Goal: Task Accomplishment & Management: Use online tool/utility

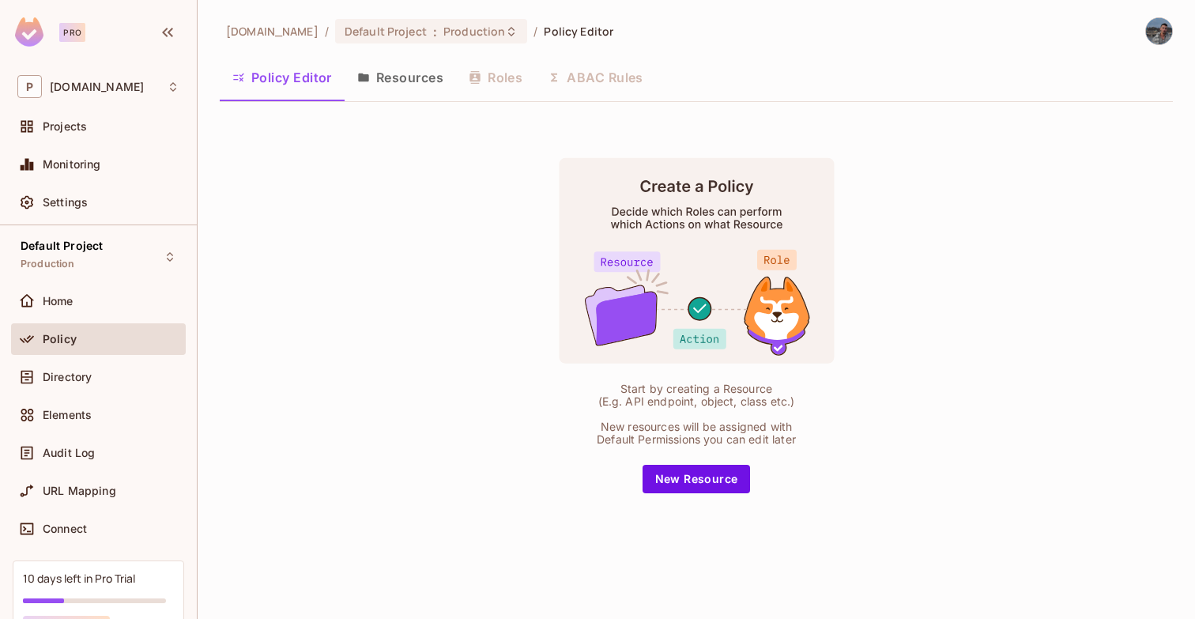
click at [686, 504] on div "Start by creating a Resource (E.g. API endpoint, object, class etc.) New resour…" at bounding box center [696, 325] width 953 height 421
click at [693, 481] on button "New Resource" at bounding box center [697, 479] width 108 height 28
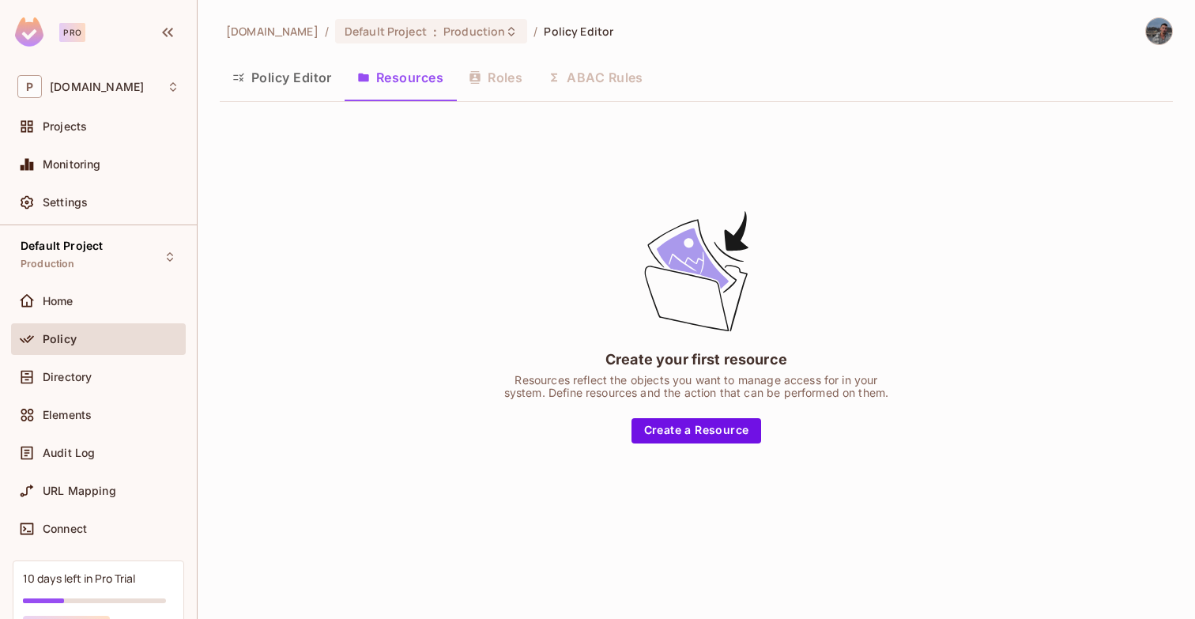
click at [718, 454] on div "Create your first resource Resources reflect the objects you want to manage acc…" at bounding box center [696, 325] width 953 height 421
click at [718, 443] on div "Create your first resource Resources reflect the objects you want to manage acc…" at bounding box center [696, 325] width 953 height 421
click at [708, 424] on button "Create a Resource" at bounding box center [697, 430] width 130 height 25
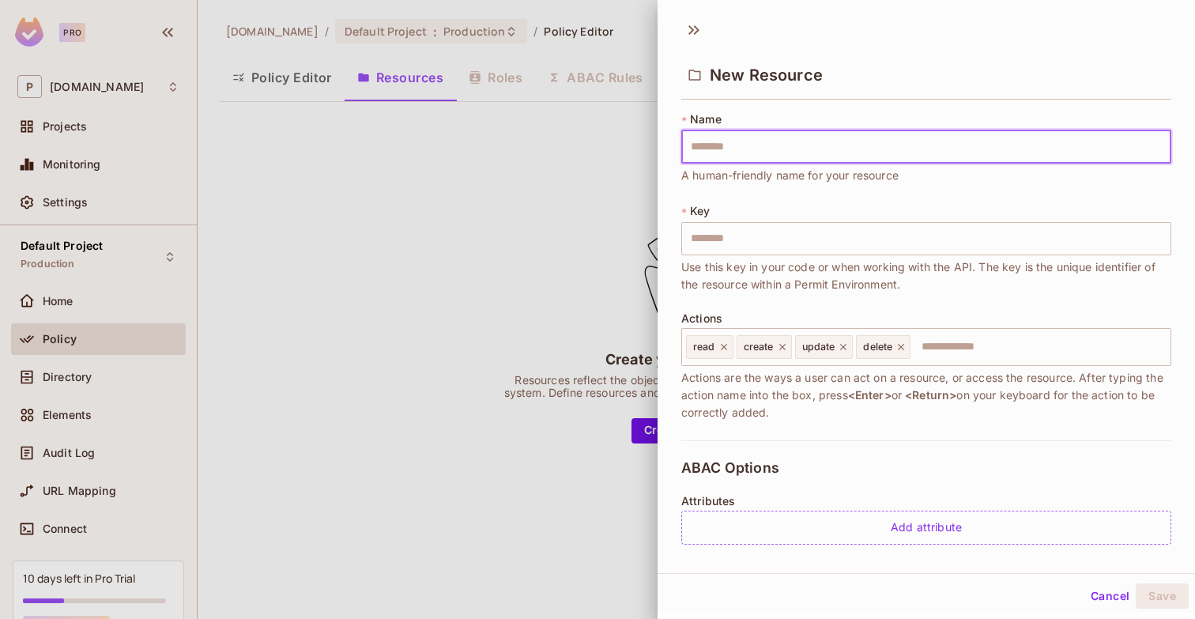
click at [778, 153] on input "text" at bounding box center [926, 146] width 490 height 33
type input "*******"
click at [1152, 591] on button "Save" at bounding box center [1162, 595] width 53 height 25
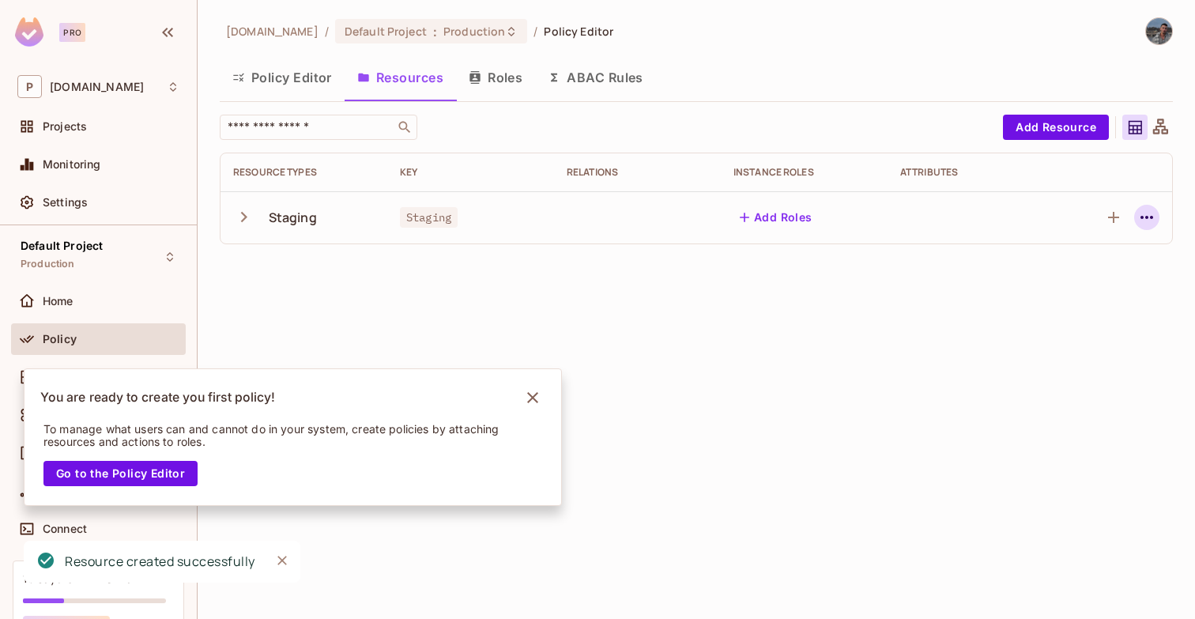
click at [1146, 226] on icon "button" at bounding box center [1146, 217] width 19 height 19
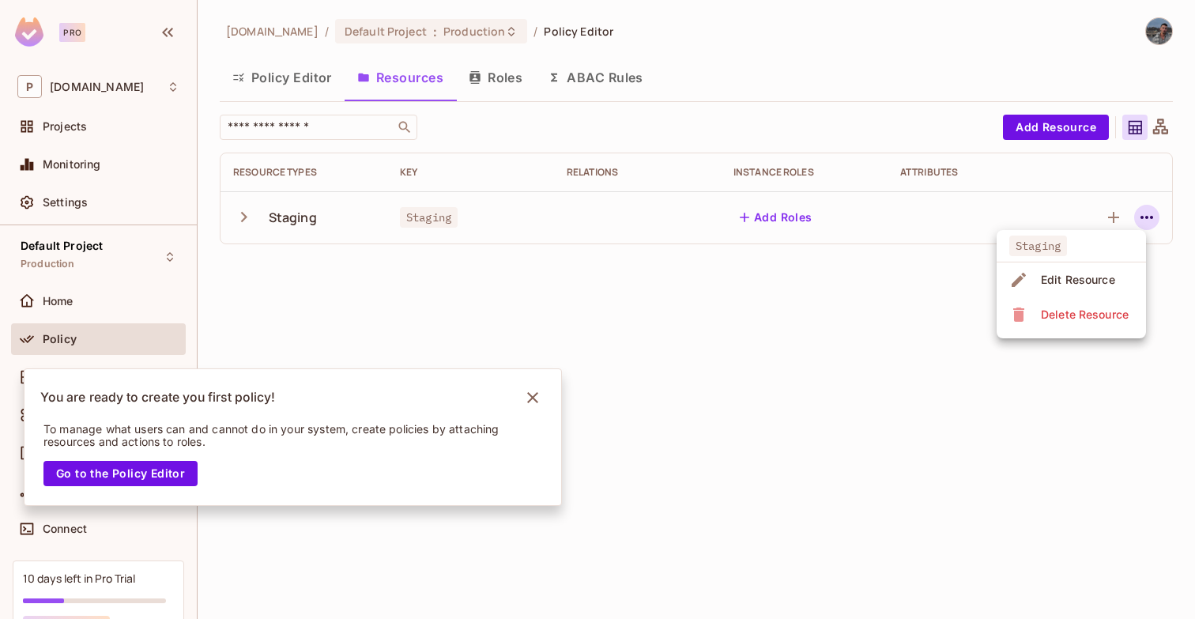
click at [805, 315] on div at bounding box center [597, 309] width 1195 height 619
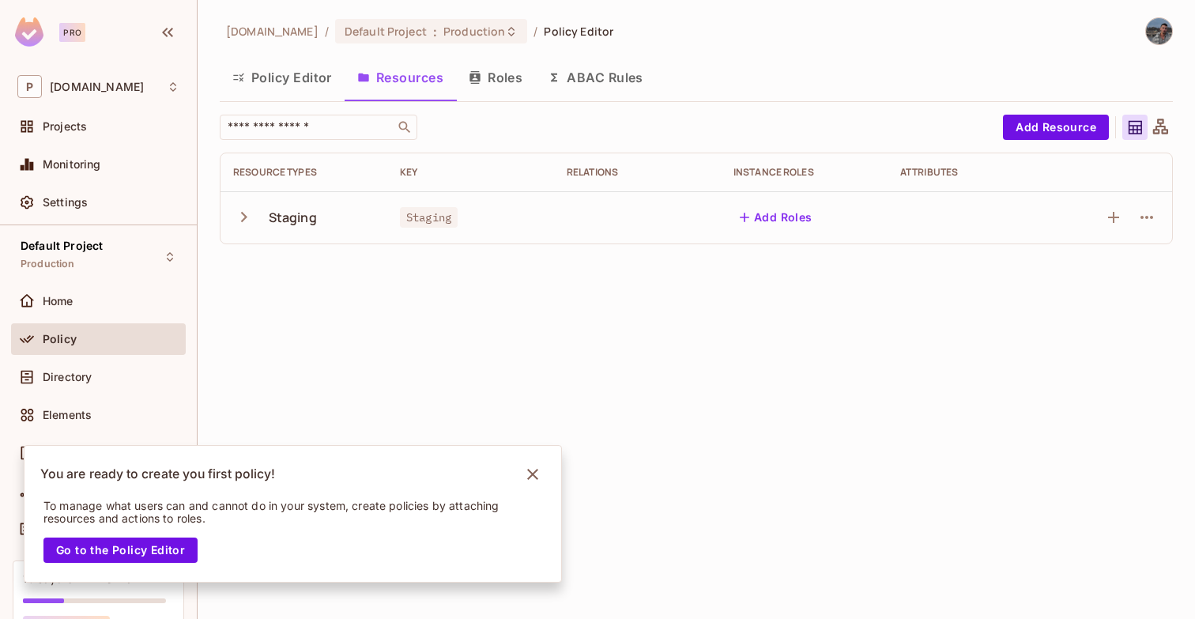
click at [489, 83] on button "Roles" at bounding box center [495, 78] width 79 height 40
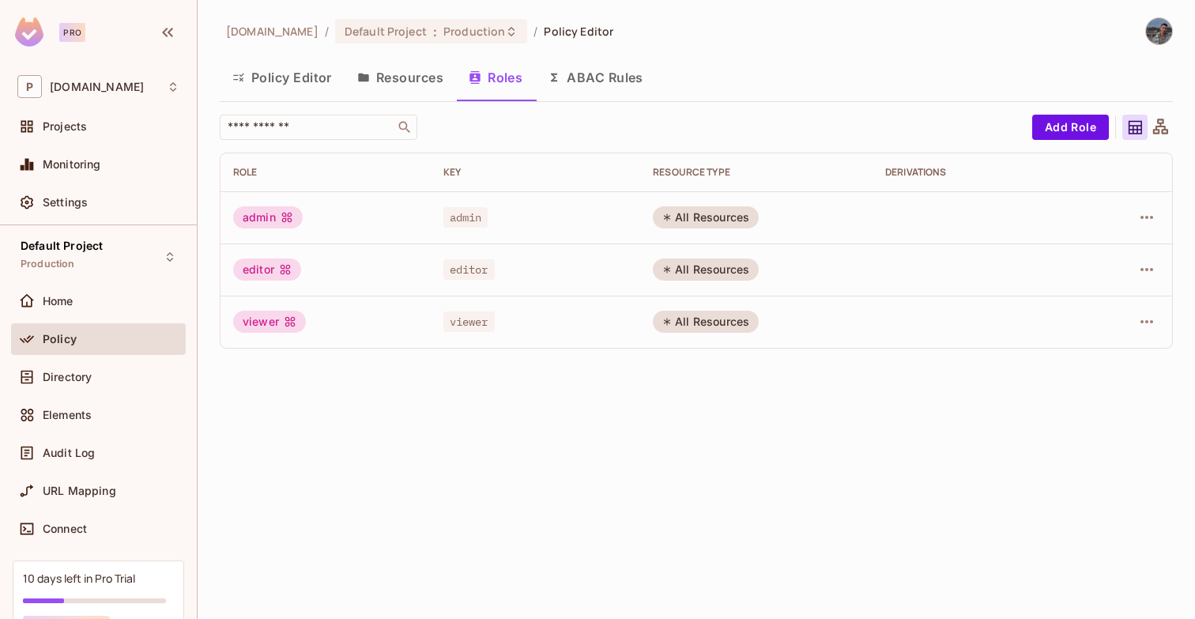
click at [586, 43] on div "permit.io / Default Project : Production / Policy Editor" at bounding box center [696, 31] width 953 height 28
click at [586, 80] on button "ABAC Rules" at bounding box center [595, 78] width 121 height 40
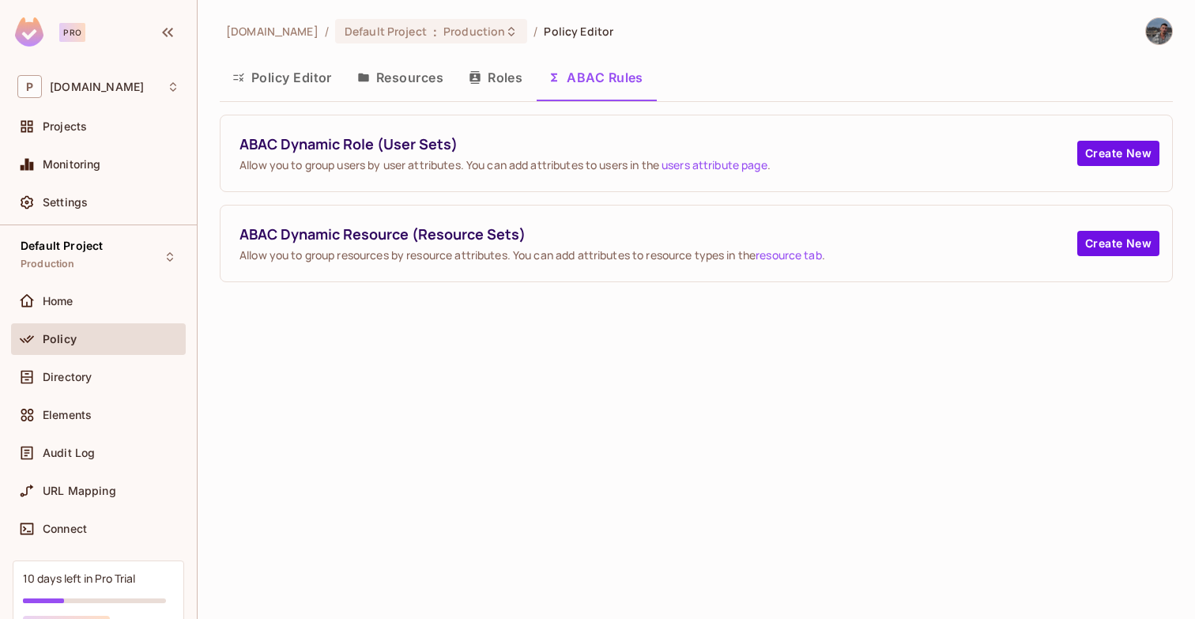
click at [1108, 174] on div "ABAC Dynamic Role (User Sets) Allow you to group users by user attributes. You …" at bounding box center [697, 153] width 952 height 76
click at [1106, 149] on button "Create New" at bounding box center [1118, 153] width 82 height 25
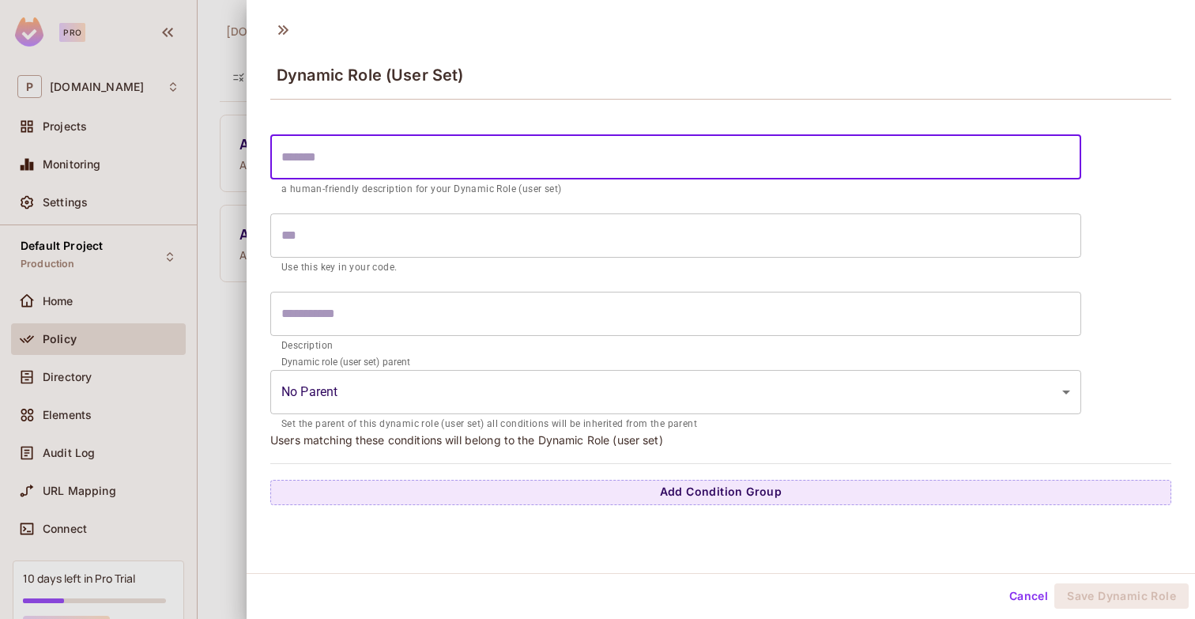
click at [518, 171] on input "text" at bounding box center [675, 157] width 811 height 44
click at [517, 168] on input "text" at bounding box center [675, 157] width 811 height 44
click at [398, 390] on body "Pro P permit.io Projects Monitoring Settings Default Project Production Home Po…" at bounding box center [597, 309] width 1195 height 619
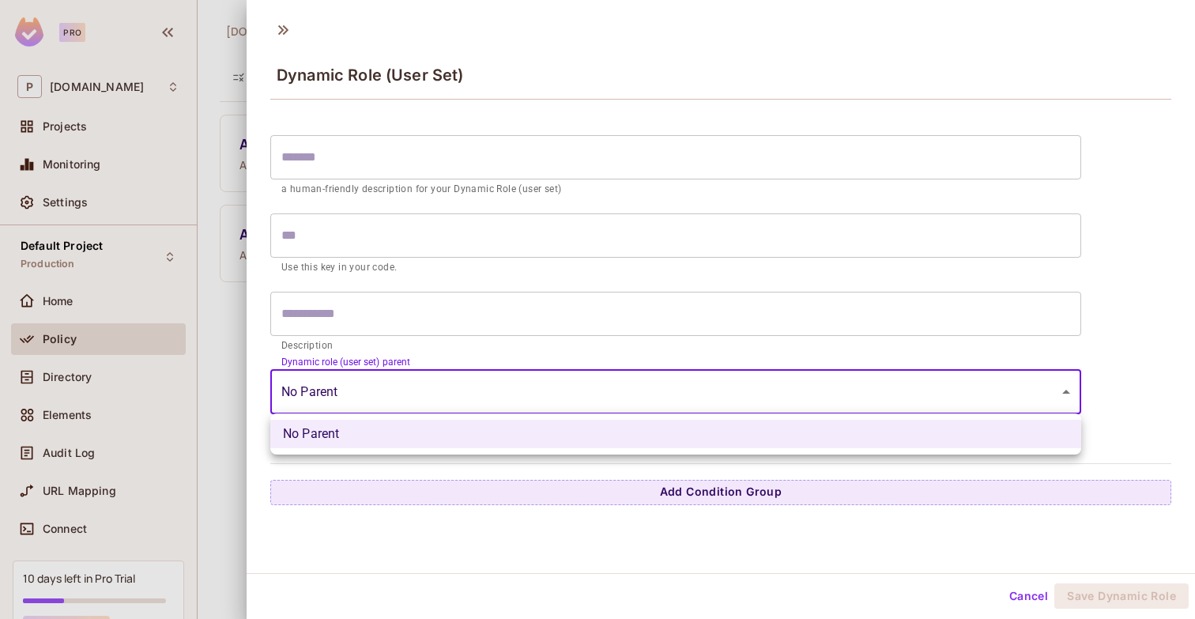
click at [398, 390] on div at bounding box center [597, 309] width 1195 height 619
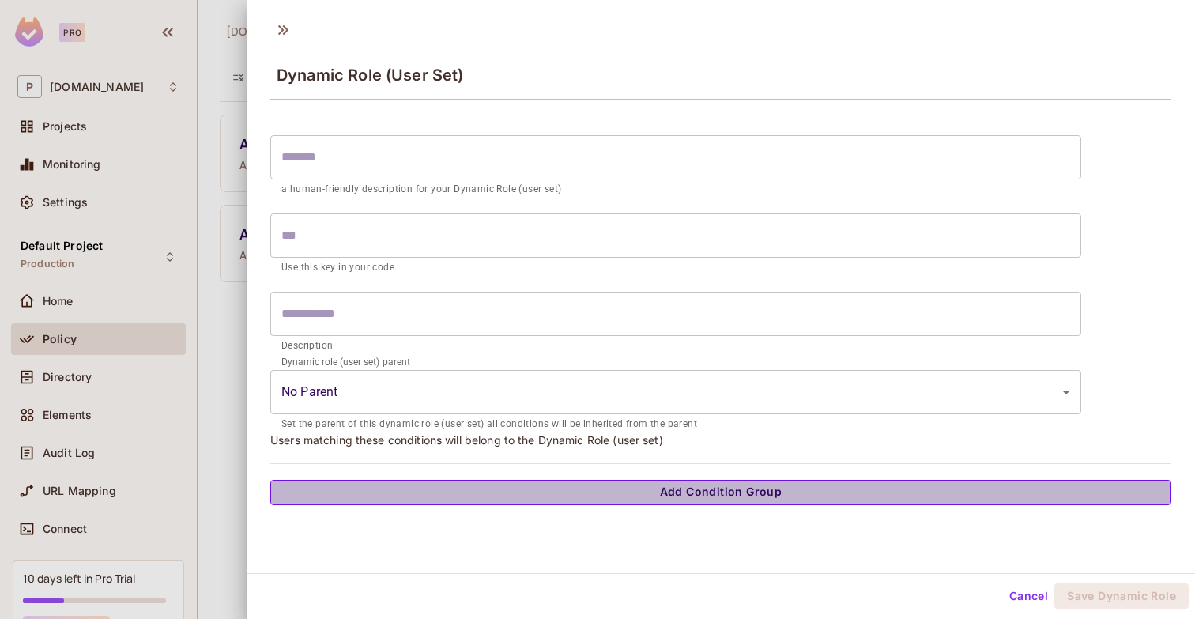
click at [435, 488] on button "Add Condition Group" at bounding box center [720, 492] width 901 height 25
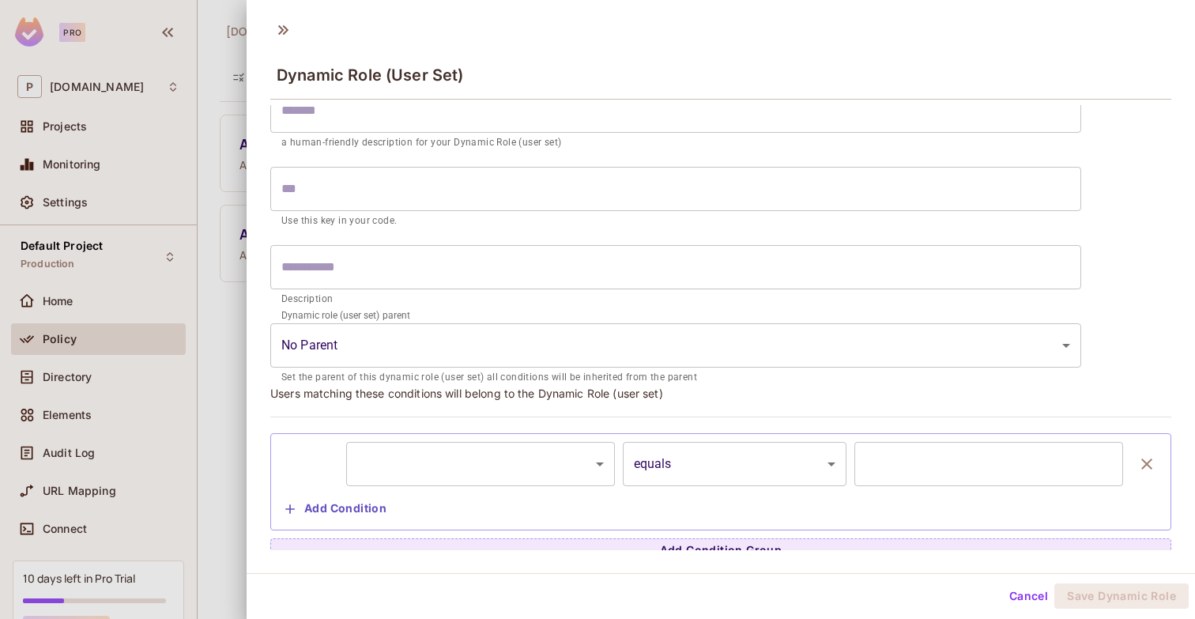
scroll to position [51, 0]
click at [401, 496] on div "​ ********* ​ equals ****** ​ ​ Add Condition" at bounding box center [721, 478] width 884 height 80
click at [392, 472] on body "Pro P permit.io Projects Monitoring Settings Default Project Production Home Po…" at bounding box center [597, 309] width 1195 height 619
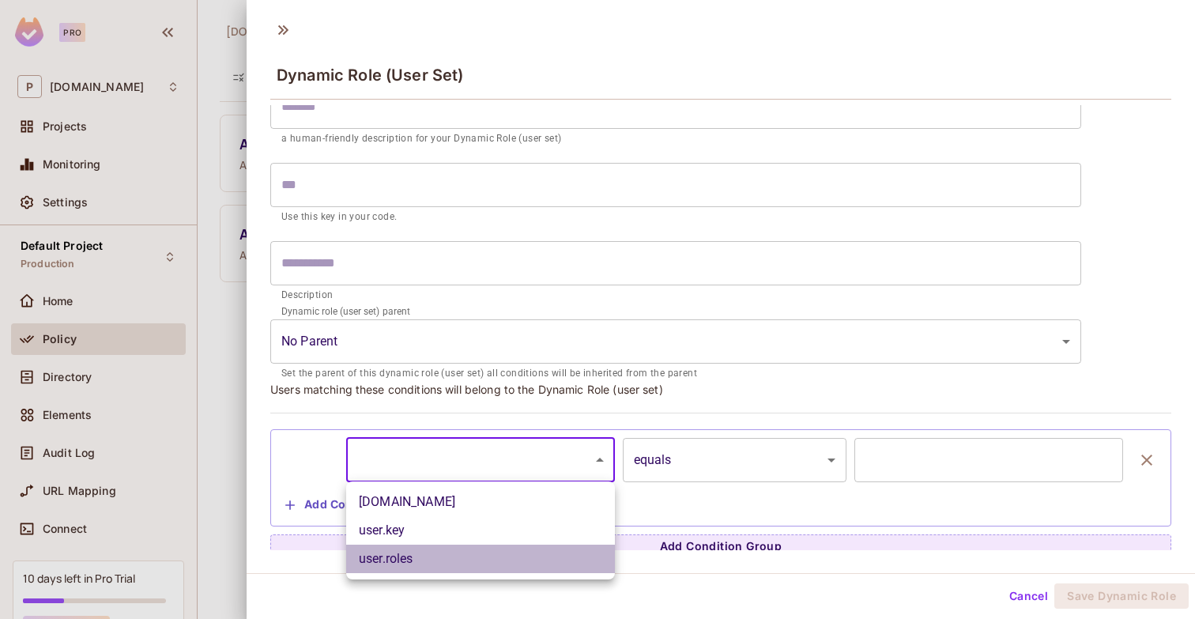
click at [424, 561] on li "user.roles" at bounding box center [480, 559] width 269 height 28
type input "**********"
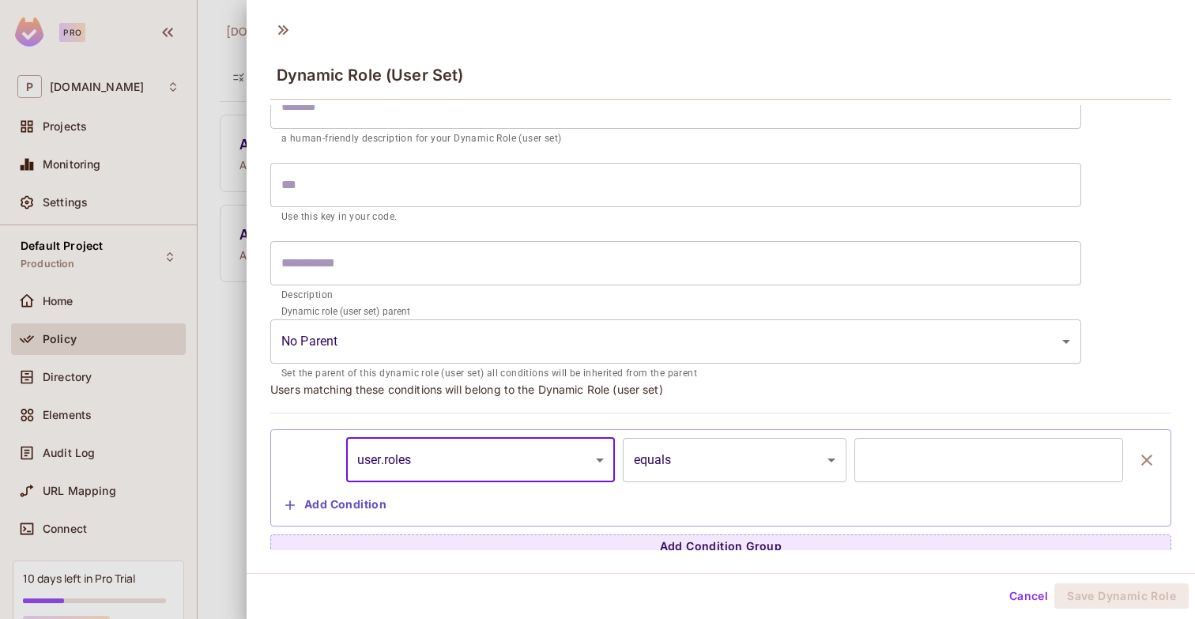
click at [682, 446] on body "**********" at bounding box center [597, 309] width 1195 height 619
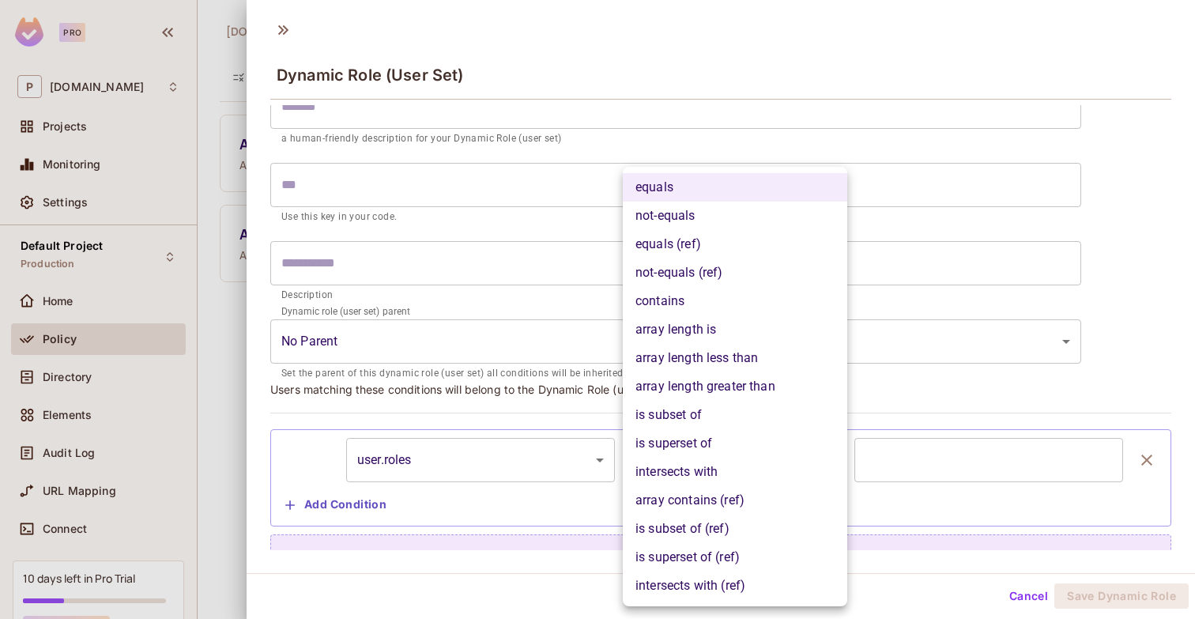
click at [917, 441] on div at bounding box center [597, 309] width 1195 height 619
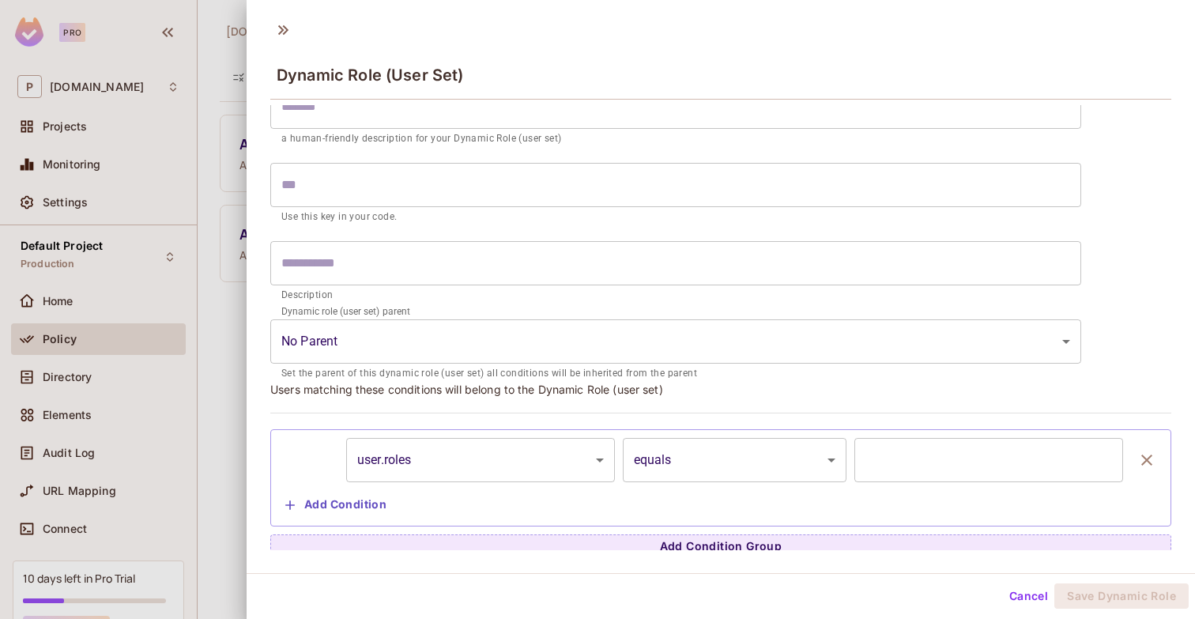
click at [917, 447] on input "text" at bounding box center [988, 460] width 269 height 44
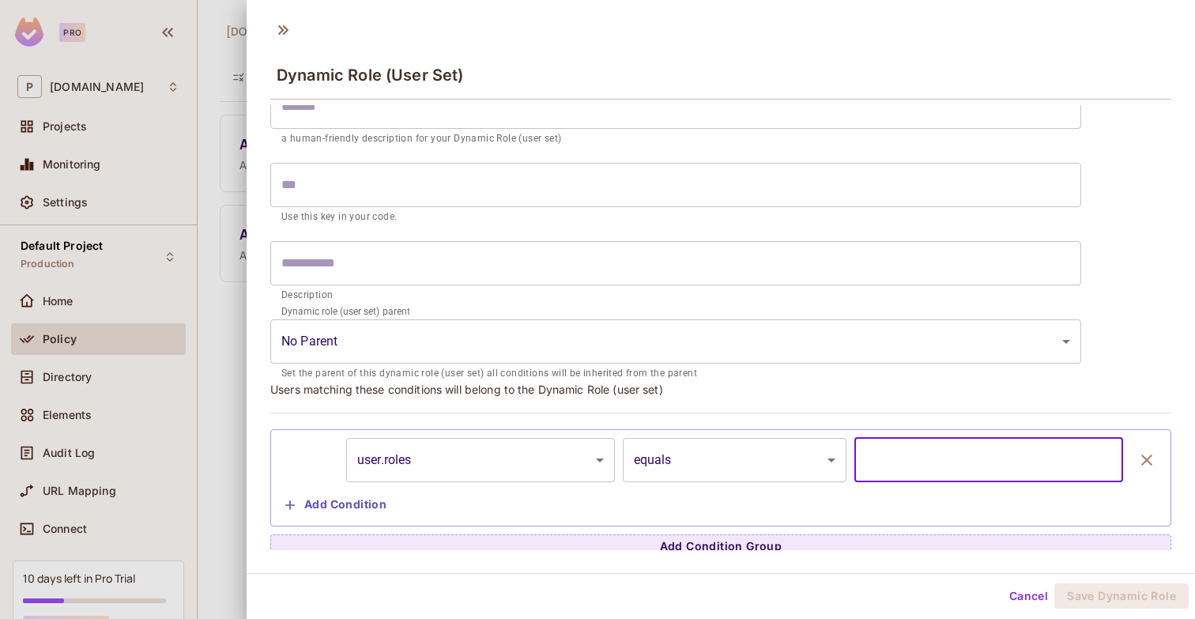
click at [917, 447] on input "text" at bounding box center [988, 460] width 269 height 44
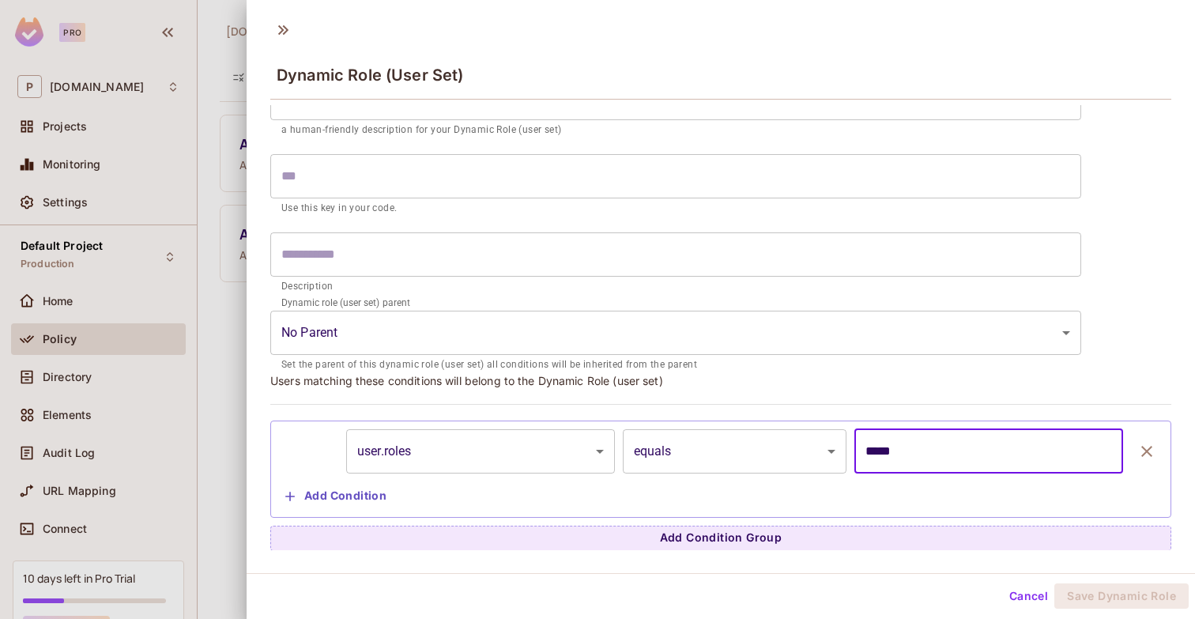
type input "*****"
click at [934, 394] on div "**********" at bounding box center [720, 309] width 901 height 483
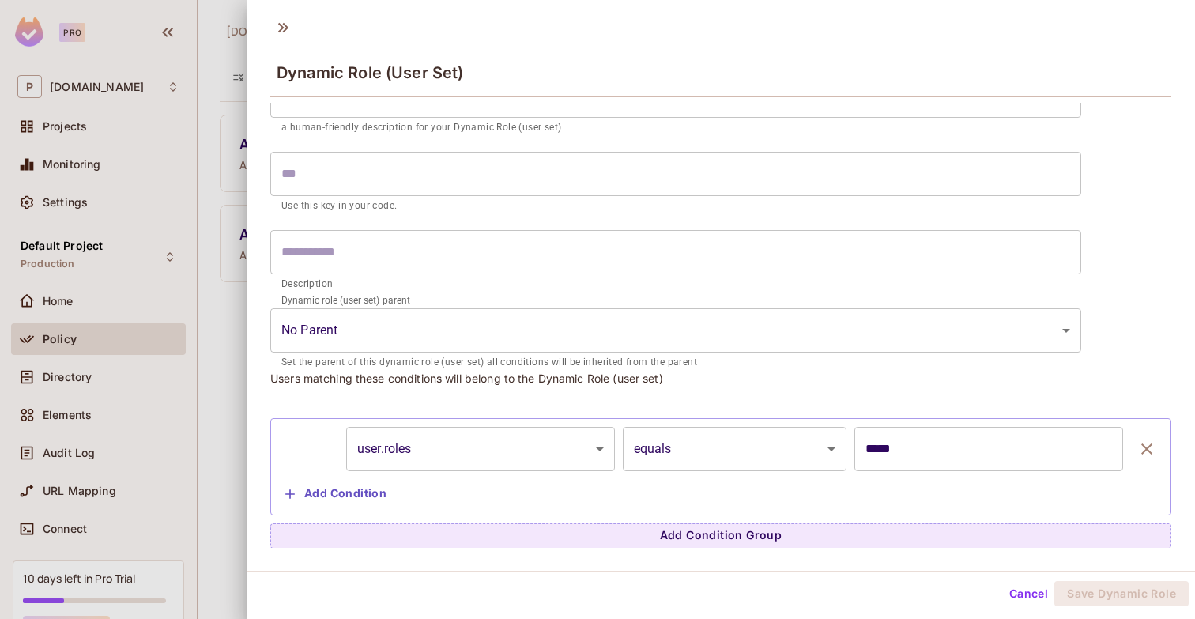
click at [359, 482] on button "Add Condition" at bounding box center [336, 493] width 114 height 25
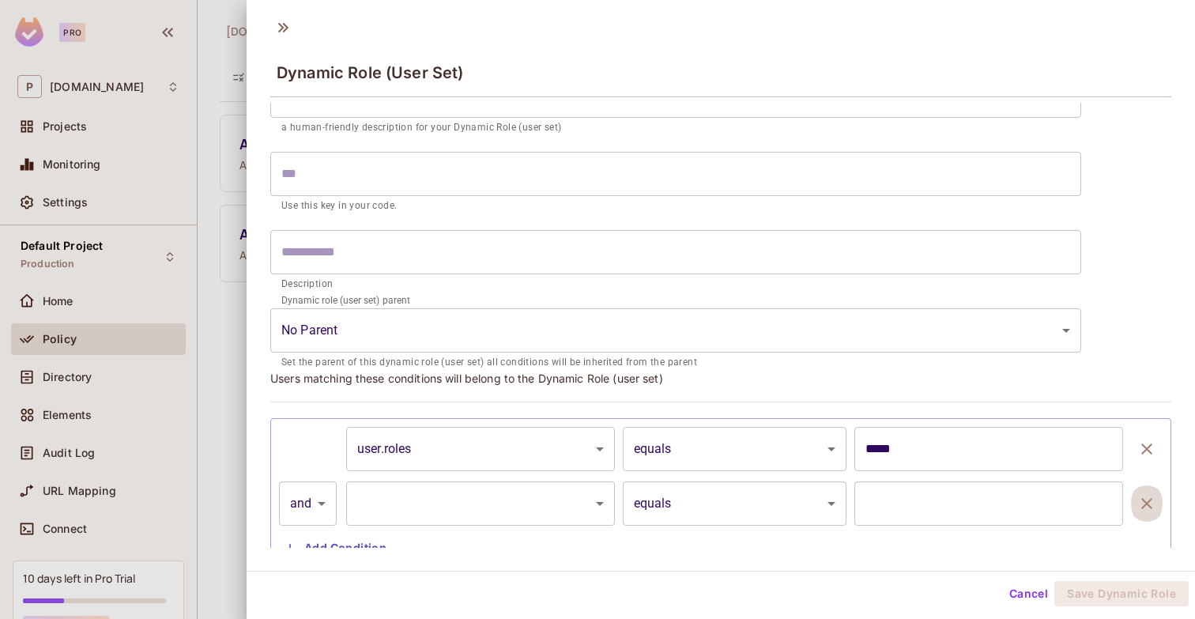
click at [1152, 492] on button "button" at bounding box center [1147, 503] width 32 height 44
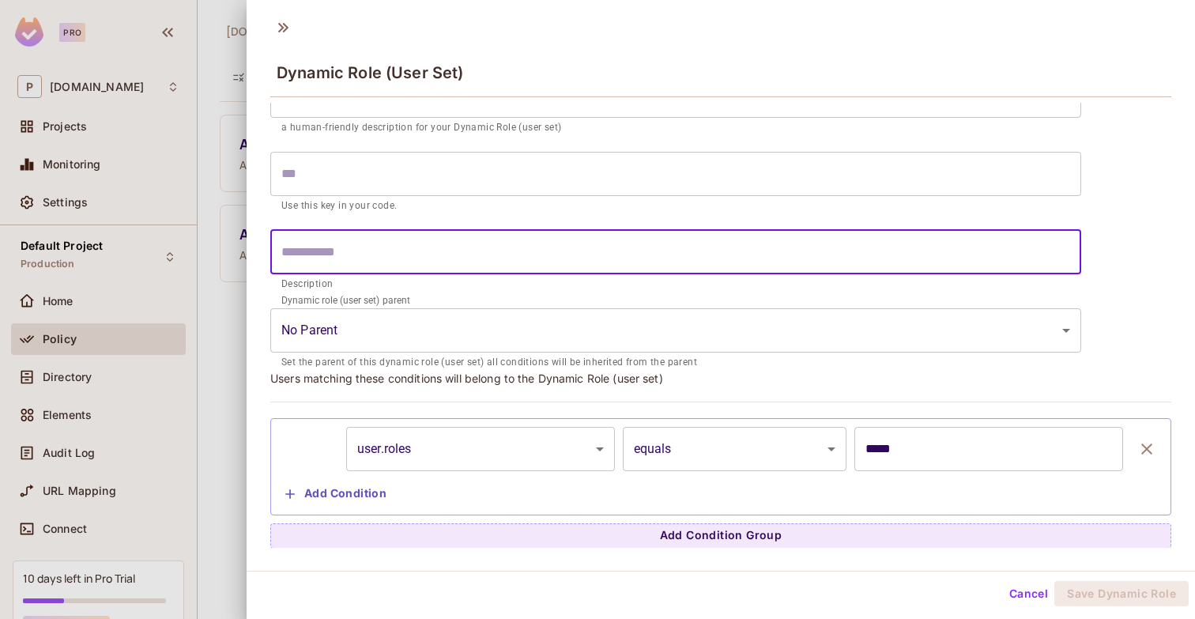
click at [393, 232] on input "text" at bounding box center [675, 252] width 811 height 44
click at [363, 161] on input "text" at bounding box center [675, 174] width 811 height 44
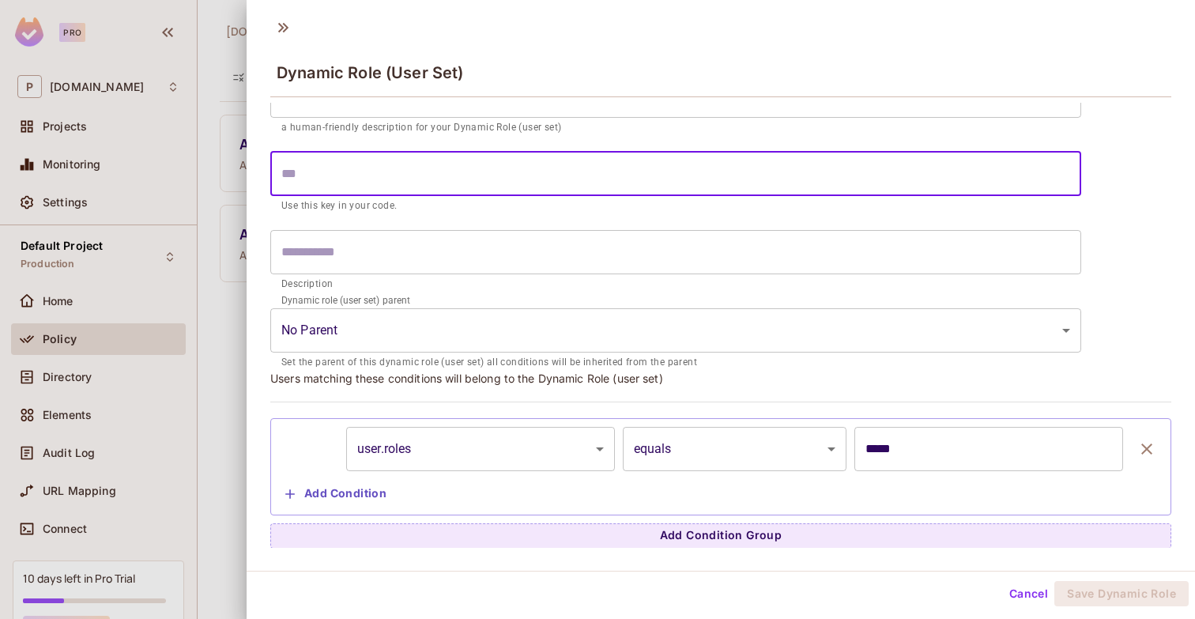
scroll to position [0, 0]
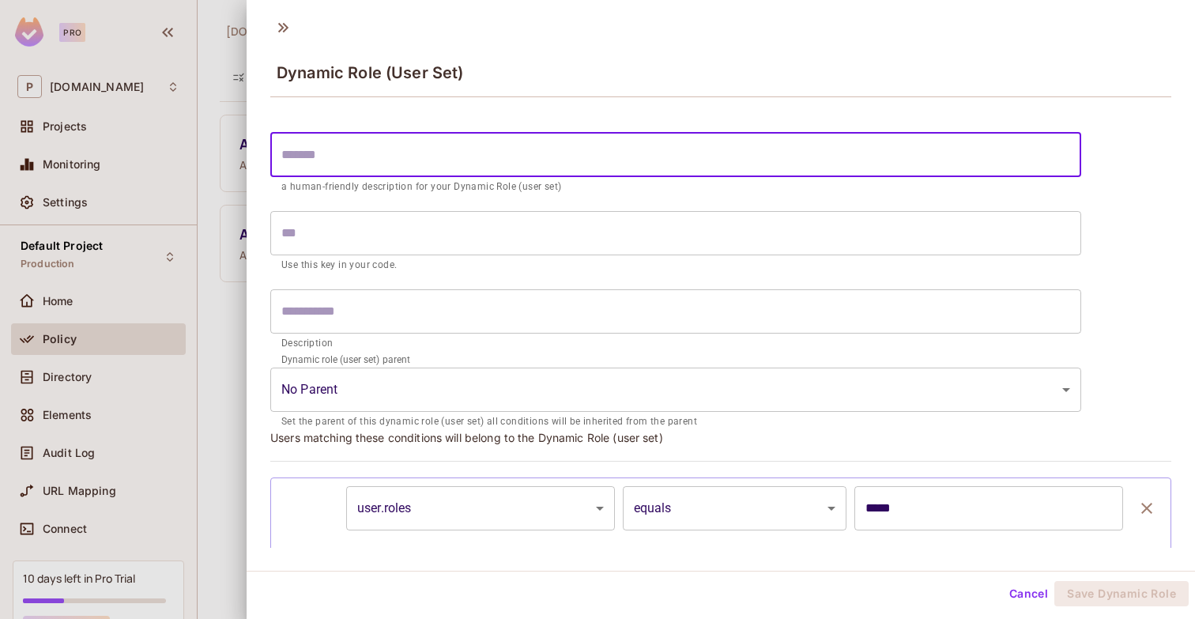
click at [363, 161] on input "text" at bounding box center [675, 155] width 811 height 44
type input "*"
type input "**"
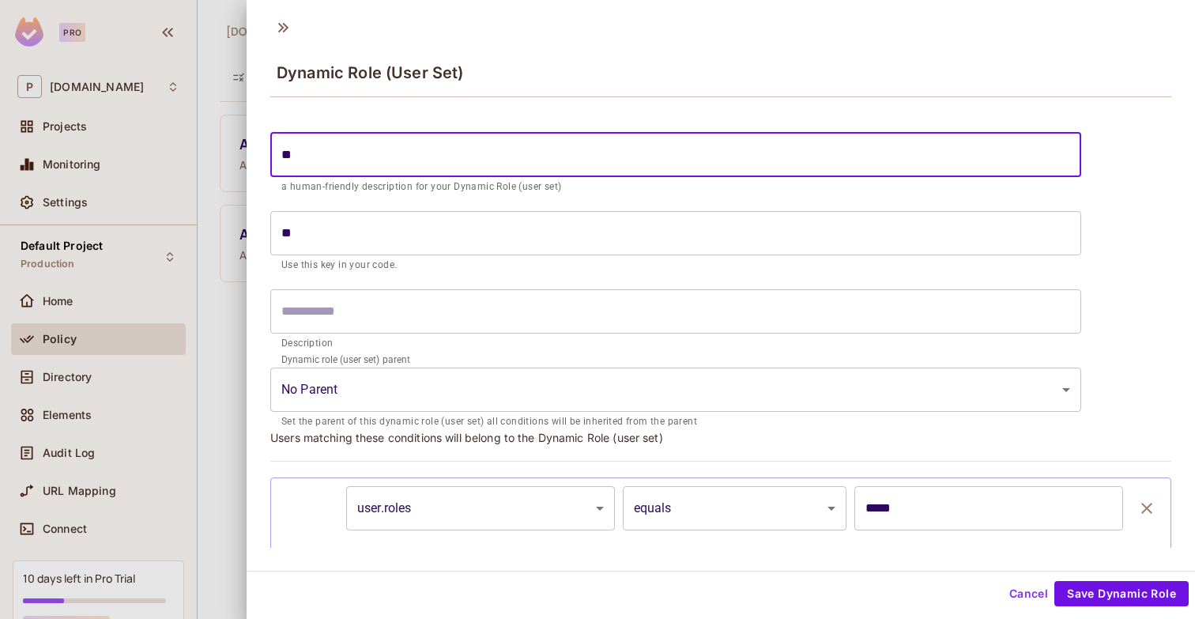
type input "***"
type input "****"
type input "*****"
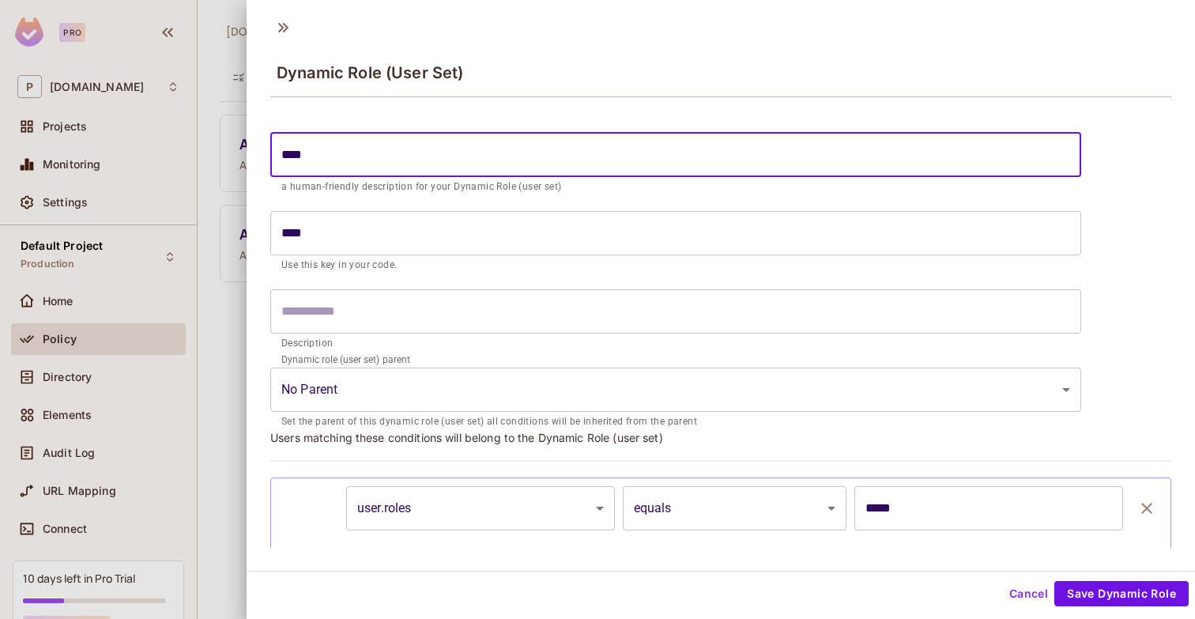
type input "*****"
type input "******"
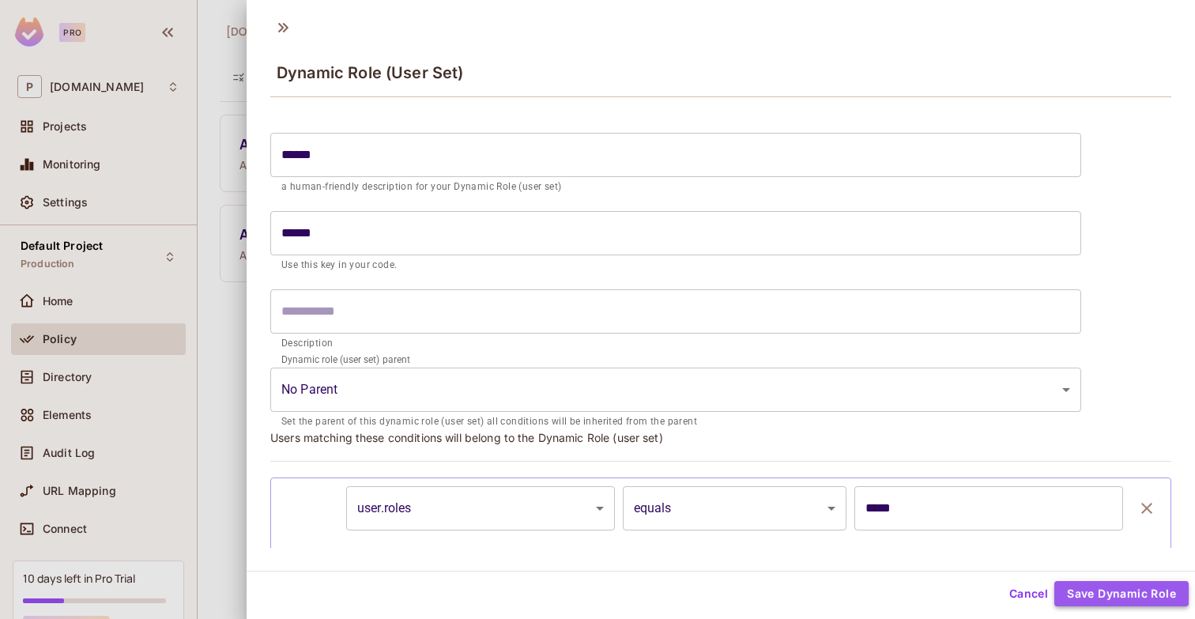
click at [1110, 594] on button "Save Dynamic Role" at bounding box center [1121, 593] width 134 height 25
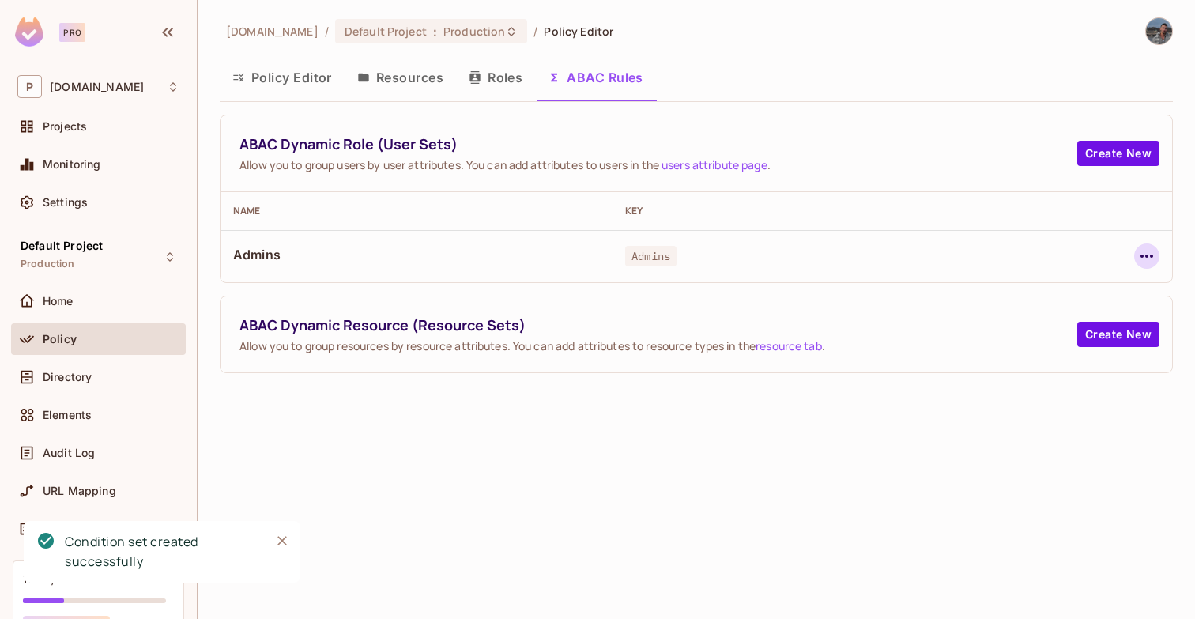
click at [1141, 244] on button "button" at bounding box center [1146, 255] width 25 height 25
click at [680, 415] on div at bounding box center [597, 309] width 1195 height 619
click at [284, 66] on button "Policy Editor" at bounding box center [282, 78] width 125 height 40
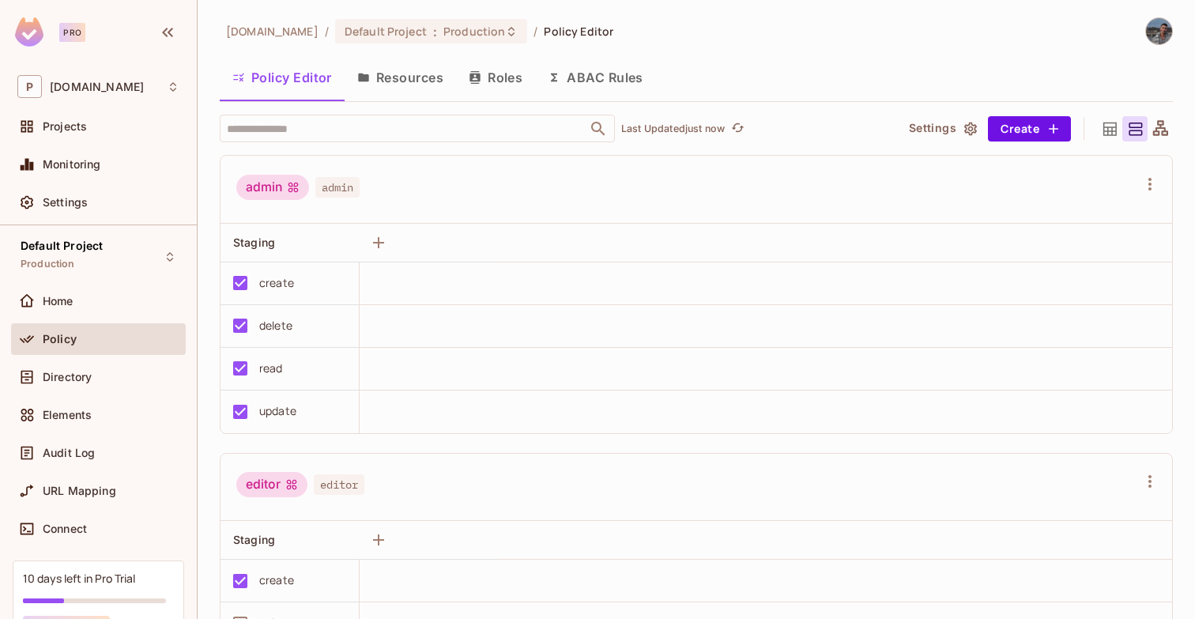
click at [490, 79] on button "Roles" at bounding box center [495, 78] width 79 height 40
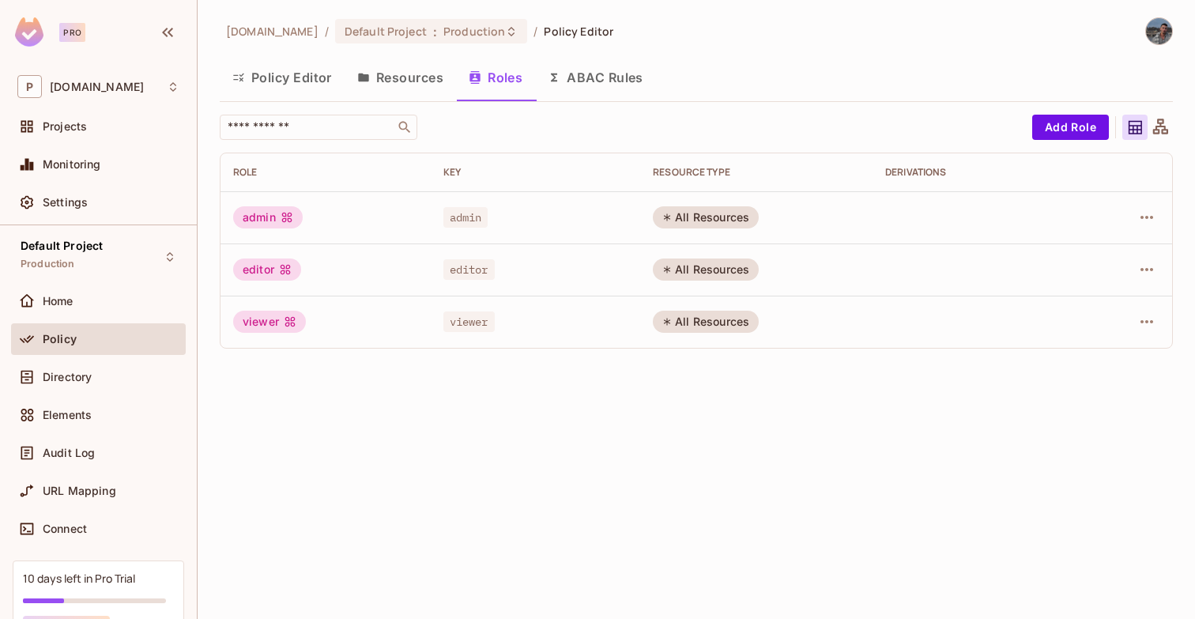
click at [557, 67] on button "ABAC Rules" at bounding box center [595, 78] width 121 height 40
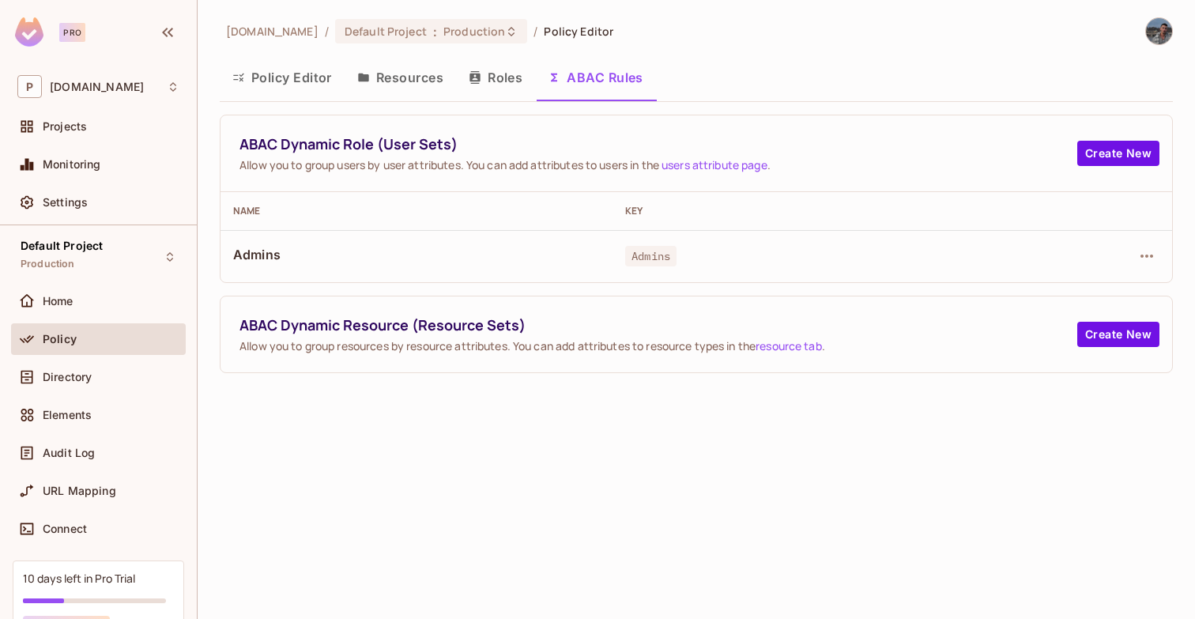
click at [392, 236] on td "Admins" at bounding box center [417, 256] width 392 height 52
click at [1147, 266] on button "button" at bounding box center [1146, 255] width 25 height 25
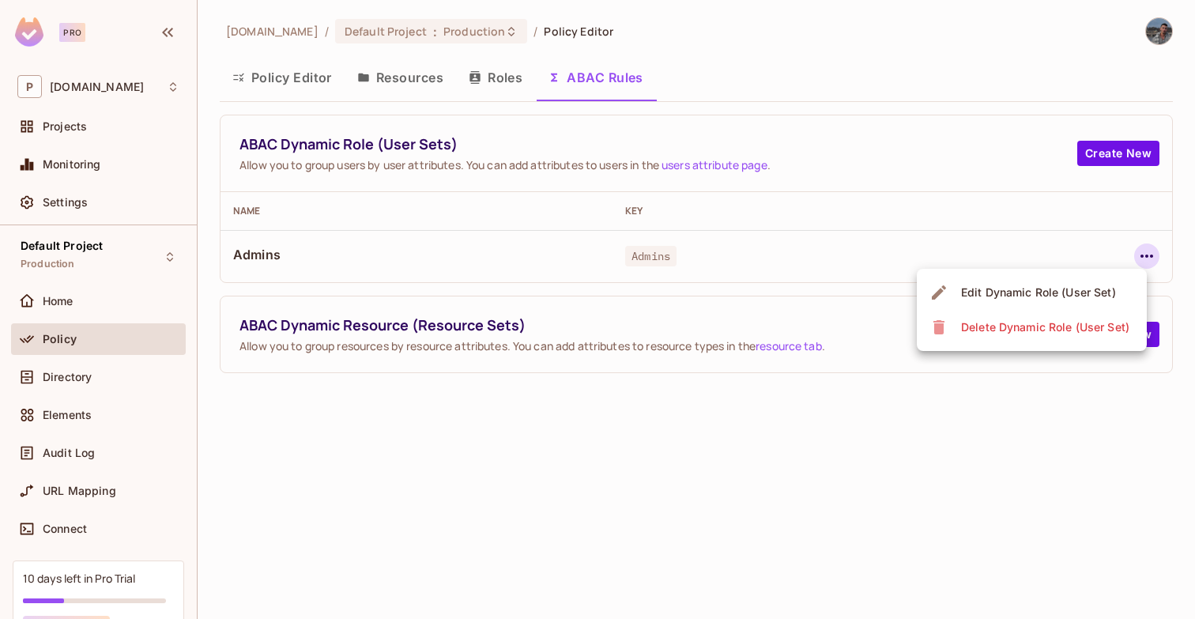
click at [1077, 299] on div "Edit Dynamic Role (User Set)" at bounding box center [1038, 293] width 155 height 16
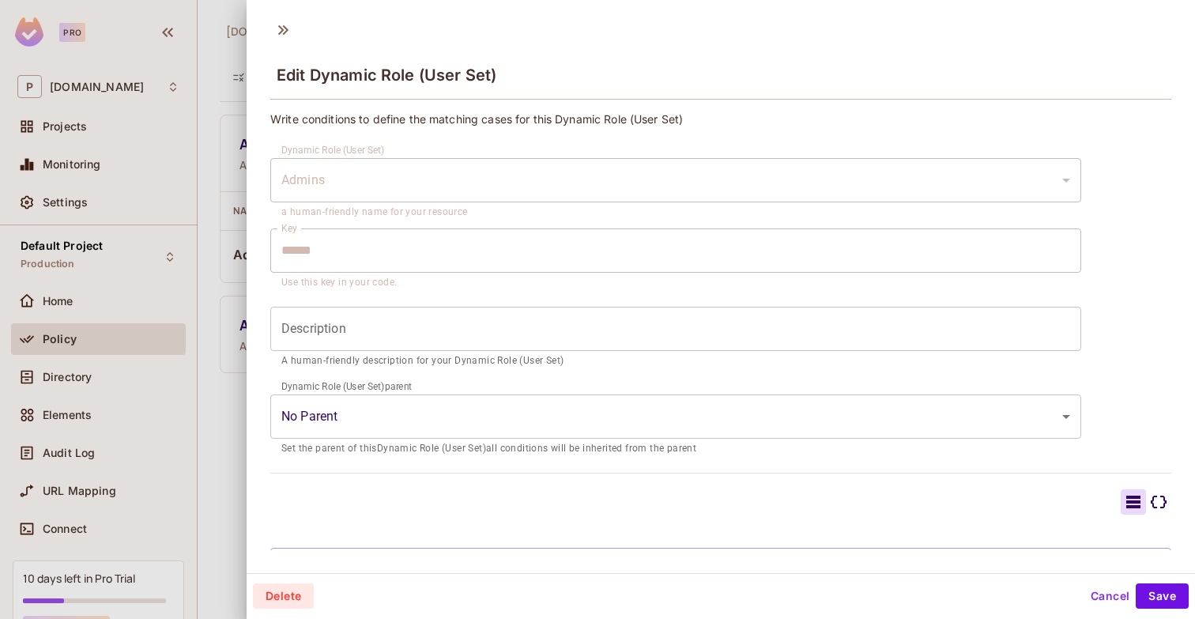
scroll to position [127, 0]
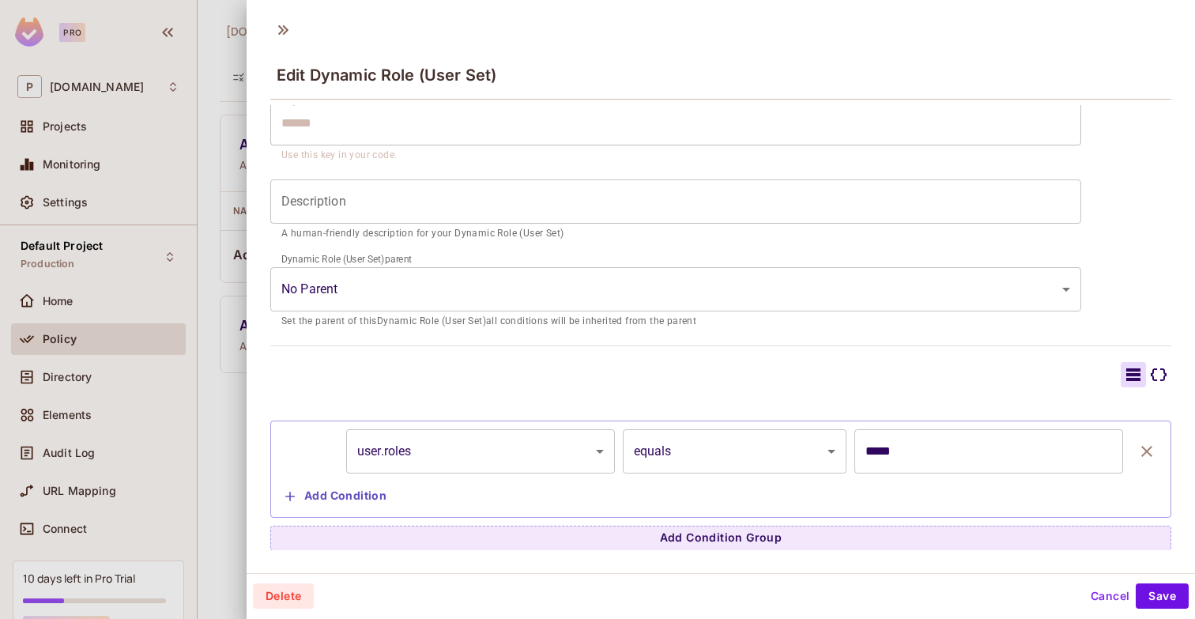
click at [1163, 371] on icon at bounding box center [1159, 374] width 16 height 13
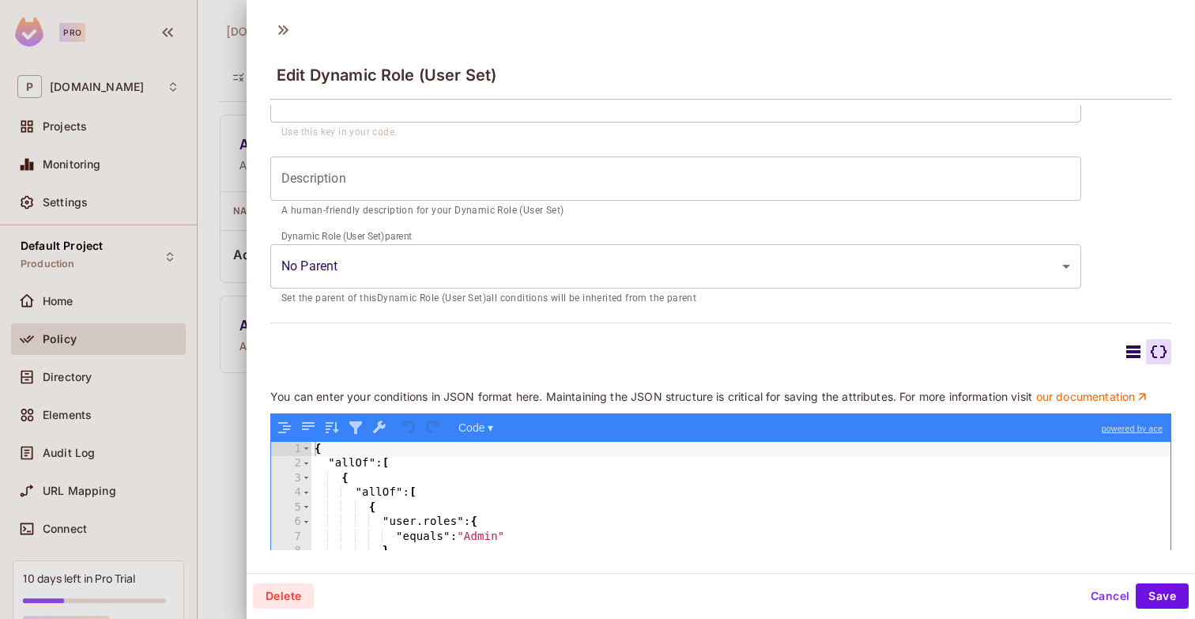
scroll to position [300, 0]
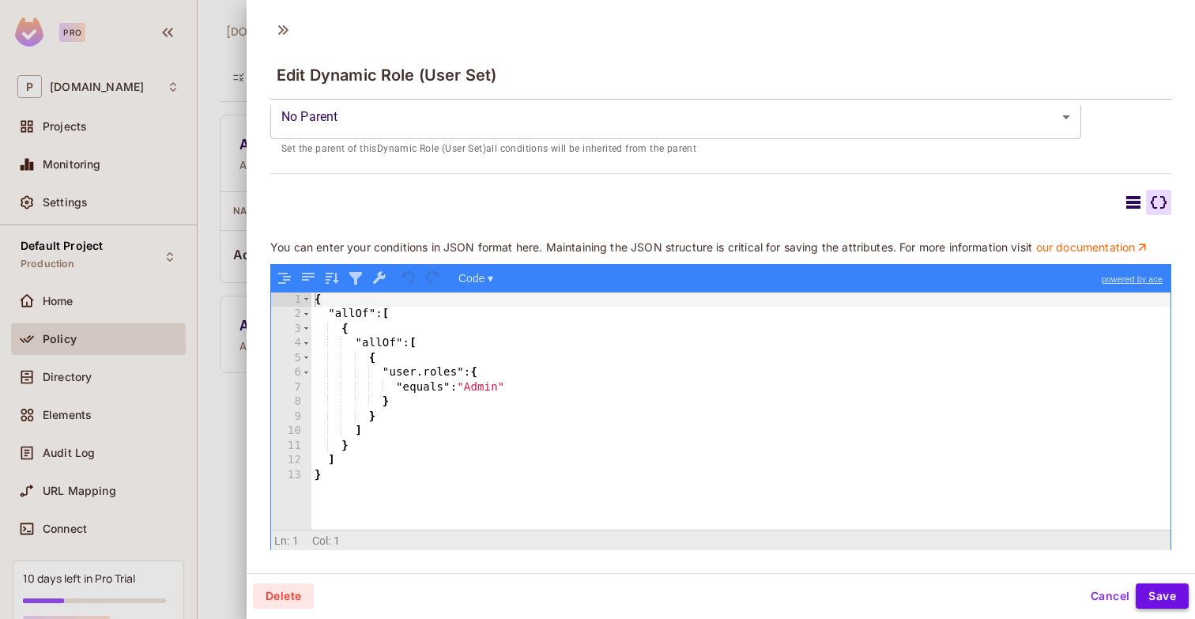
click at [1174, 601] on button "Save" at bounding box center [1162, 595] width 53 height 25
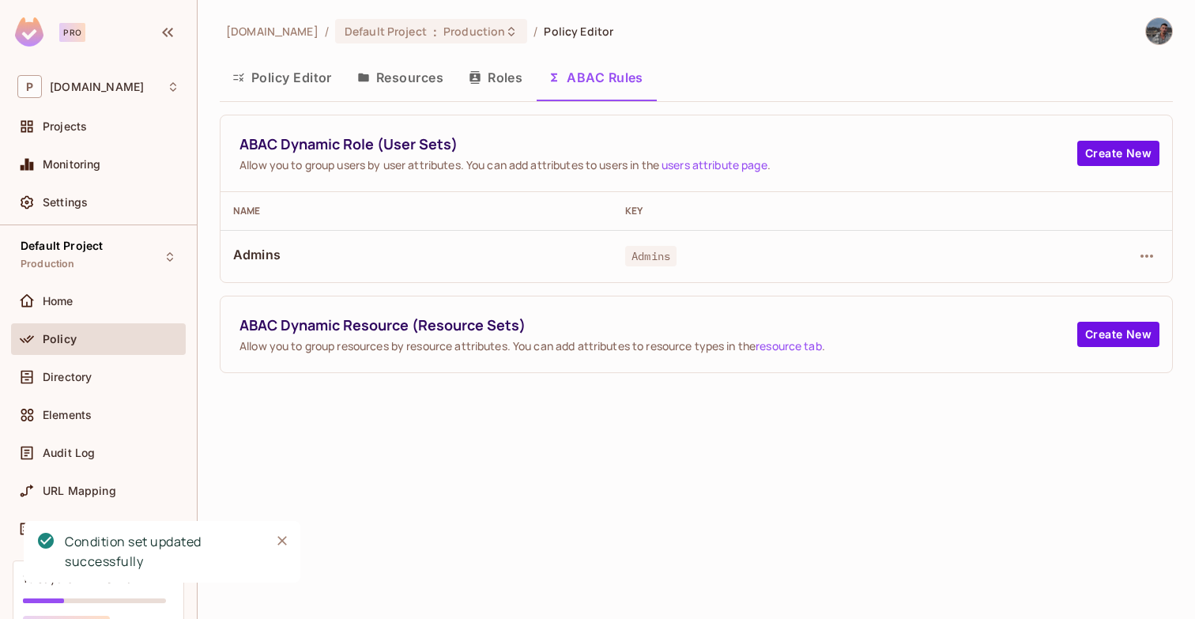
click at [298, 85] on button "Policy Editor" at bounding box center [282, 78] width 125 height 40
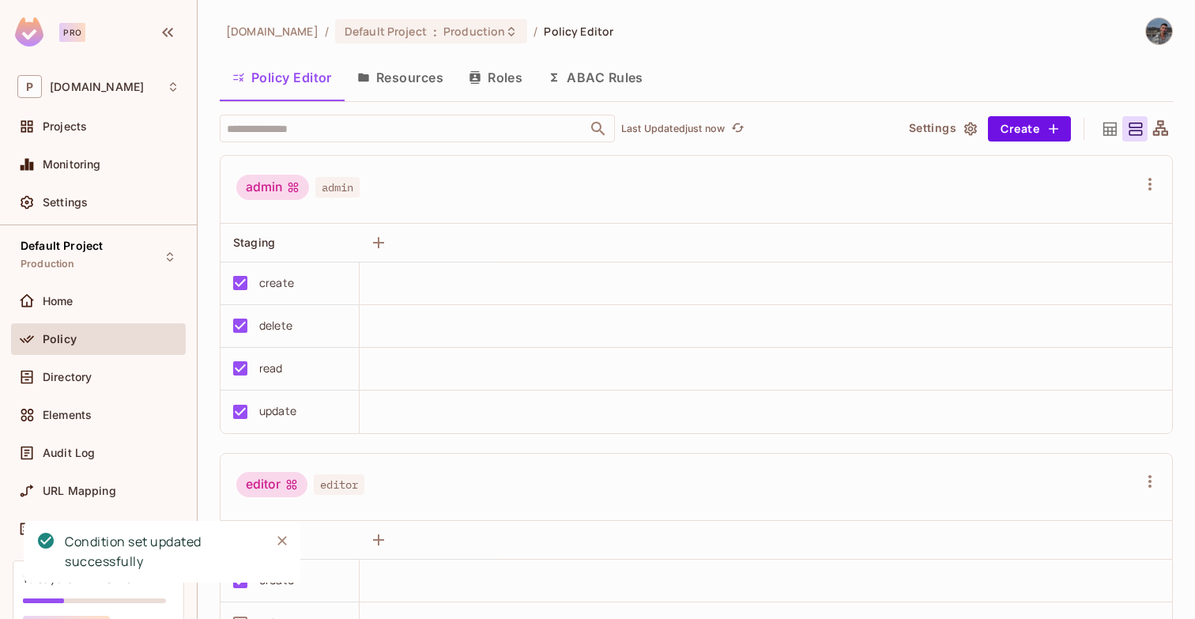
click at [596, 62] on button "ABAC Rules" at bounding box center [595, 78] width 121 height 40
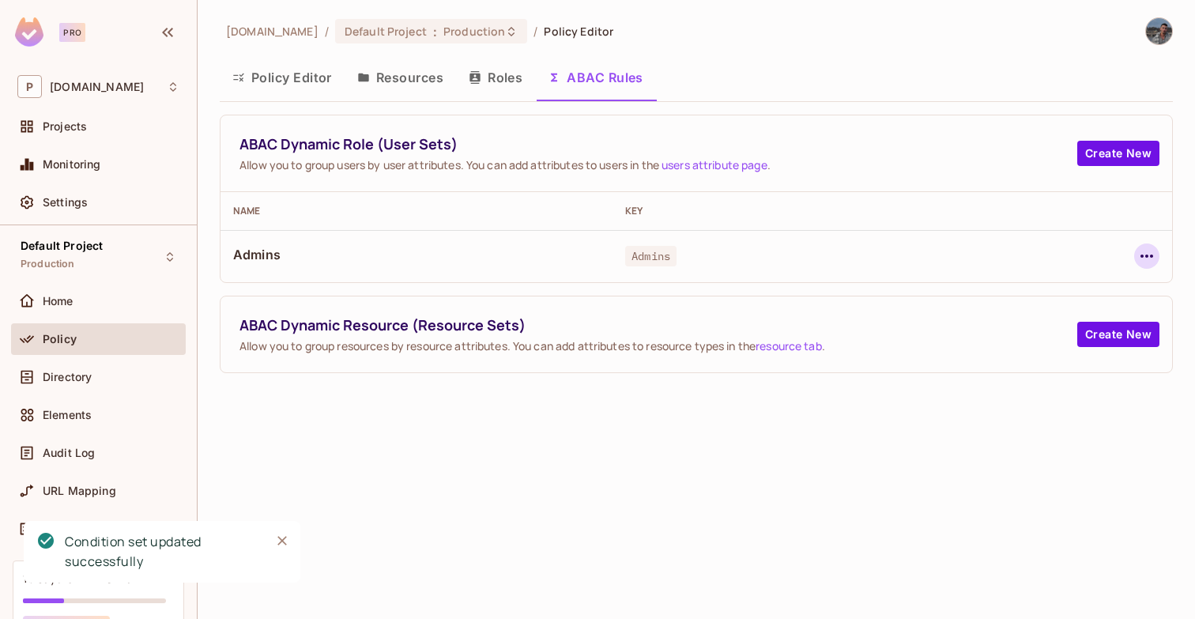
click at [1142, 266] on button "button" at bounding box center [1146, 255] width 25 height 25
click at [1065, 286] on div "Edit Dynamic Role (User Set)" at bounding box center [1038, 293] width 155 height 16
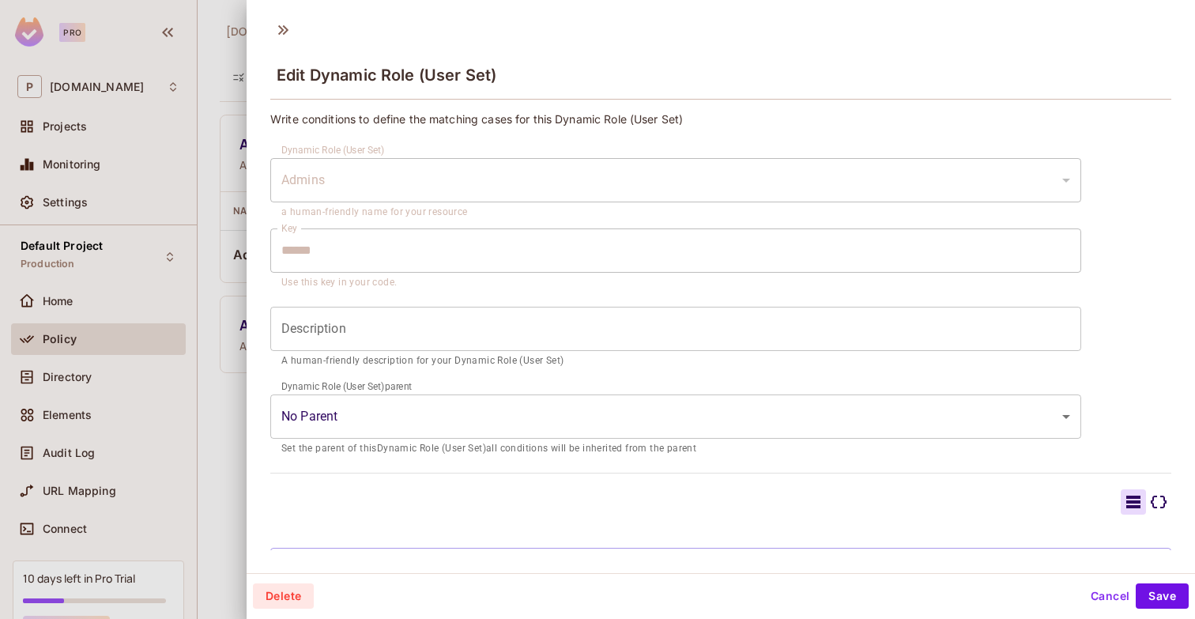
scroll to position [127, 0]
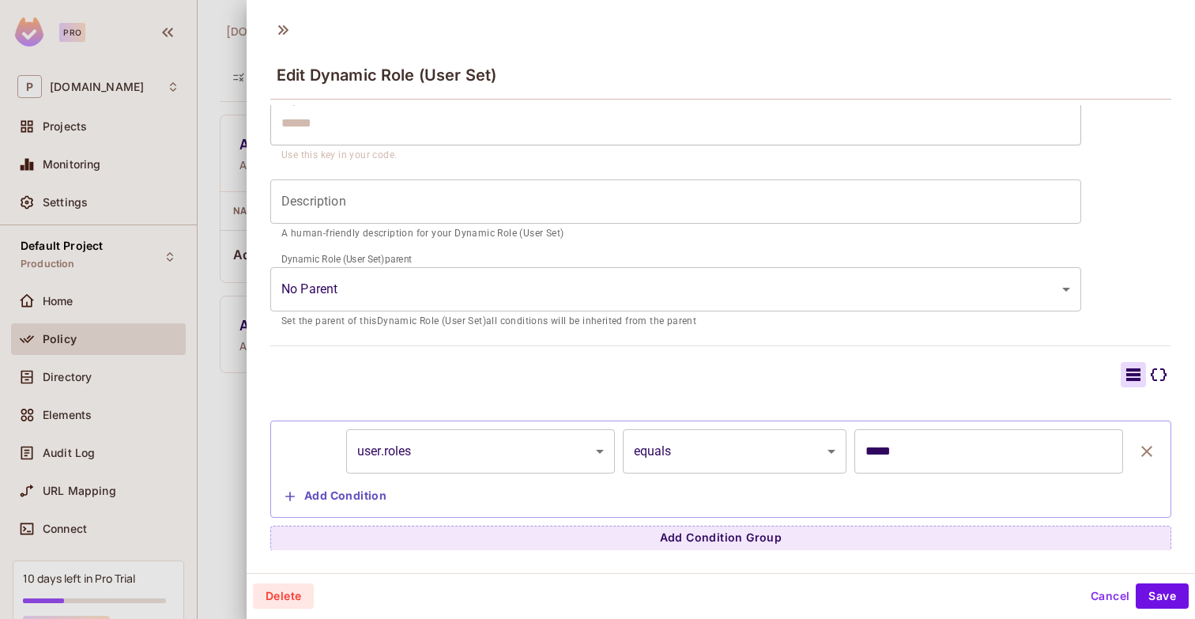
click at [978, 447] on input "*****" at bounding box center [988, 451] width 269 height 44
click at [873, 447] on input "*****" at bounding box center [988, 451] width 269 height 44
type input "*****"
click at [1156, 594] on button "Save" at bounding box center [1162, 595] width 53 height 25
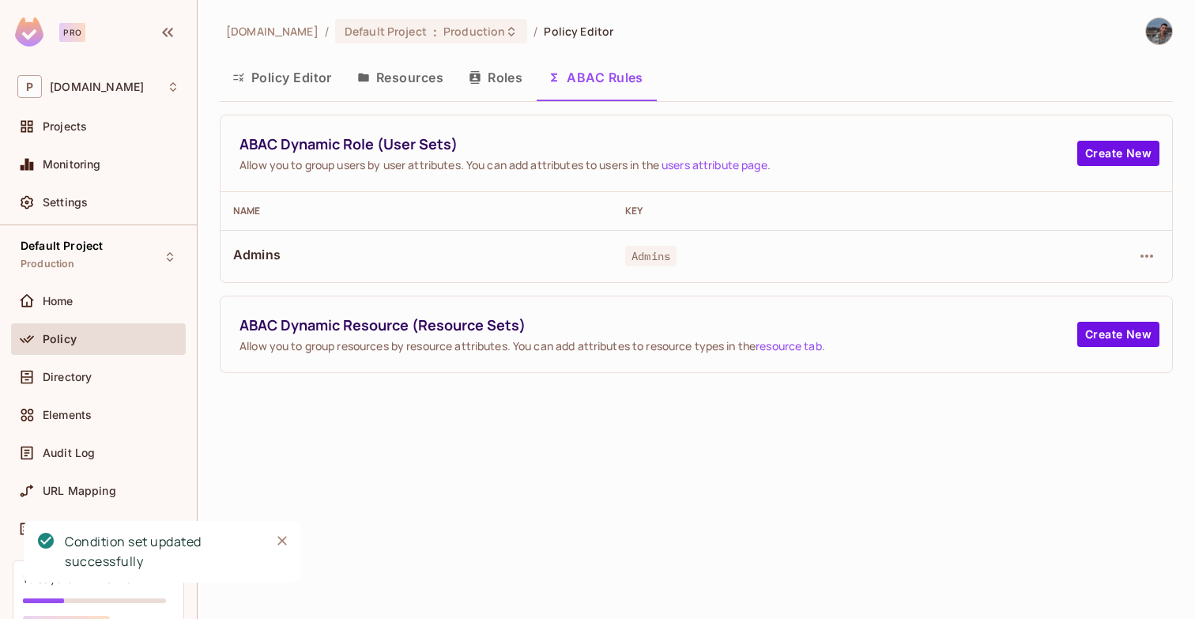
click at [483, 85] on button "Roles" at bounding box center [495, 78] width 79 height 40
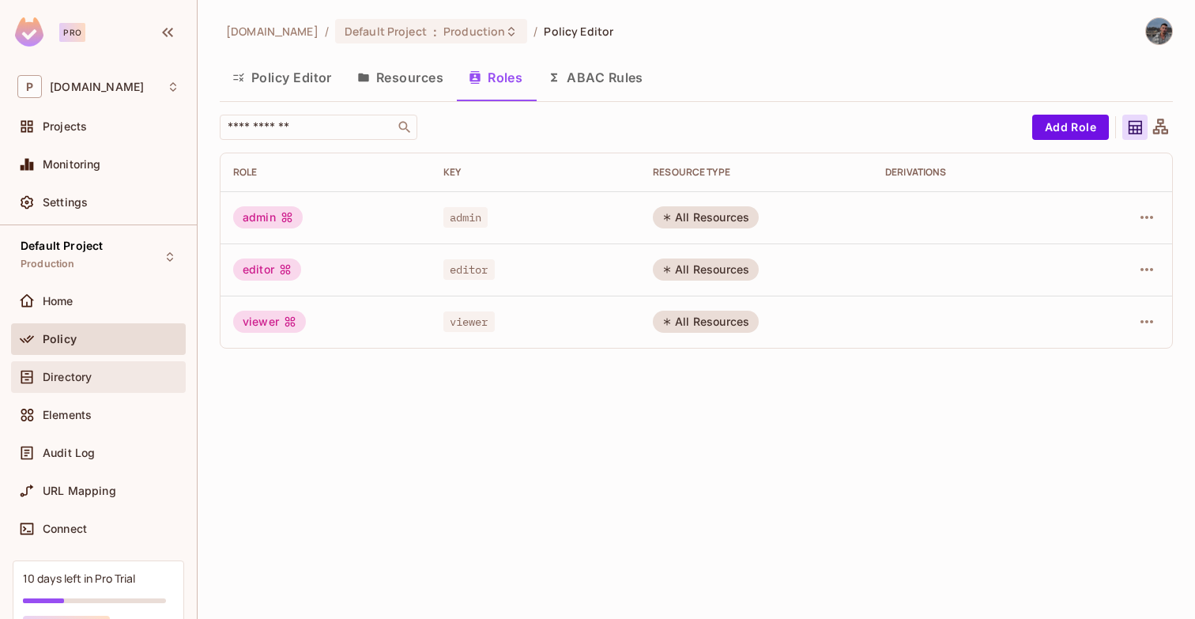
click at [114, 374] on div "Directory" at bounding box center [111, 377] width 137 height 13
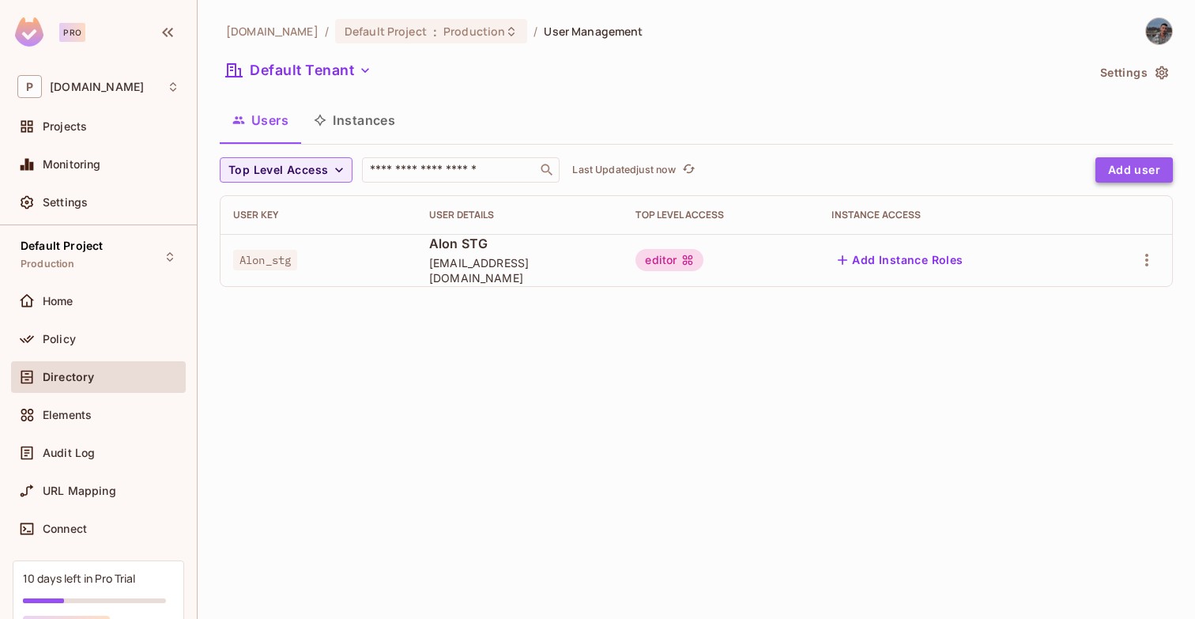
click at [1108, 171] on button "Add user" at bounding box center [1133, 169] width 77 height 25
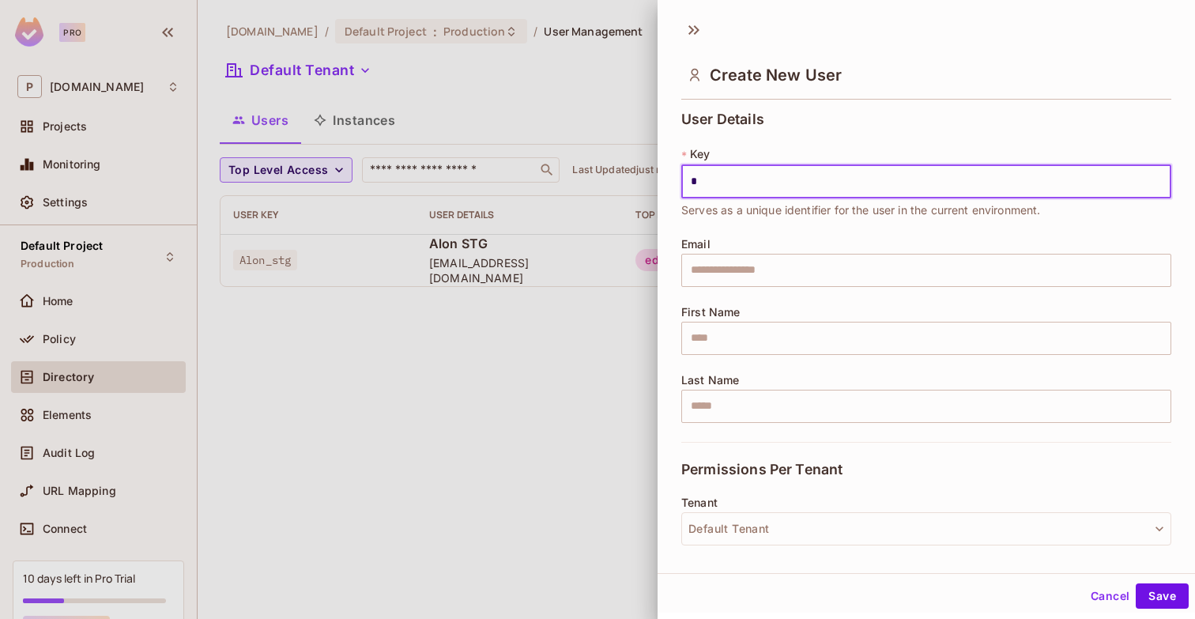
type input "**********"
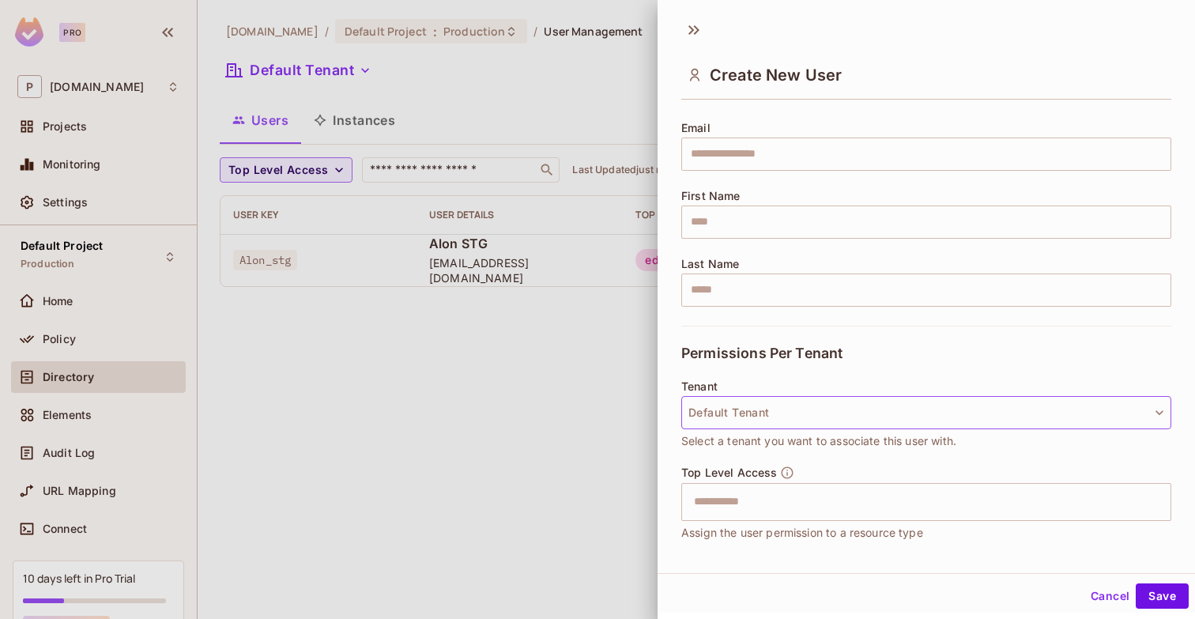
scroll to position [117, 0]
click at [738, 409] on button "Default Tenant" at bounding box center [926, 411] width 490 height 33
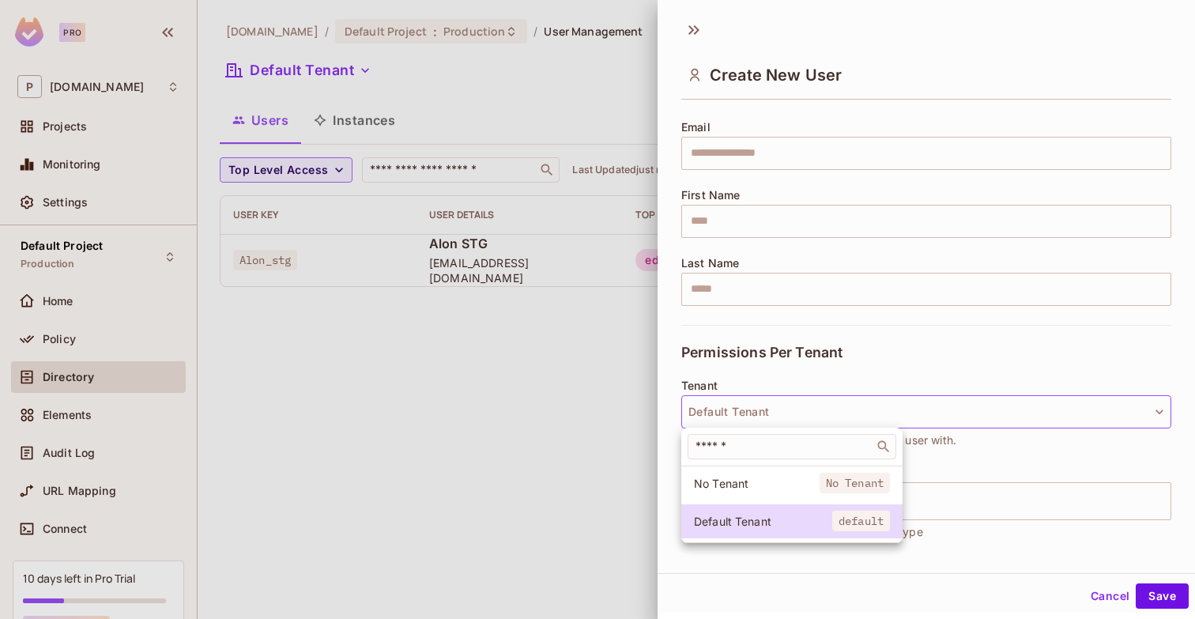
click at [738, 409] on div at bounding box center [597, 309] width 1195 height 619
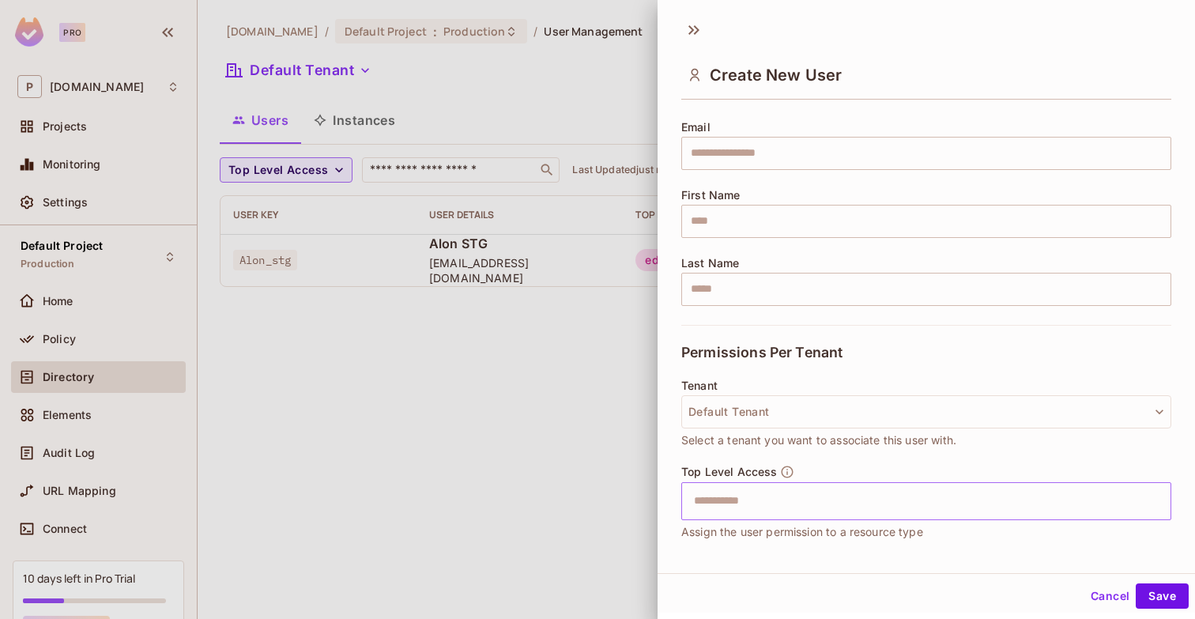
click at [752, 496] on input "text" at bounding box center [912, 501] width 456 height 32
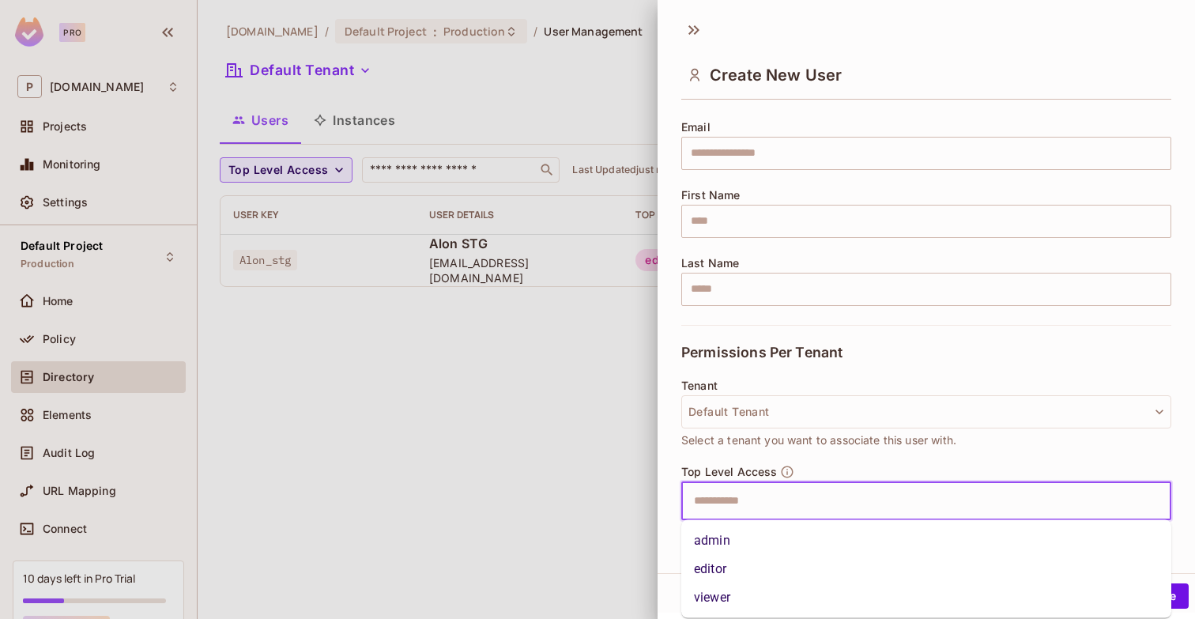
click at [744, 537] on li "admin" at bounding box center [926, 540] width 490 height 28
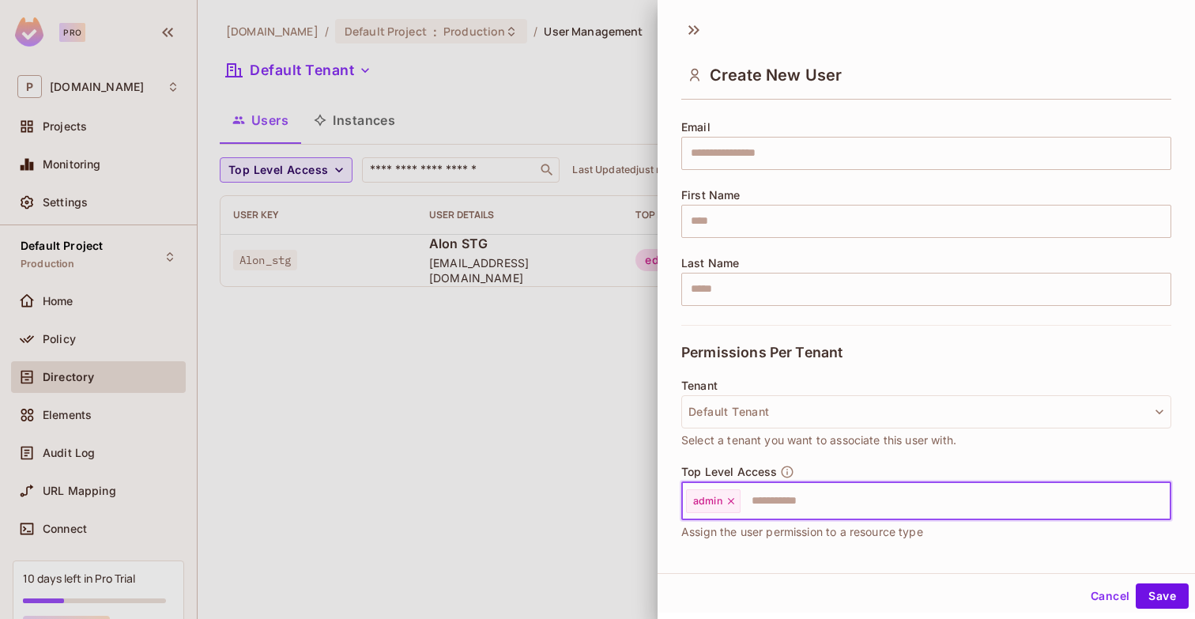
scroll to position [236, 0]
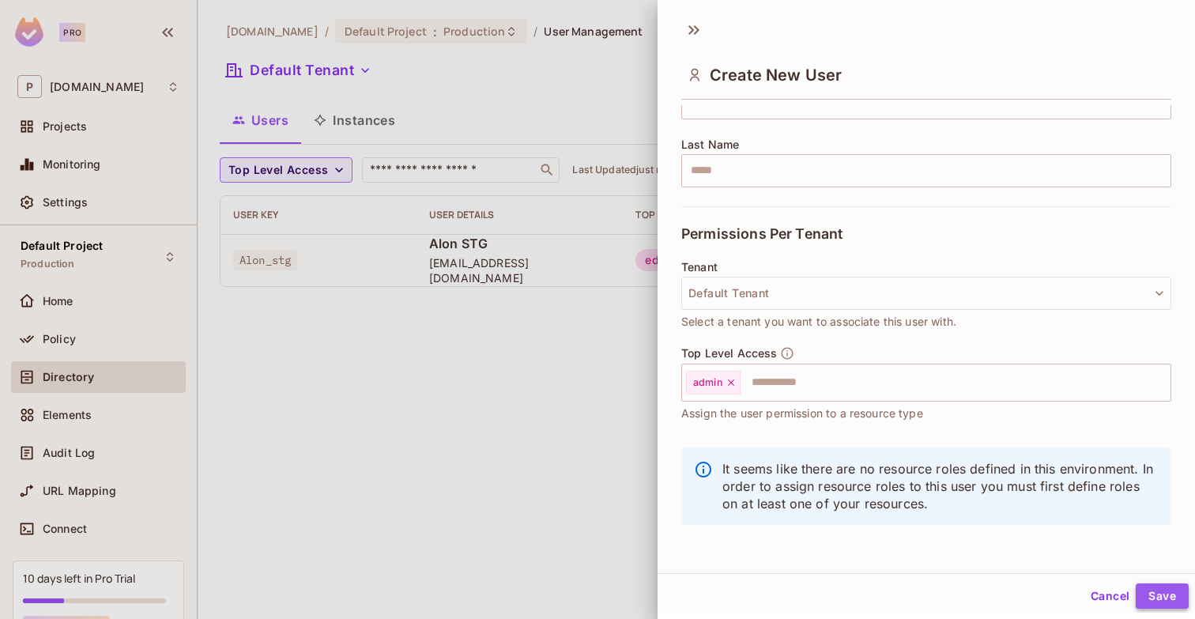
click at [1167, 585] on button "Save" at bounding box center [1162, 595] width 53 height 25
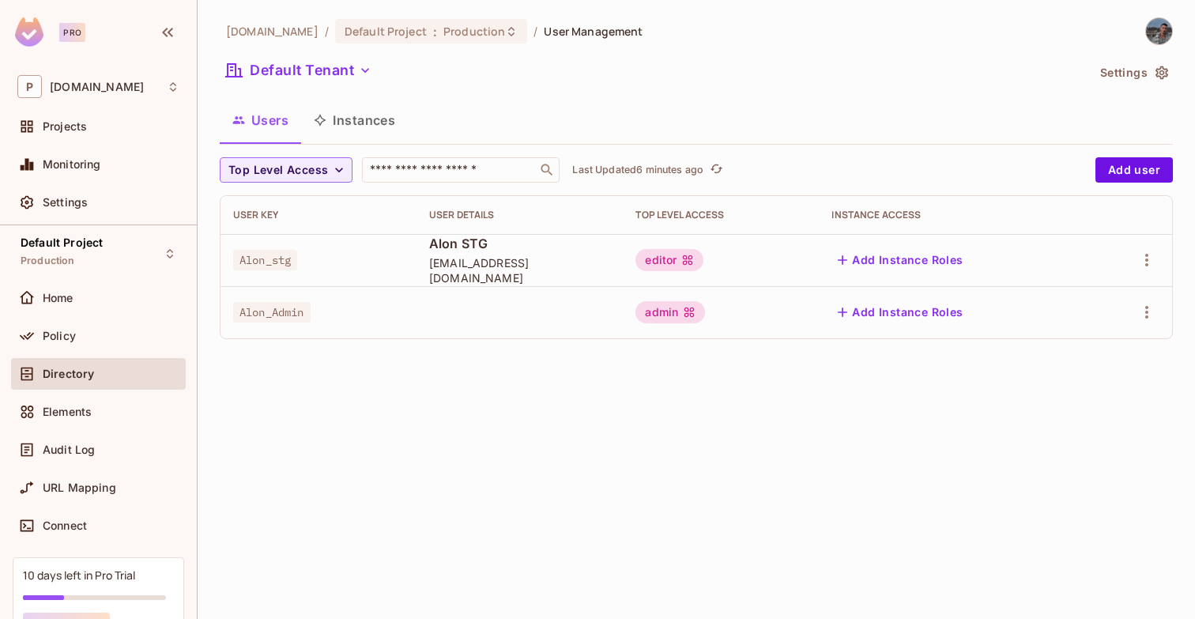
scroll to position [0, 0]
click at [106, 335] on div "Policy" at bounding box center [111, 339] width 137 height 13
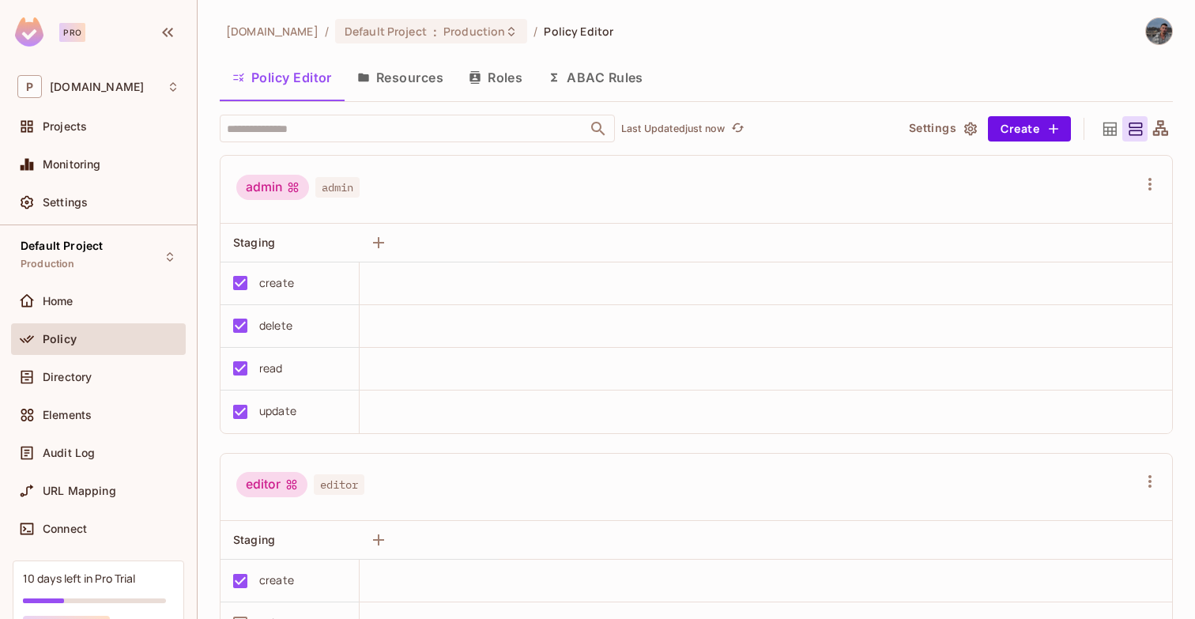
click at [500, 77] on button "Roles" at bounding box center [495, 78] width 79 height 40
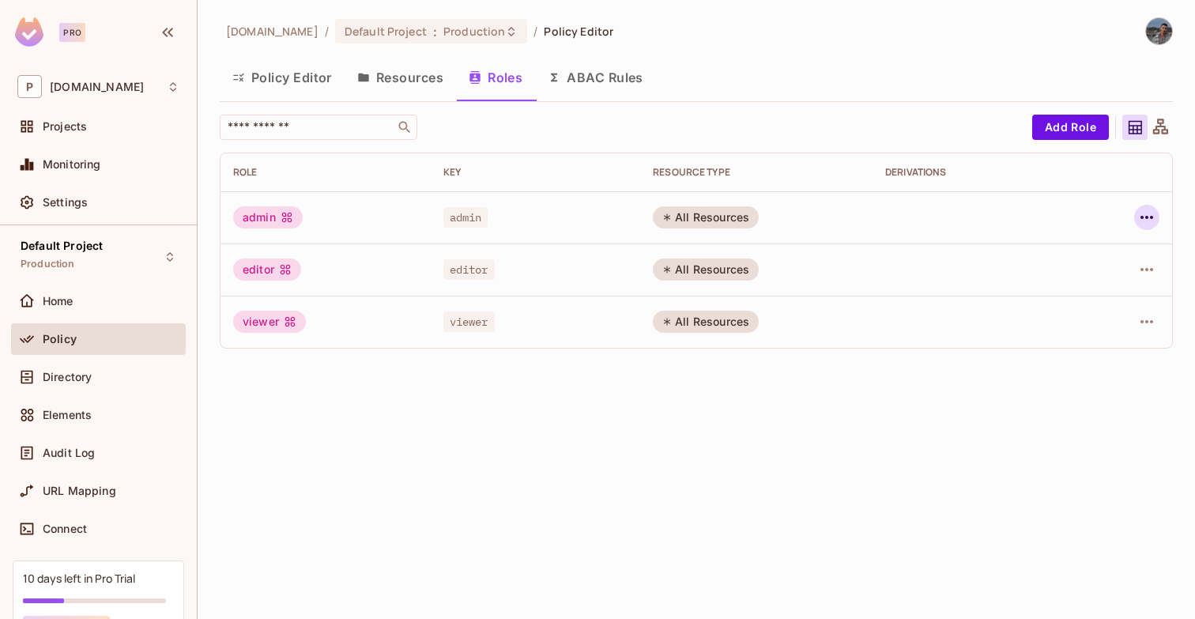
click at [1152, 221] on icon "button" at bounding box center [1146, 217] width 19 height 19
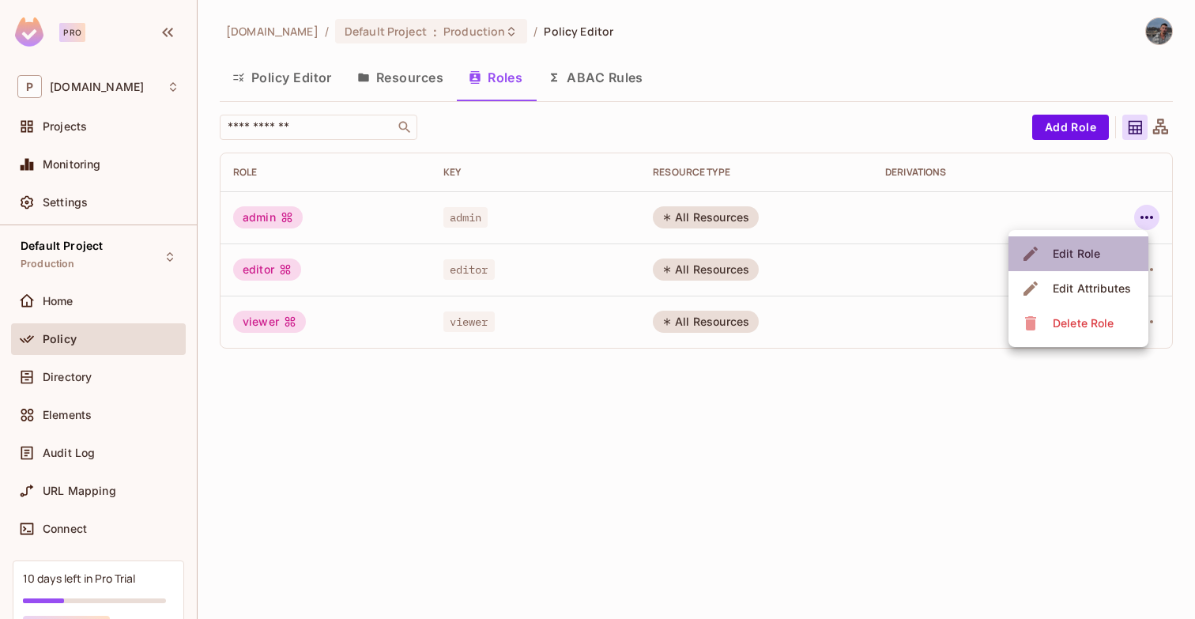
click at [1073, 256] on div "Edit Role" at bounding box center [1076, 254] width 47 height 16
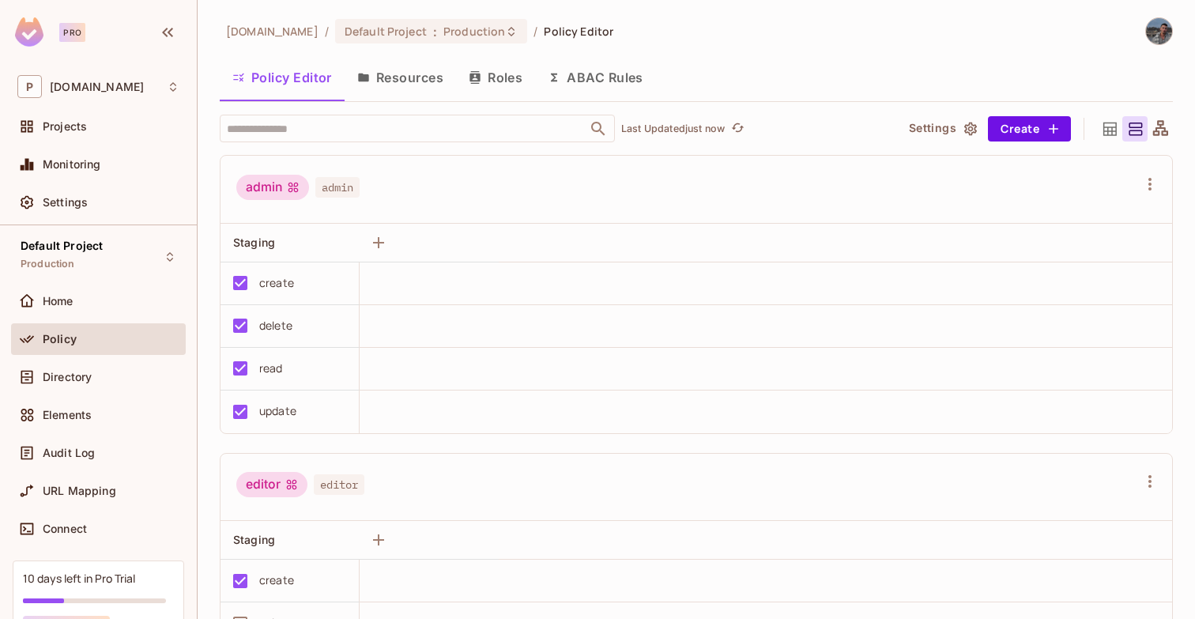
click at [499, 79] on button "Roles" at bounding box center [495, 78] width 79 height 40
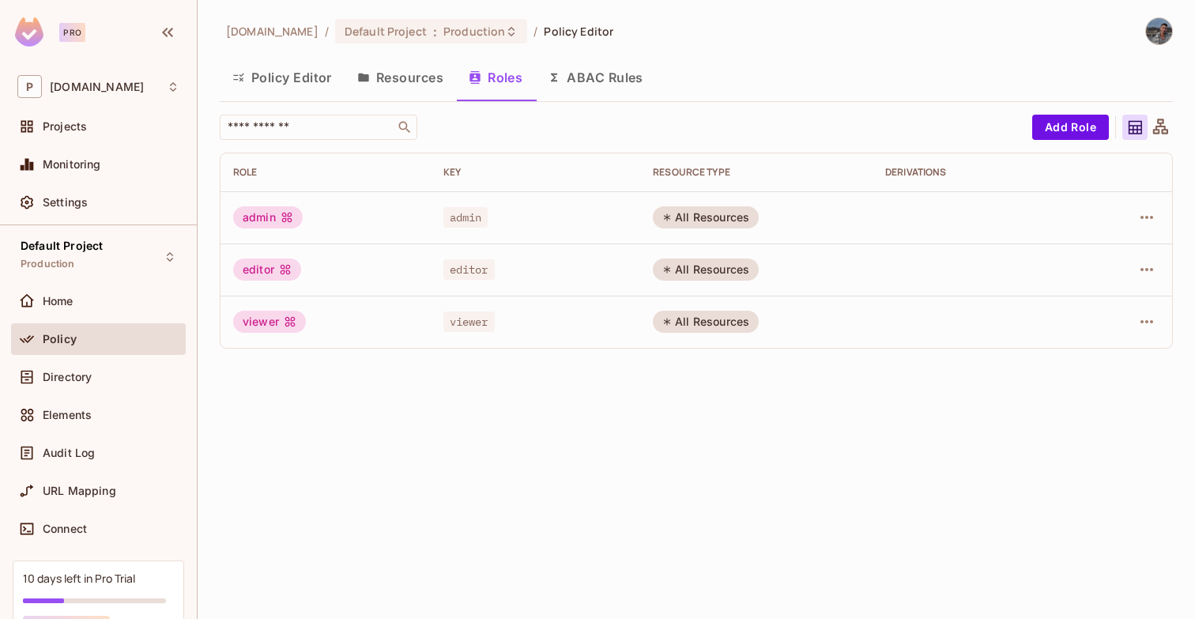
click at [620, 80] on button "ABAC Rules" at bounding box center [595, 78] width 121 height 40
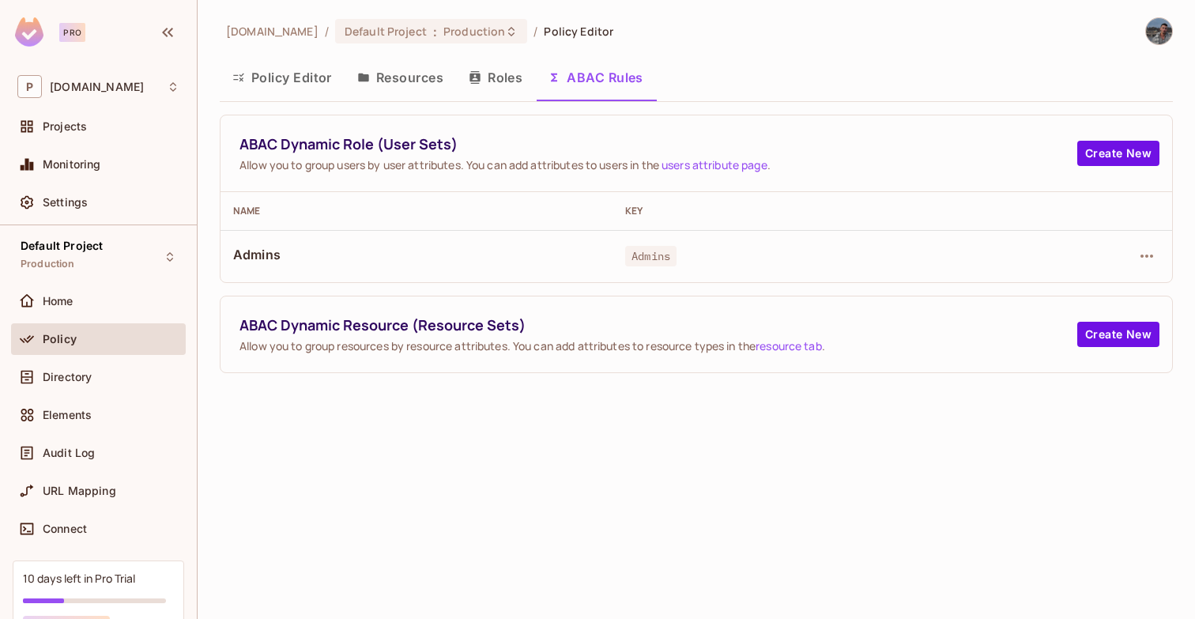
click at [496, 88] on button "Roles" at bounding box center [495, 78] width 79 height 40
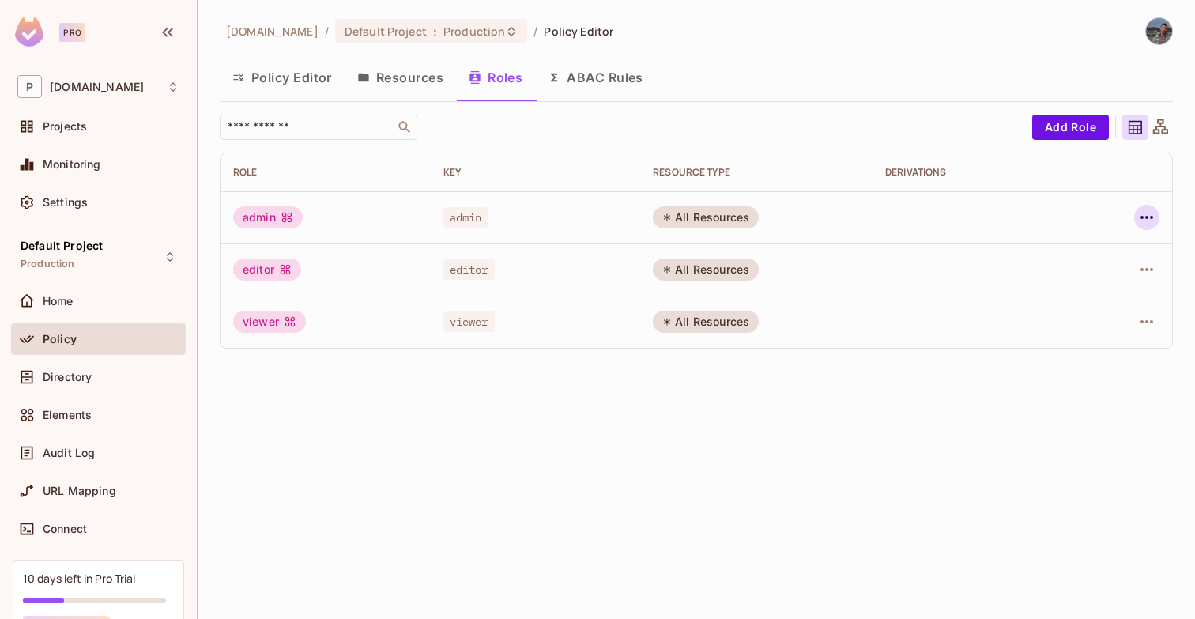
click at [1159, 219] on button "button" at bounding box center [1146, 217] width 25 height 25
click at [1107, 287] on div "Edit Attributes" at bounding box center [1092, 289] width 78 height 16
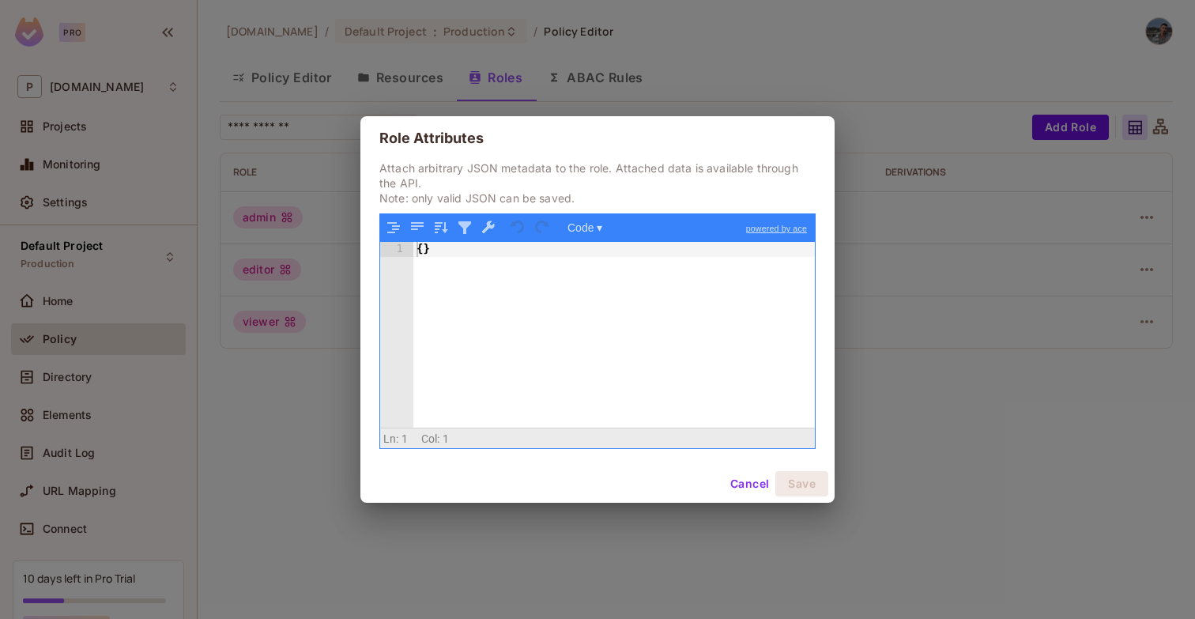
click at [639, 364] on div "{ }" at bounding box center [614, 349] width 402 height 215
click at [747, 479] on button "Cancel" at bounding box center [749, 483] width 51 height 25
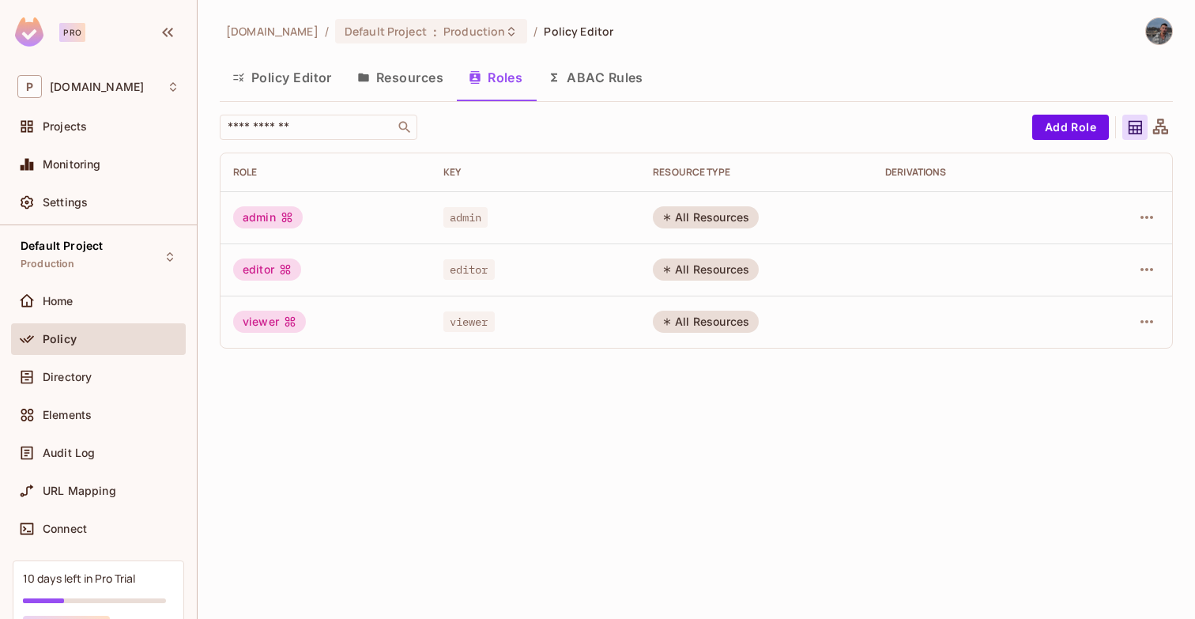
click at [278, 77] on button "Policy Editor" at bounding box center [282, 78] width 125 height 40
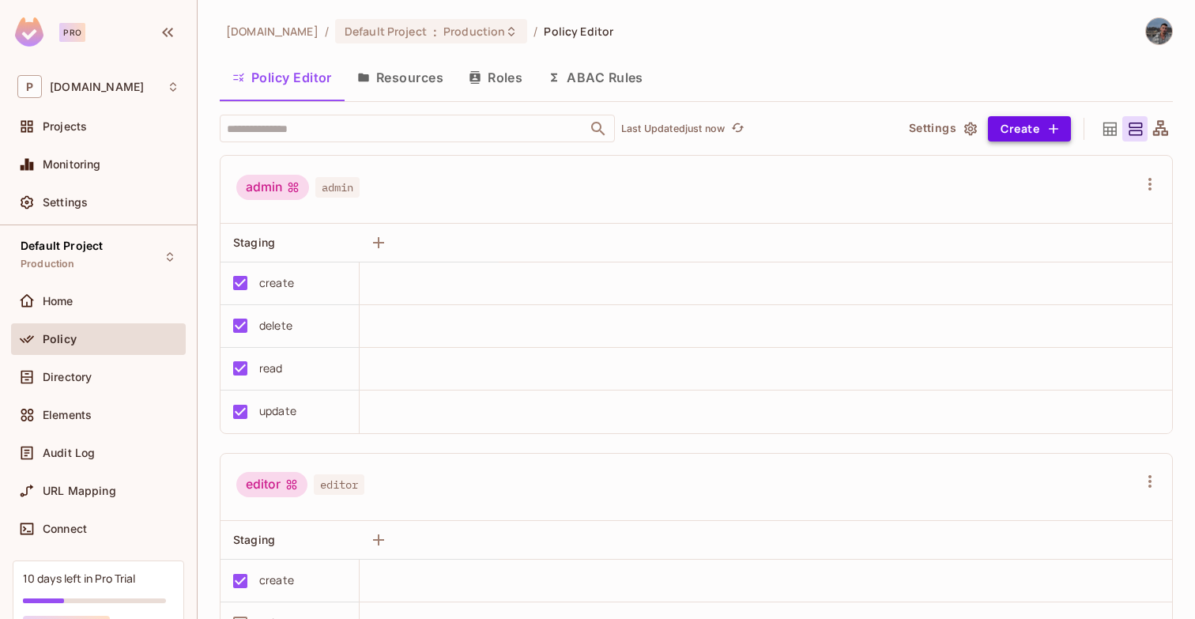
click at [1023, 130] on button "Create" at bounding box center [1029, 128] width 83 height 25
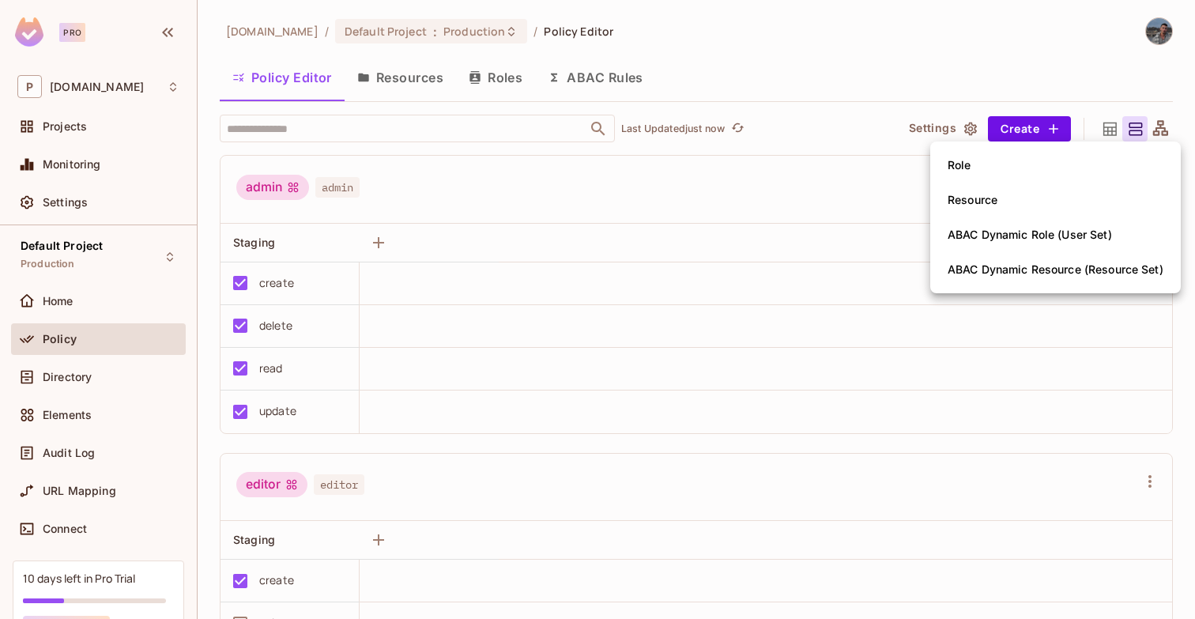
click at [1036, 236] on div "ABAC Dynamic Role (User Set)" at bounding box center [1030, 235] width 164 height 16
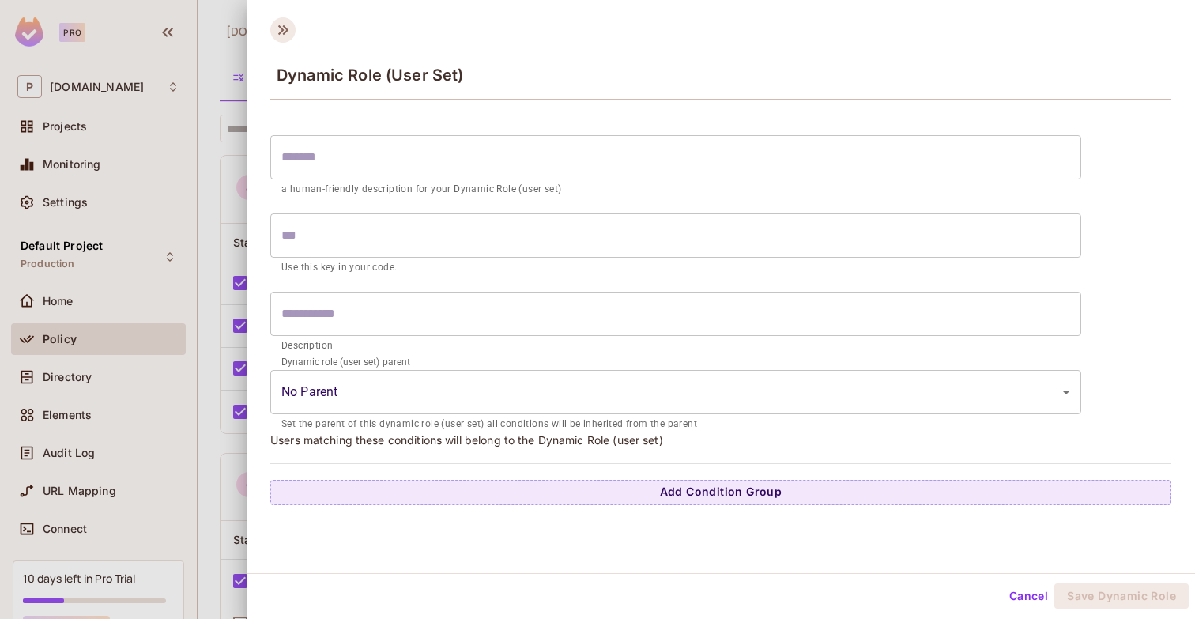
click at [277, 38] on icon at bounding box center [282, 29] width 25 height 25
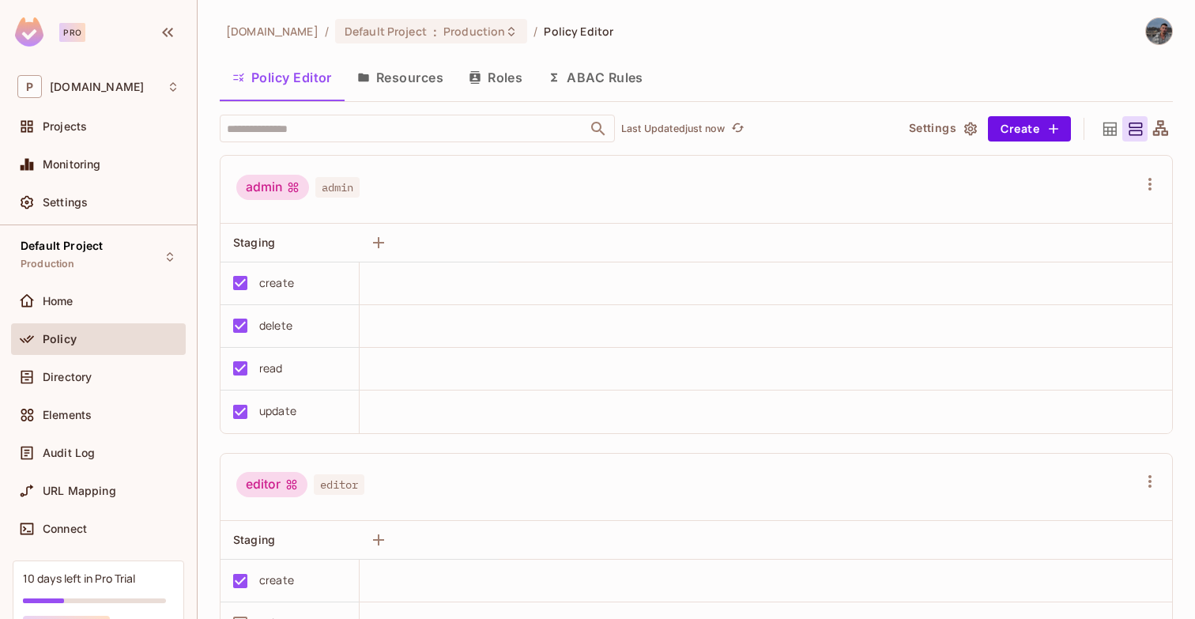
click at [1105, 132] on icon at bounding box center [1110, 129] width 20 height 20
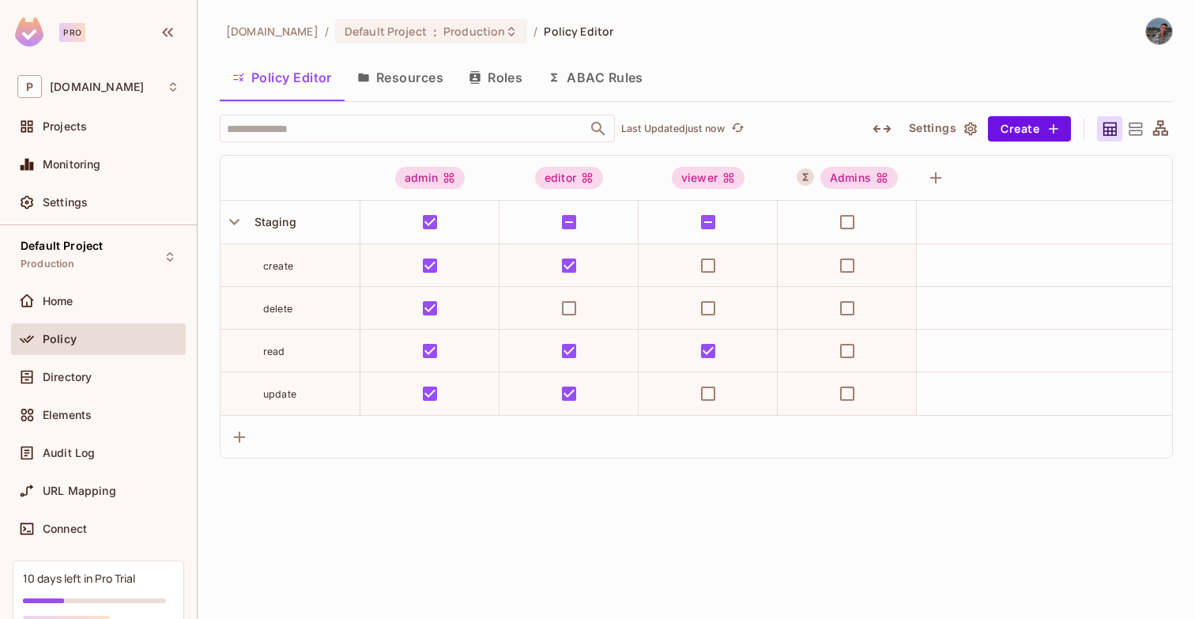
click at [1125, 132] on div at bounding box center [1134, 128] width 25 height 25
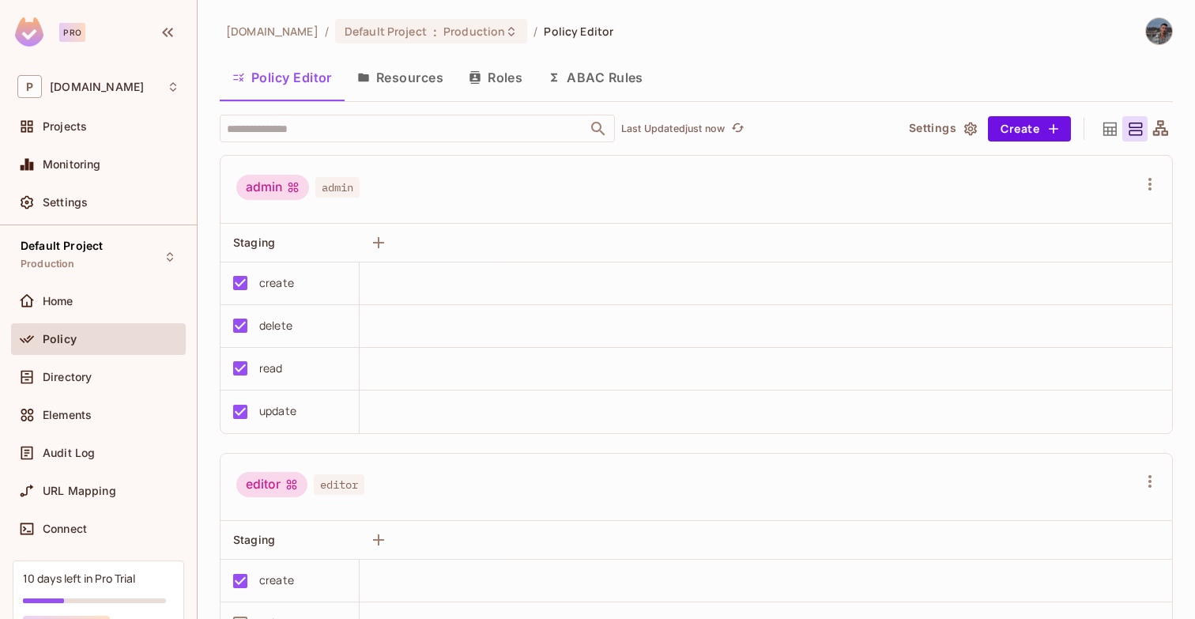
click at [1147, 125] on div at bounding box center [1135, 128] width 76 height 25
click at [1149, 125] on div at bounding box center [1160, 128] width 25 height 25
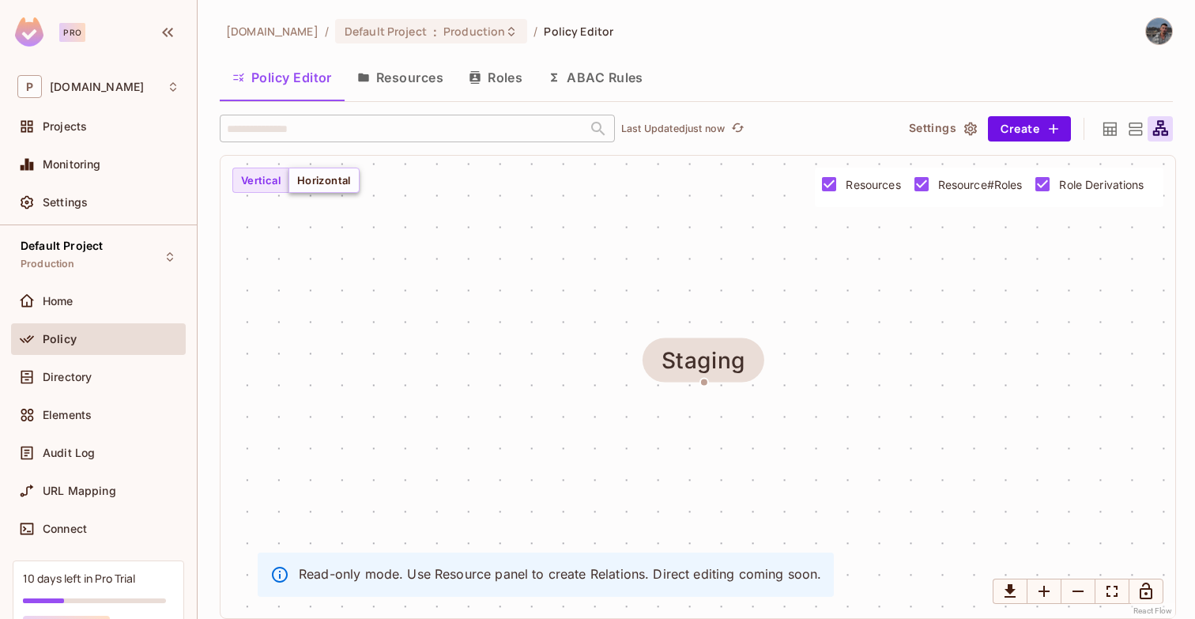
click at [317, 179] on button "Horizontal" at bounding box center [323, 180] width 71 height 25
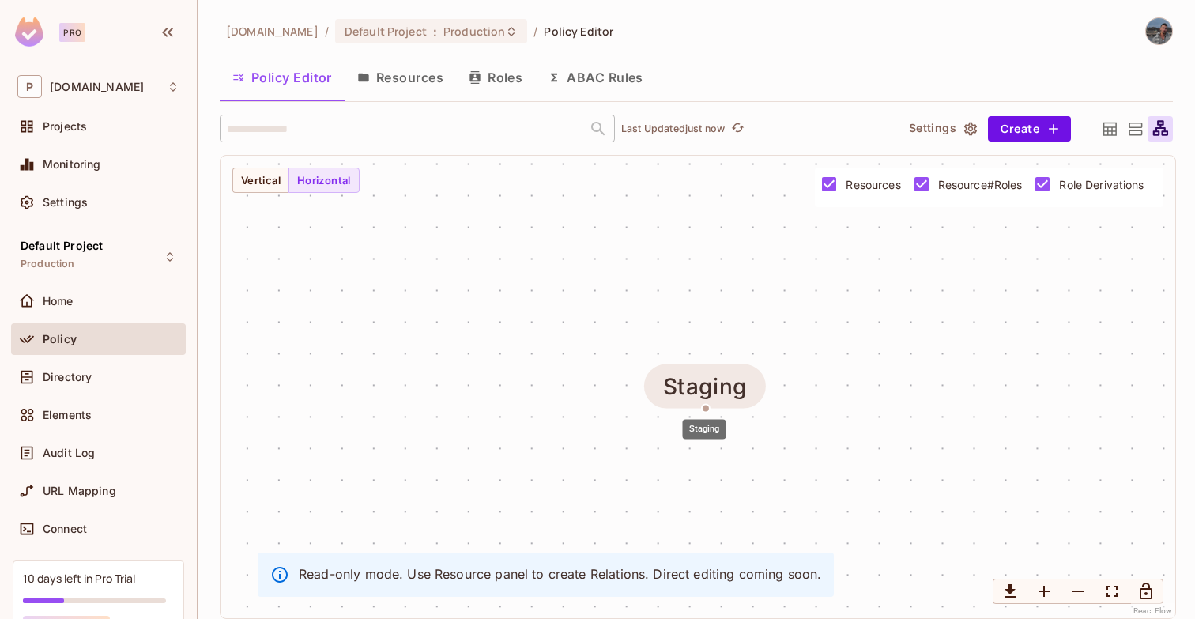
drag, startPoint x: 703, startPoint y: 379, endPoint x: 704, endPoint y: 407, distance: 28.5
click at [705, 407] on div "Staging" at bounding box center [705, 386] width 122 height 44
click at [704, 407] on div "Staging" at bounding box center [705, 386] width 122 height 44
click at [409, 84] on button "Resources" at bounding box center [400, 78] width 111 height 40
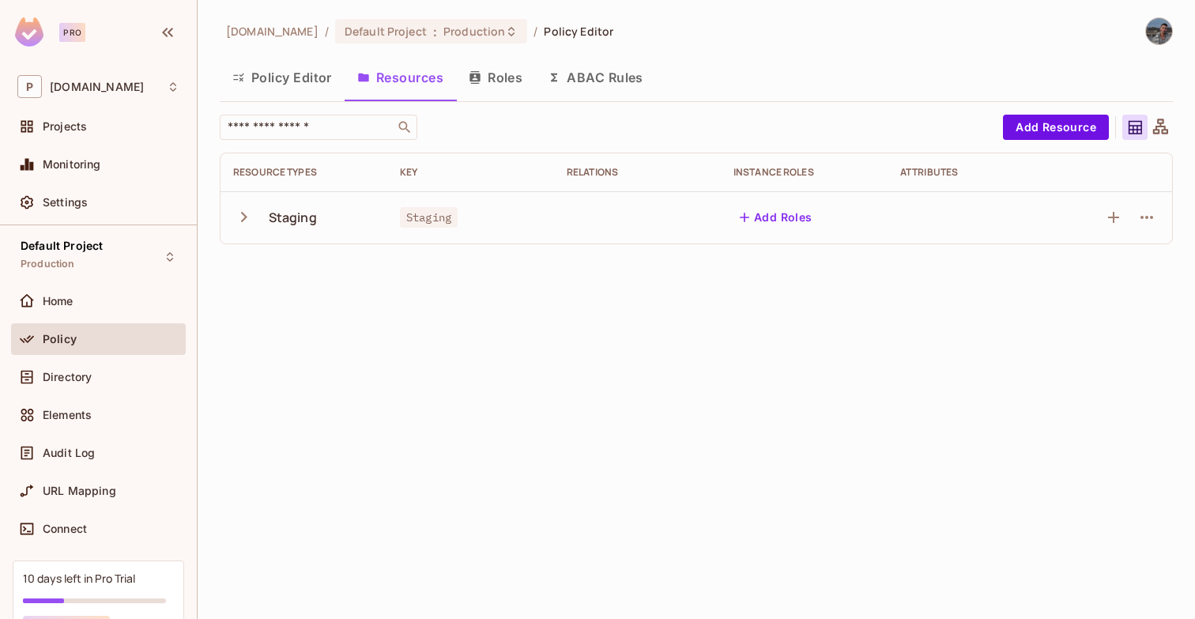
click at [250, 214] on icon "button" at bounding box center [243, 216] width 21 height 21
click at [1158, 277] on div at bounding box center [1146, 269] width 25 height 25
click at [1151, 271] on icon "button" at bounding box center [1146, 269] width 19 height 19
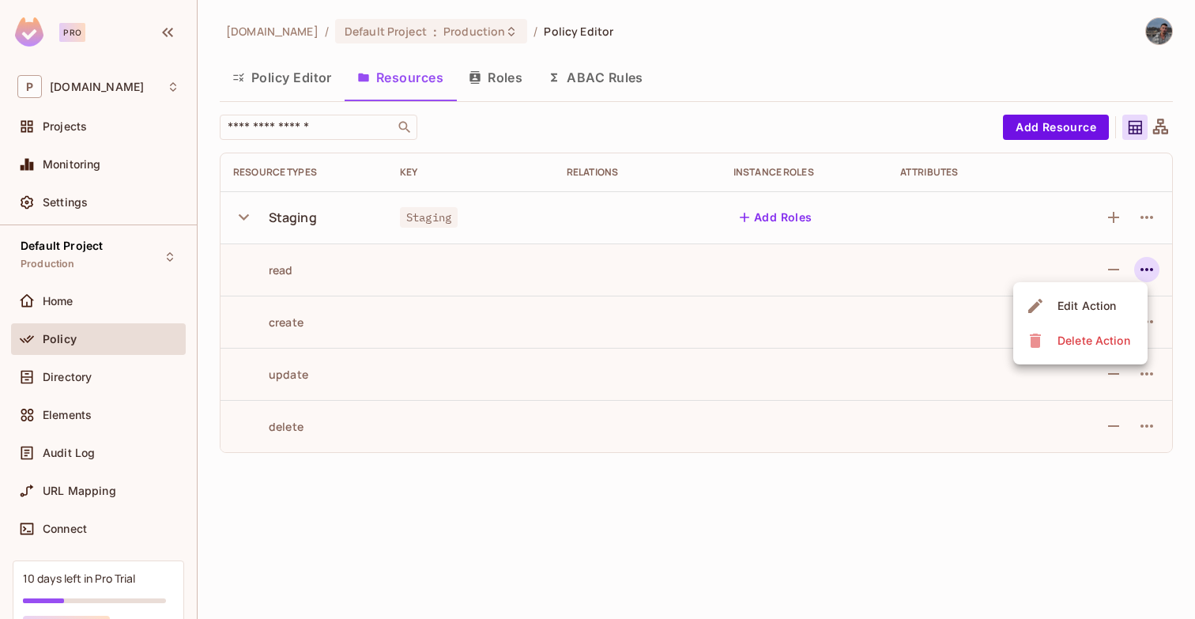
click at [1109, 473] on div at bounding box center [597, 309] width 1195 height 619
click at [1152, 324] on icon "button" at bounding box center [1146, 321] width 19 height 19
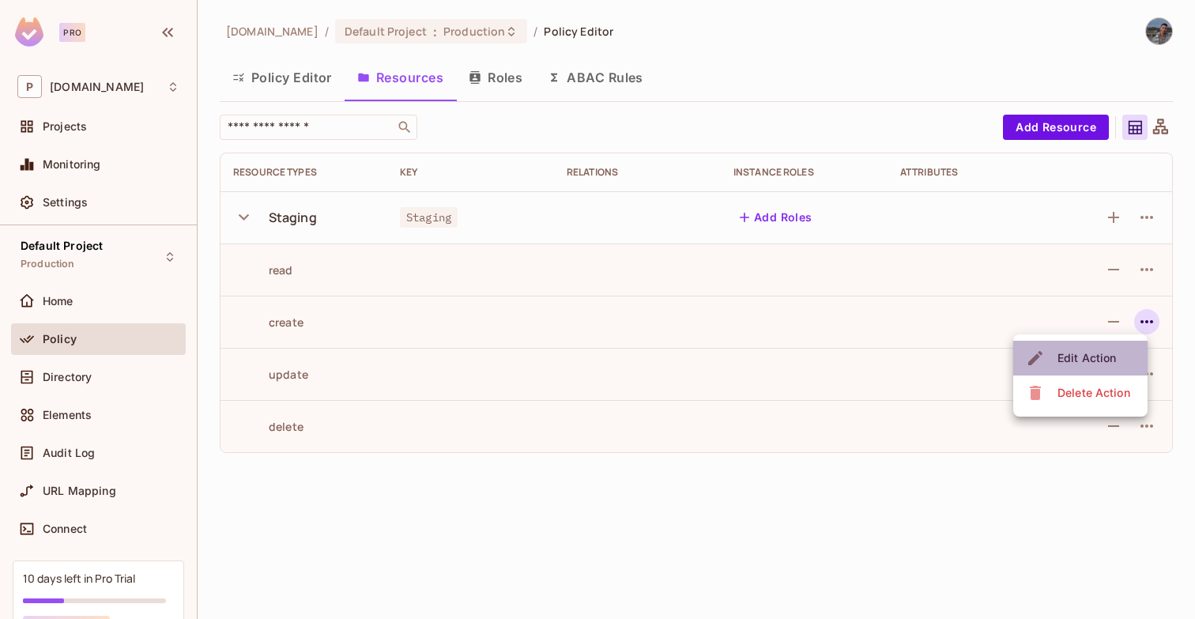
click at [1102, 341] on li "Edit Action" at bounding box center [1080, 358] width 134 height 35
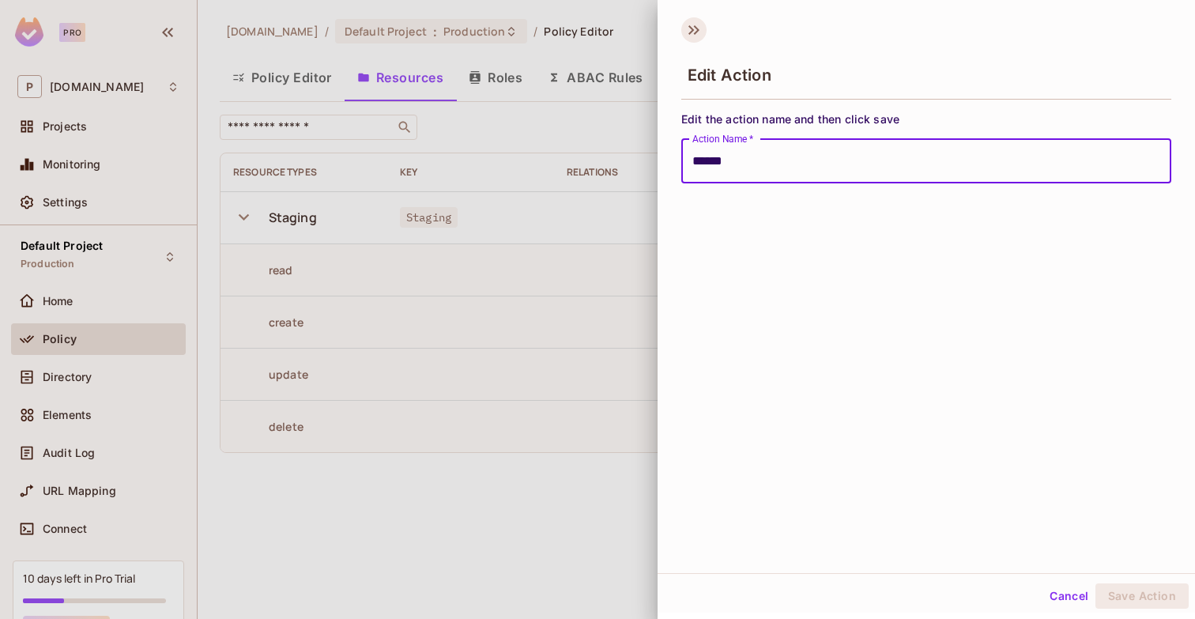
click at [693, 25] on icon at bounding box center [693, 29] width 25 height 25
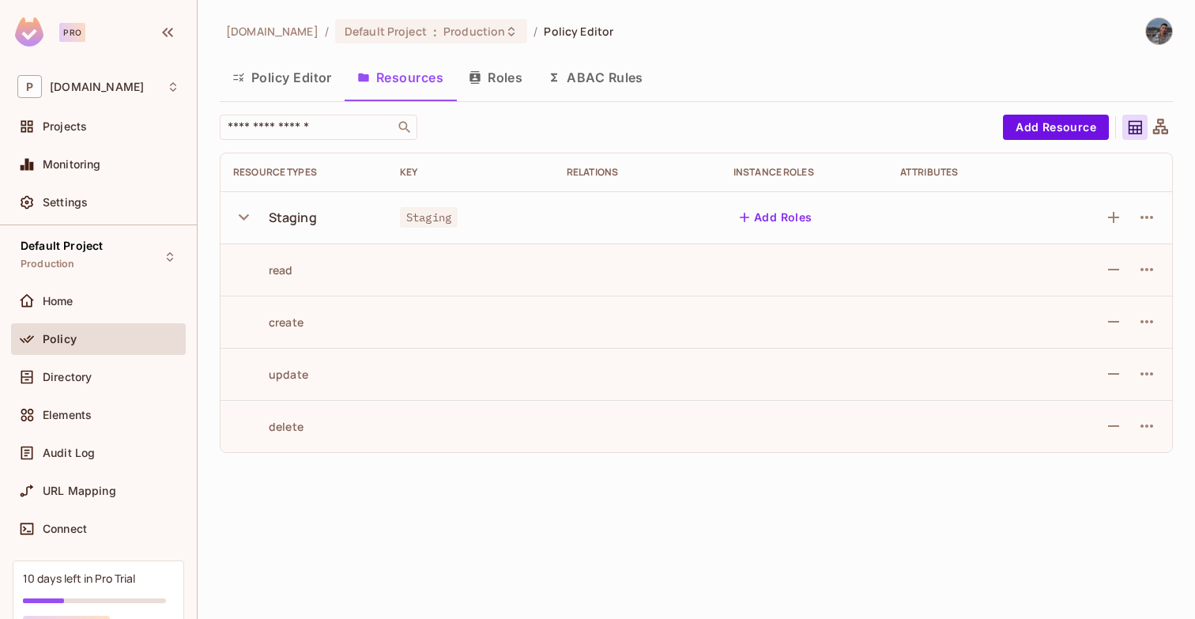
click at [794, 239] on td "Add Roles" at bounding box center [804, 217] width 167 height 52
click at [790, 236] on td "Add Roles" at bounding box center [804, 217] width 167 height 52
click at [782, 215] on button "Add Roles" at bounding box center [775, 217] width 85 height 25
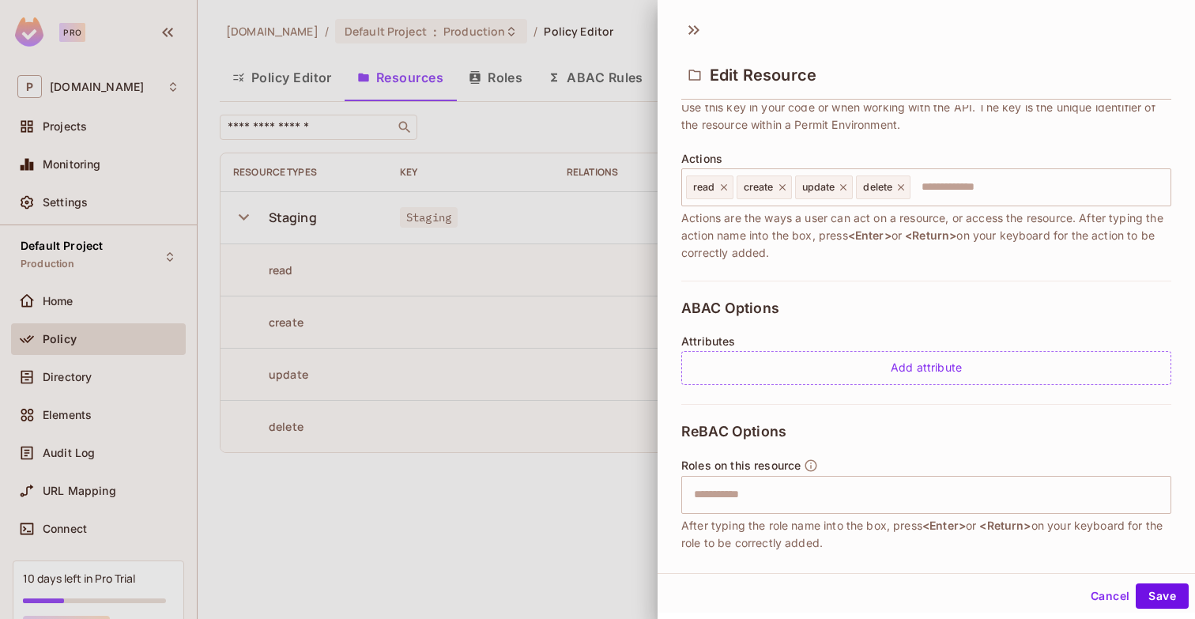
scroll to position [167, 0]
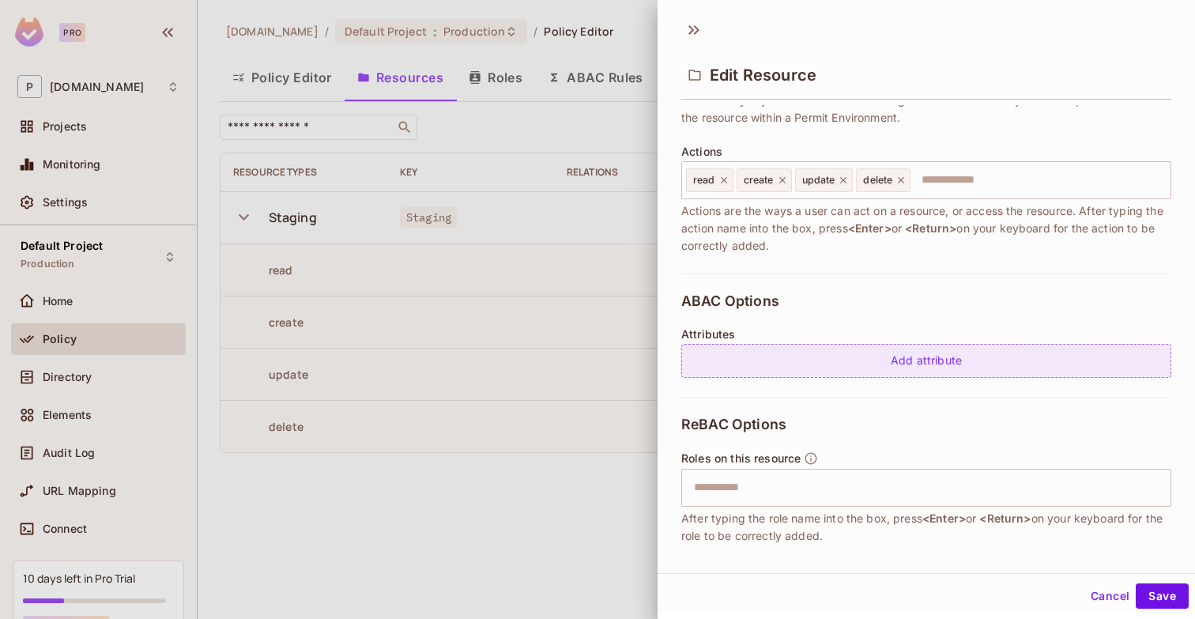
click at [826, 360] on div "Add attribute" at bounding box center [926, 361] width 490 height 34
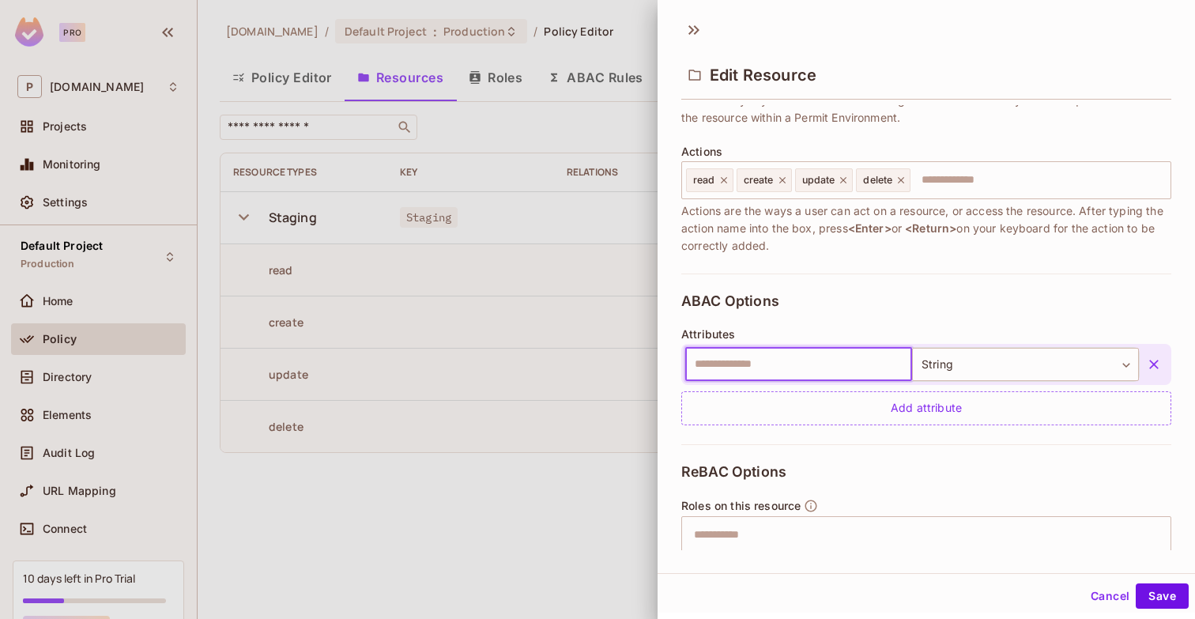
click at [1158, 363] on icon "button" at bounding box center [1154, 364] width 16 height 16
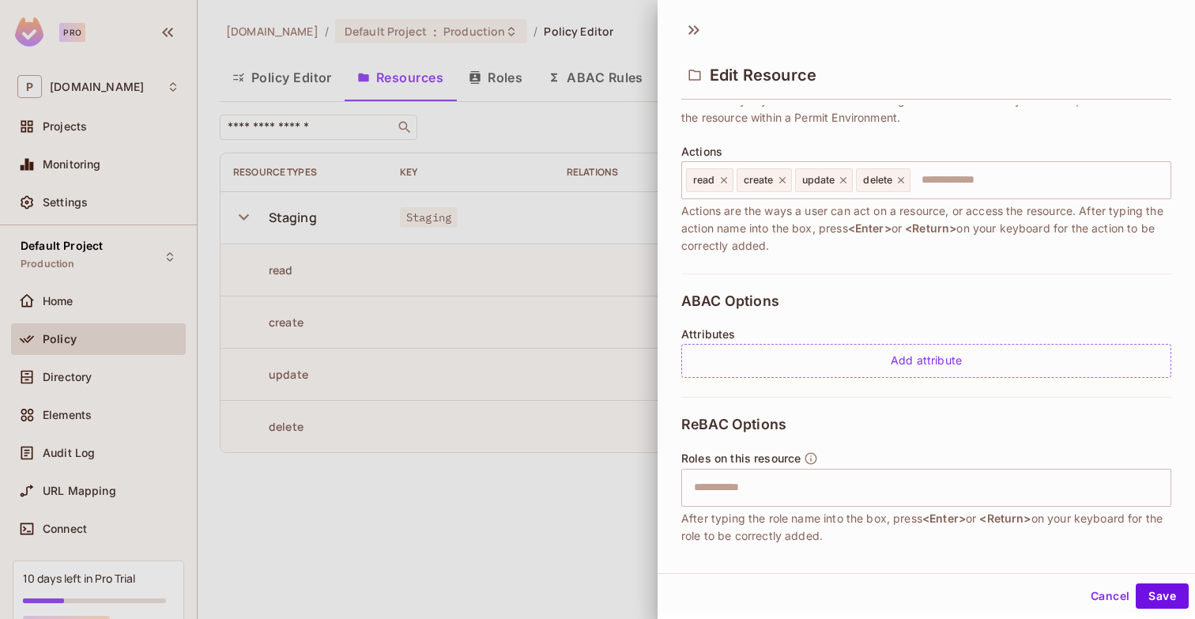
scroll to position [251, 0]
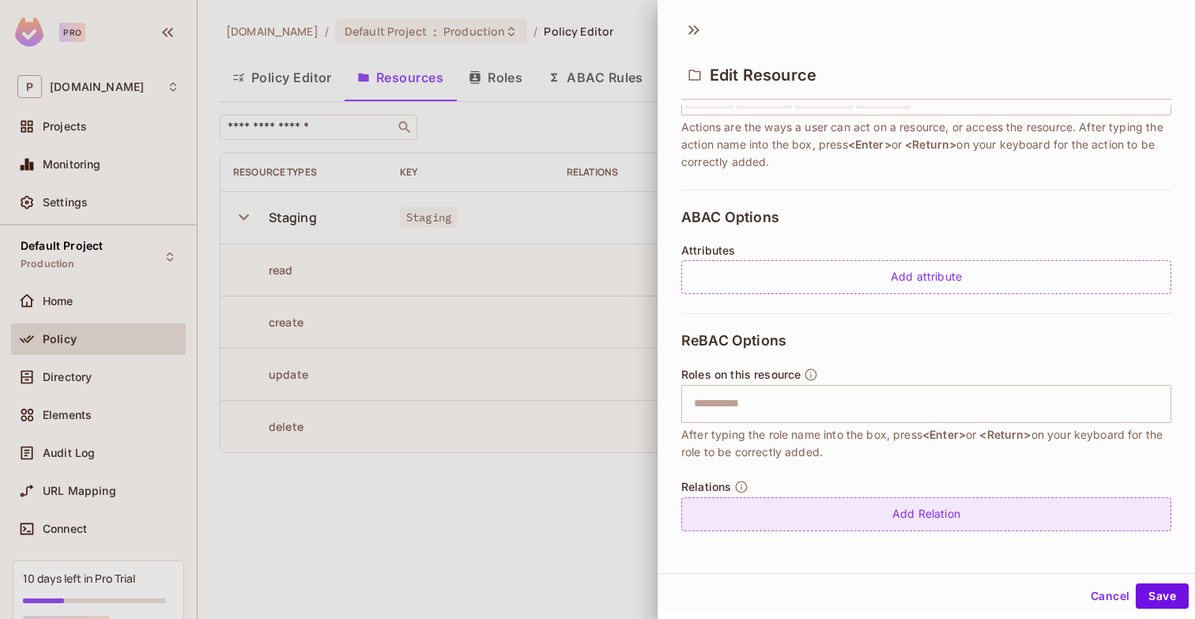
click at [913, 511] on div "Add Relation" at bounding box center [926, 514] width 490 height 34
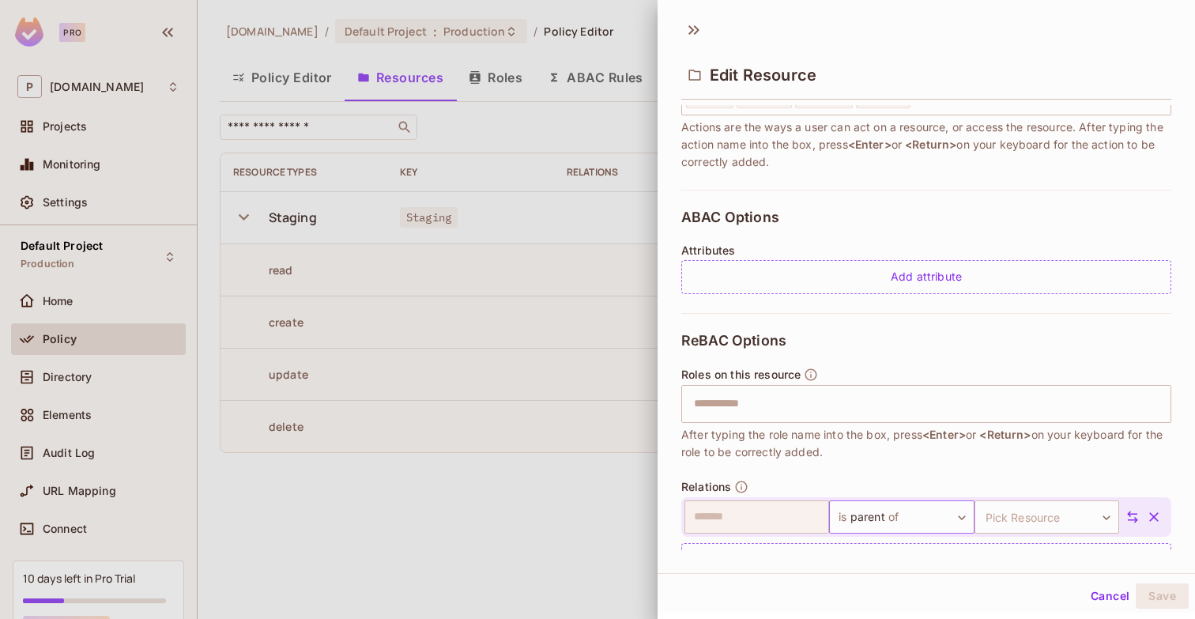
scroll to position [296, 0]
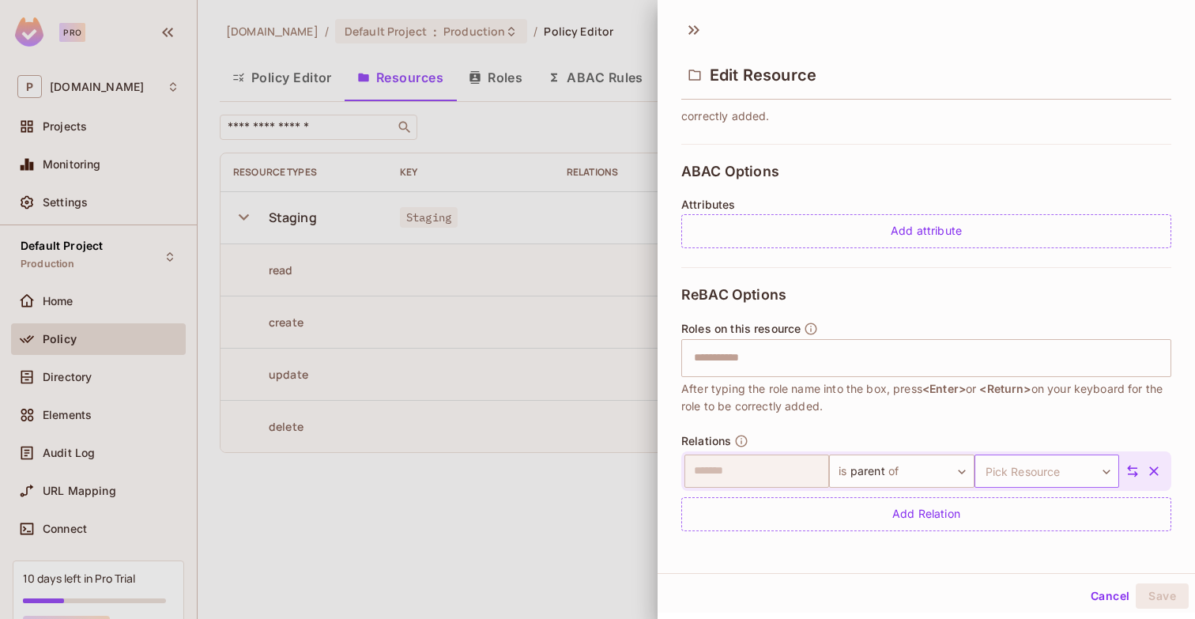
click at [997, 477] on body "Pro P permit.io Projects Monitoring Settings Default Project Production Home Po…" at bounding box center [597, 309] width 1195 height 619
click at [882, 457] on div at bounding box center [597, 309] width 1195 height 619
click at [1081, 481] on body "Pro P permit.io Projects Monitoring Settings Default Project Production Home Po…" at bounding box center [597, 309] width 1195 height 619
click at [1028, 515] on input "text" at bounding box center [1044, 512] width 126 height 25
click at [1151, 460] on button "button" at bounding box center [1154, 471] width 28 height 28
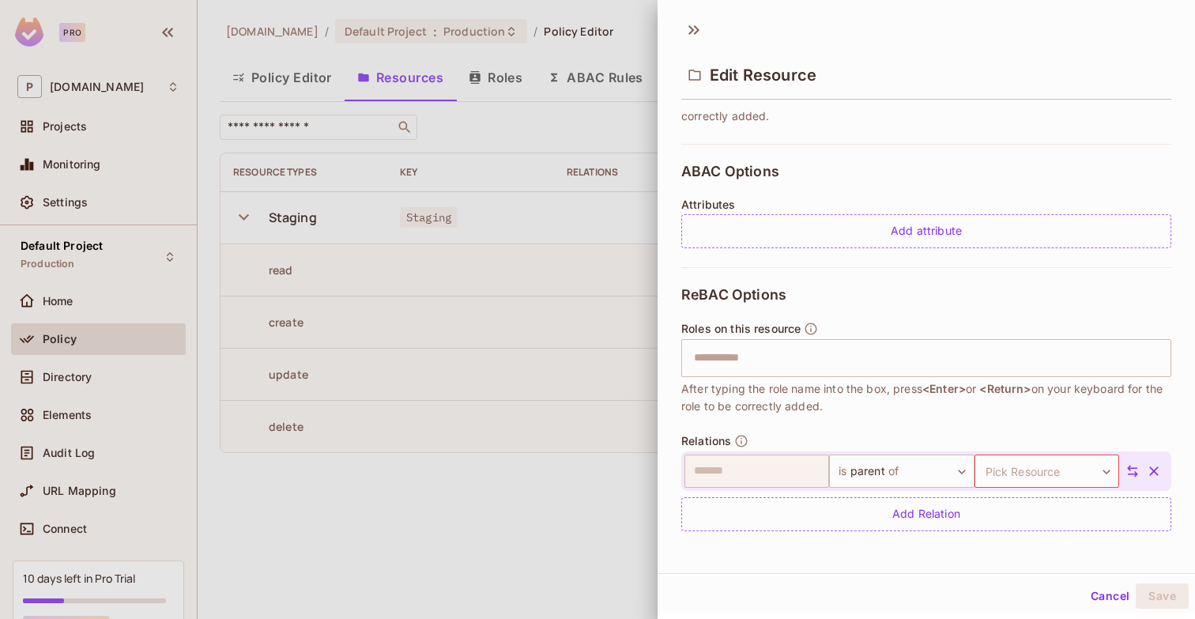
scroll to position [251, 0]
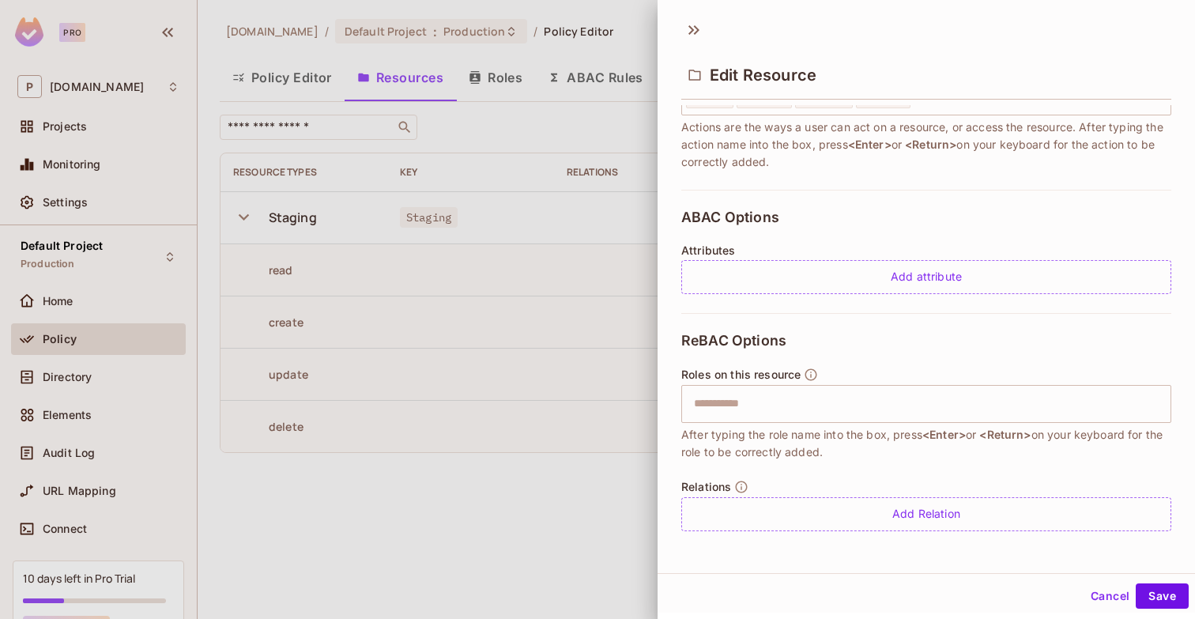
click at [679, 17] on div "Edit Resource * Name ******* ​ A human-friendly name for your resource * Key **…" at bounding box center [926, 292] width 537 height 562
click at [684, 21] on div "Edit Resource" at bounding box center [926, 61] width 537 height 88
click at [687, 21] on icon at bounding box center [693, 29] width 25 height 25
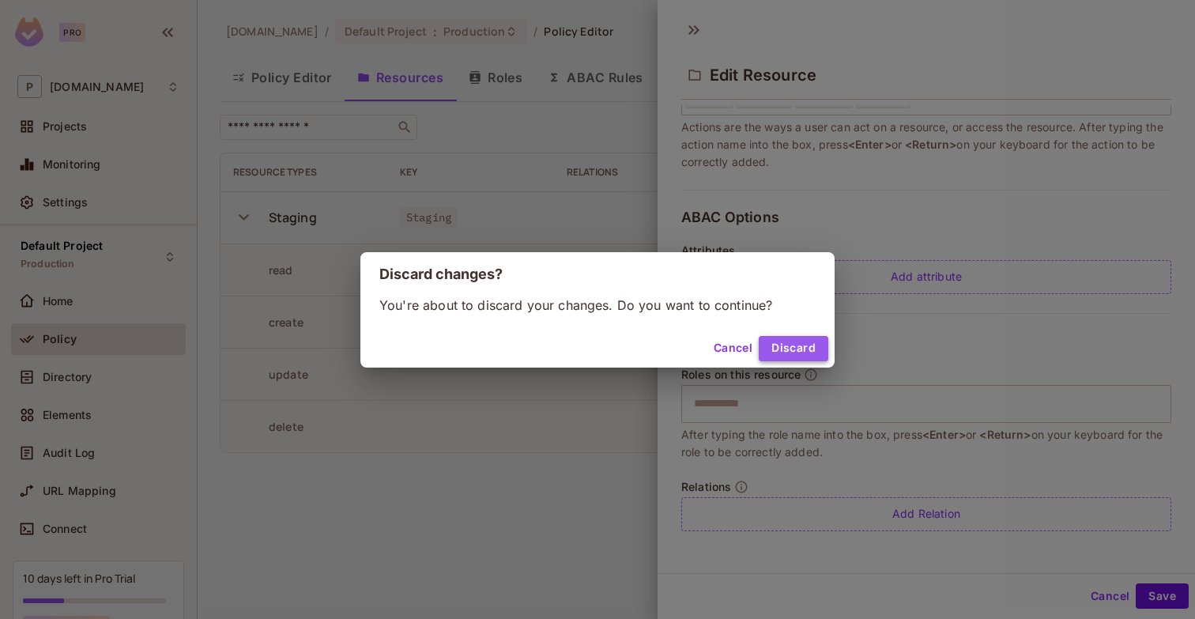
click at [786, 343] on button "Discard" at bounding box center [794, 348] width 70 height 25
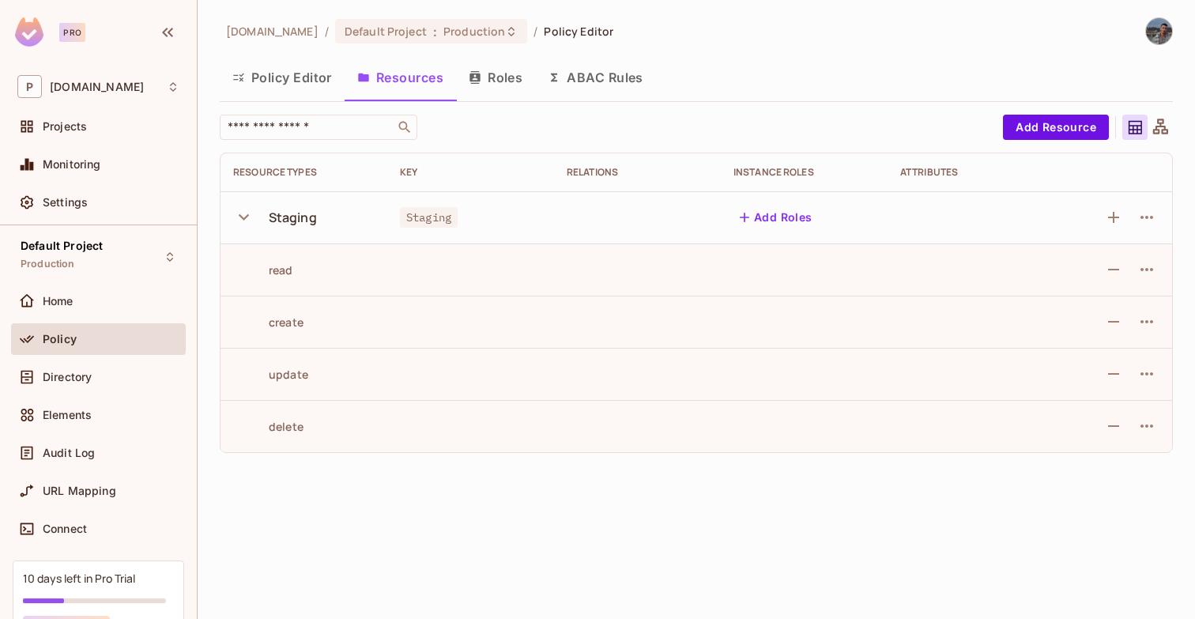
click at [512, 86] on button "Roles" at bounding box center [495, 78] width 79 height 40
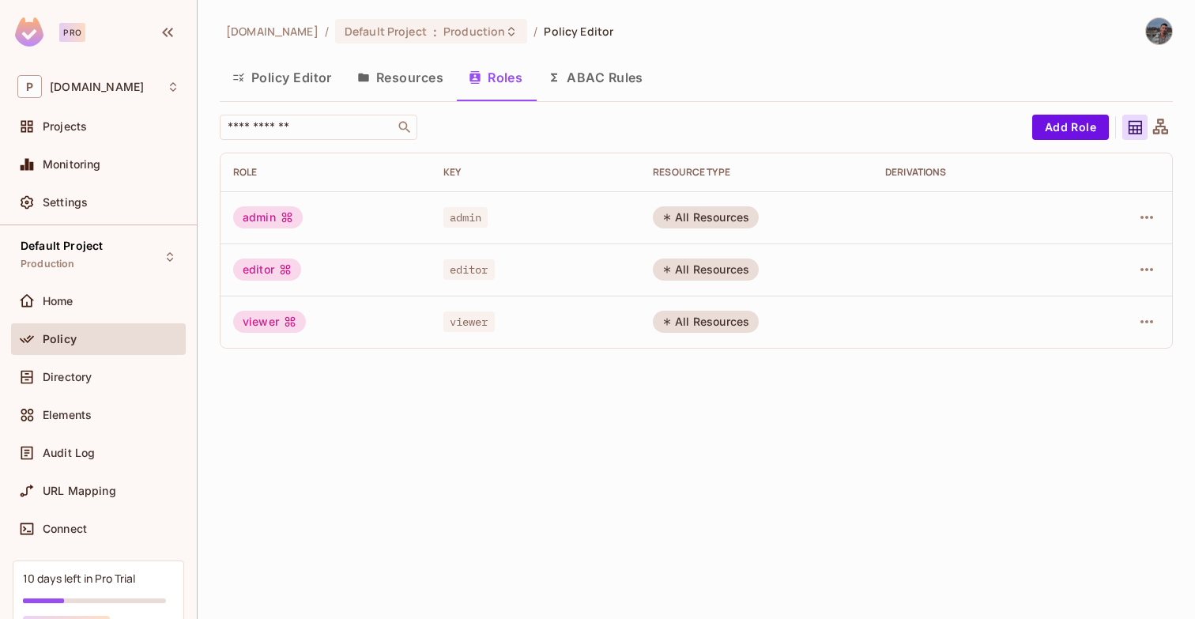
click at [586, 71] on button "ABAC Rules" at bounding box center [595, 78] width 121 height 40
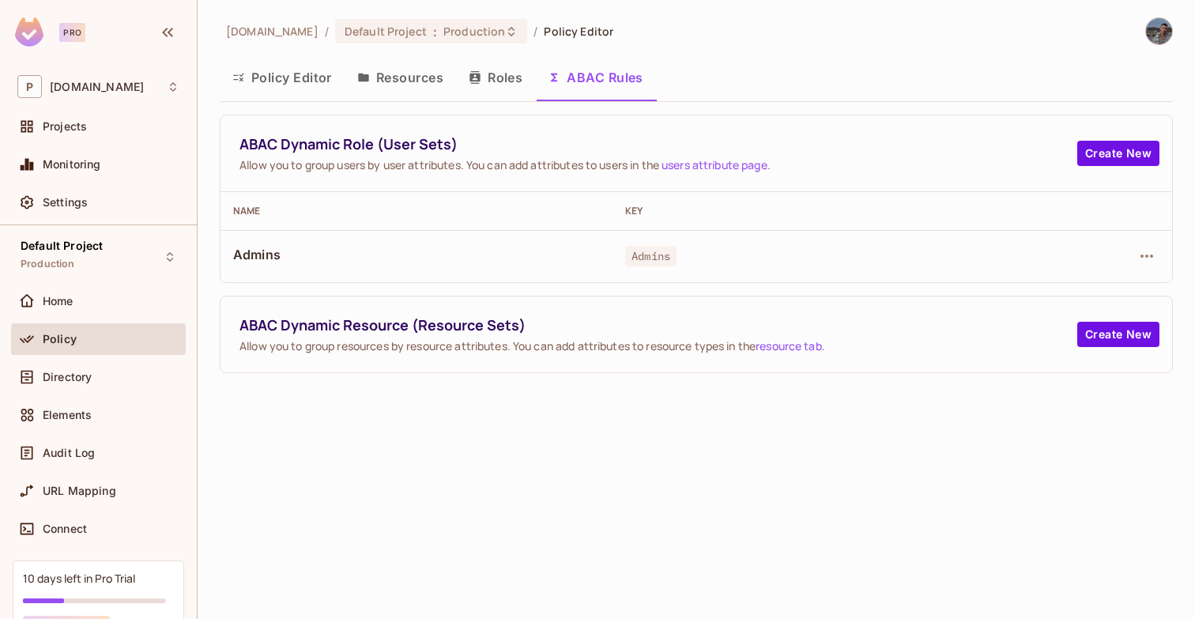
click at [1130, 258] on div at bounding box center [1088, 255] width 142 height 25
click at [1143, 258] on icon "button" at bounding box center [1146, 256] width 19 height 19
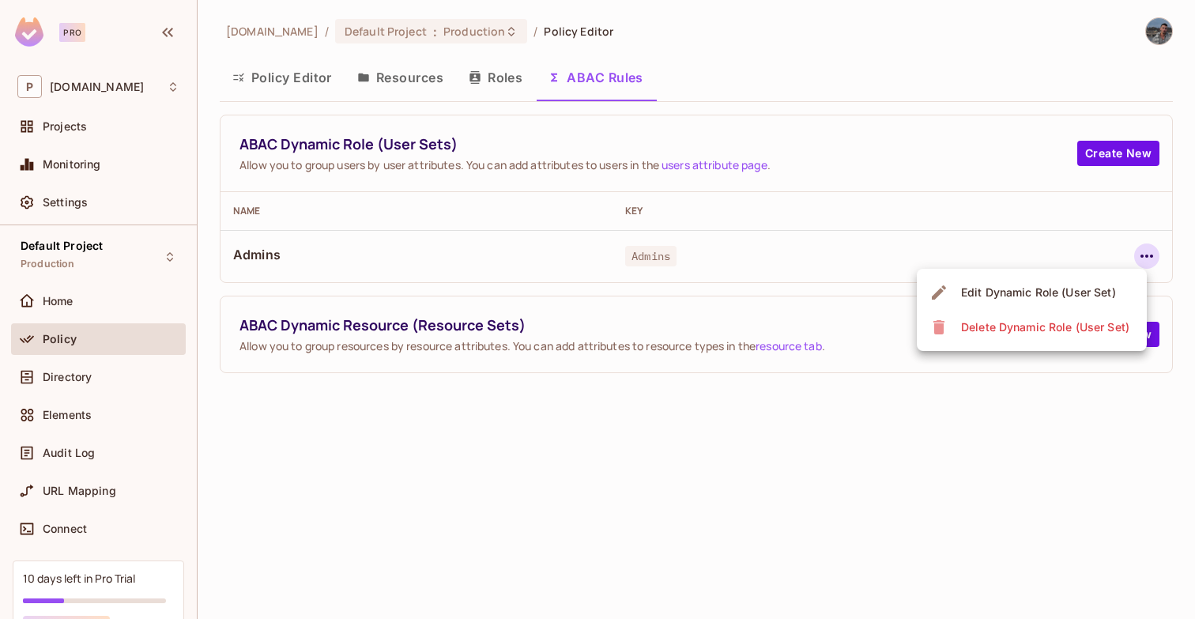
click at [1105, 282] on span "Edit Dynamic Role (User Set)" at bounding box center [1038, 292] width 164 height 25
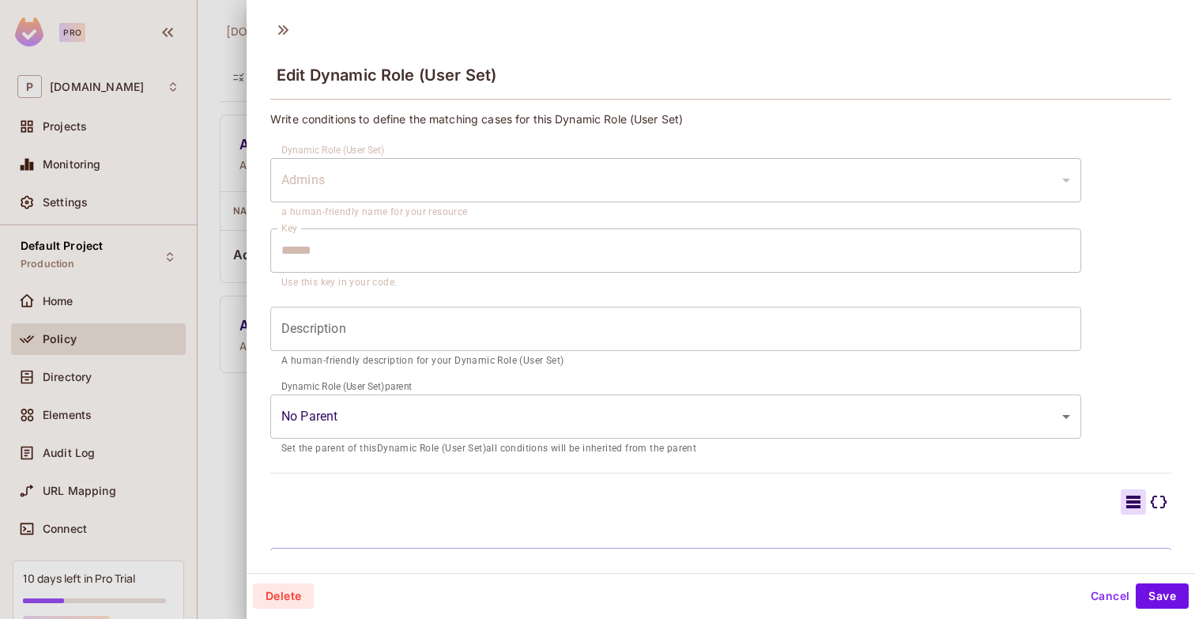
click at [718, 394] on body "Pro P permit.io Projects Monitoring Settings Default Project Production Home Po…" at bounding box center [597, 309] width 1195 height 619
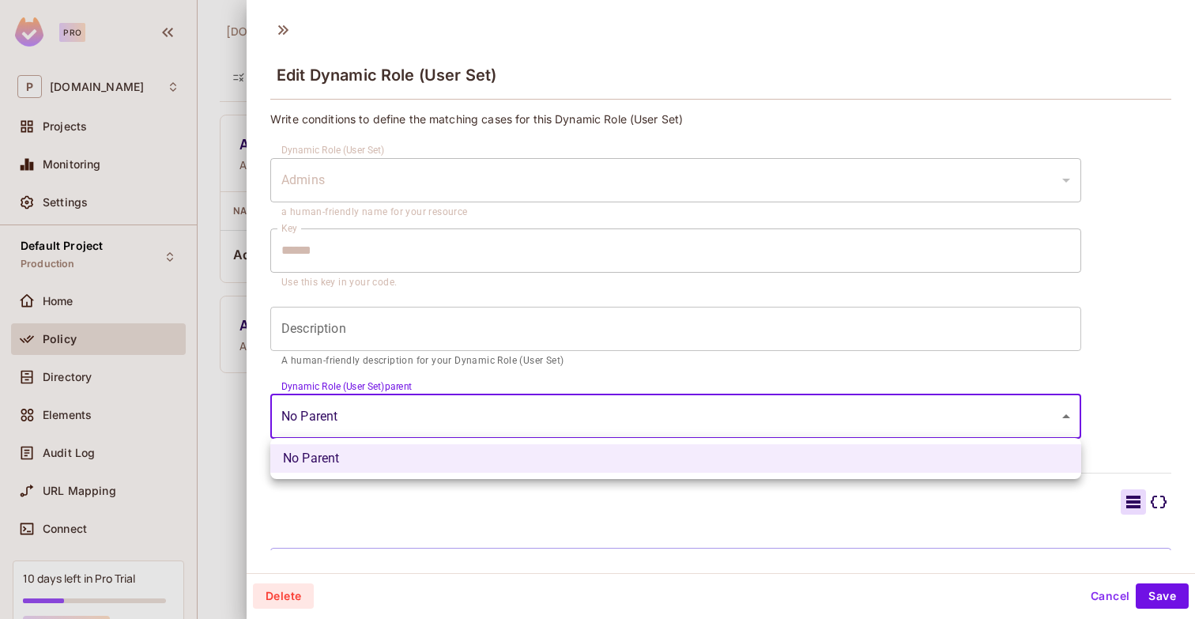
click at [719, 395] on div at bounding box center [597, 309] width 1195 height 619
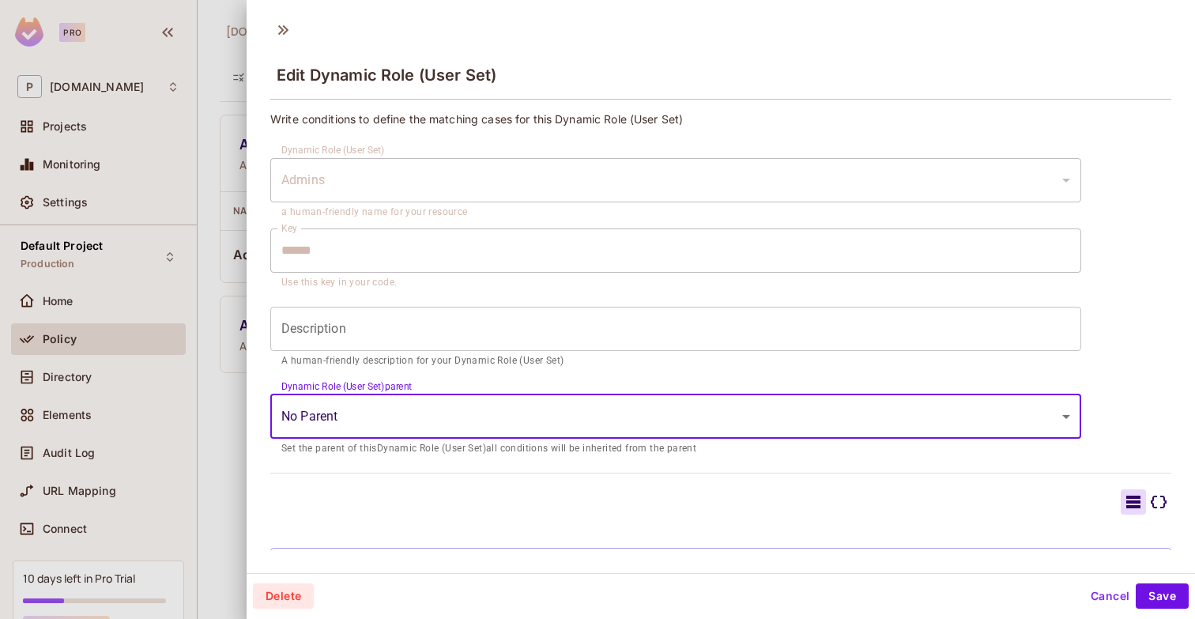
click at [688, 319] on input "Description" at bounding box center [675, 329] width 811 height 44
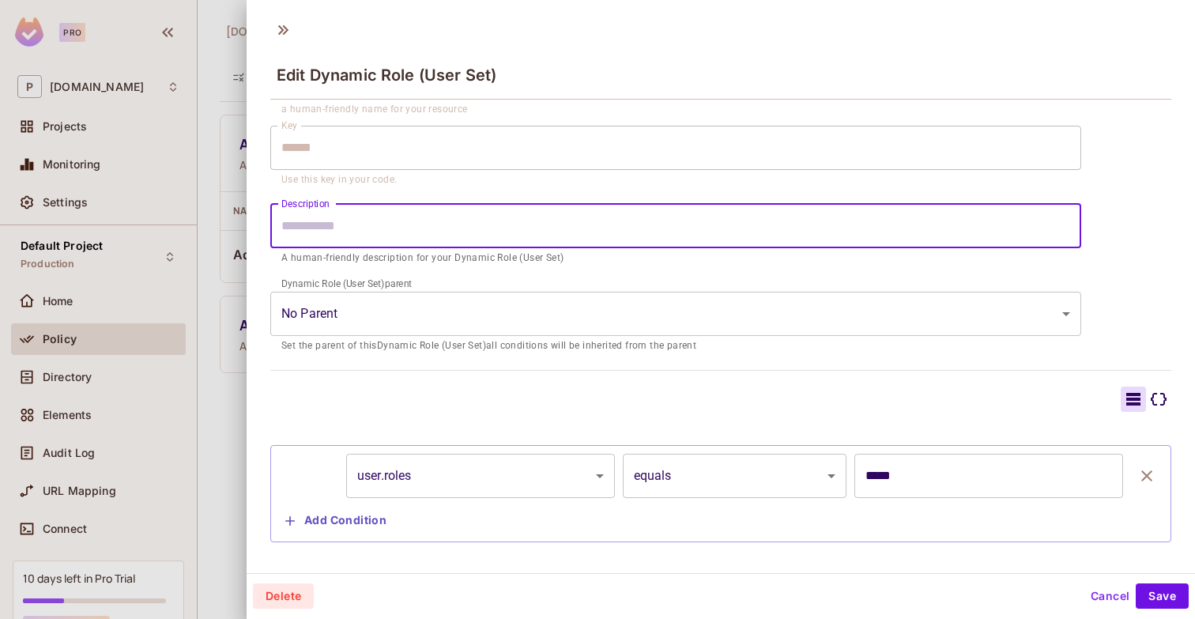
scroll to position [127, 0]
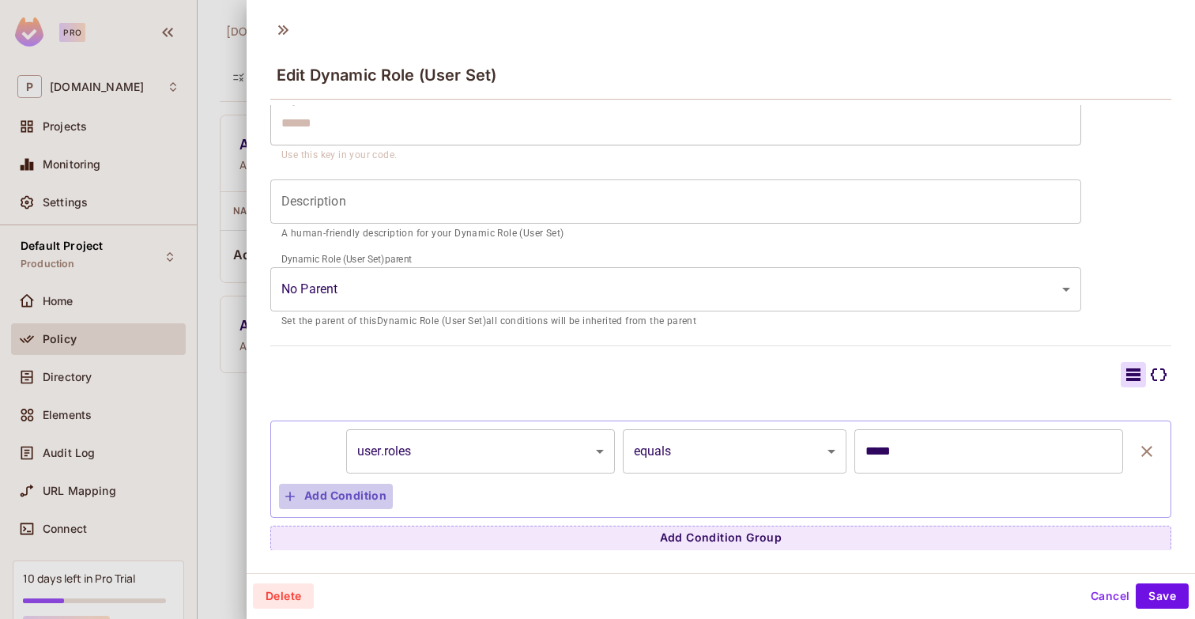
click at [375, 495] on button "Add Condition" at bounding box center [336, 496] width 114 height 25
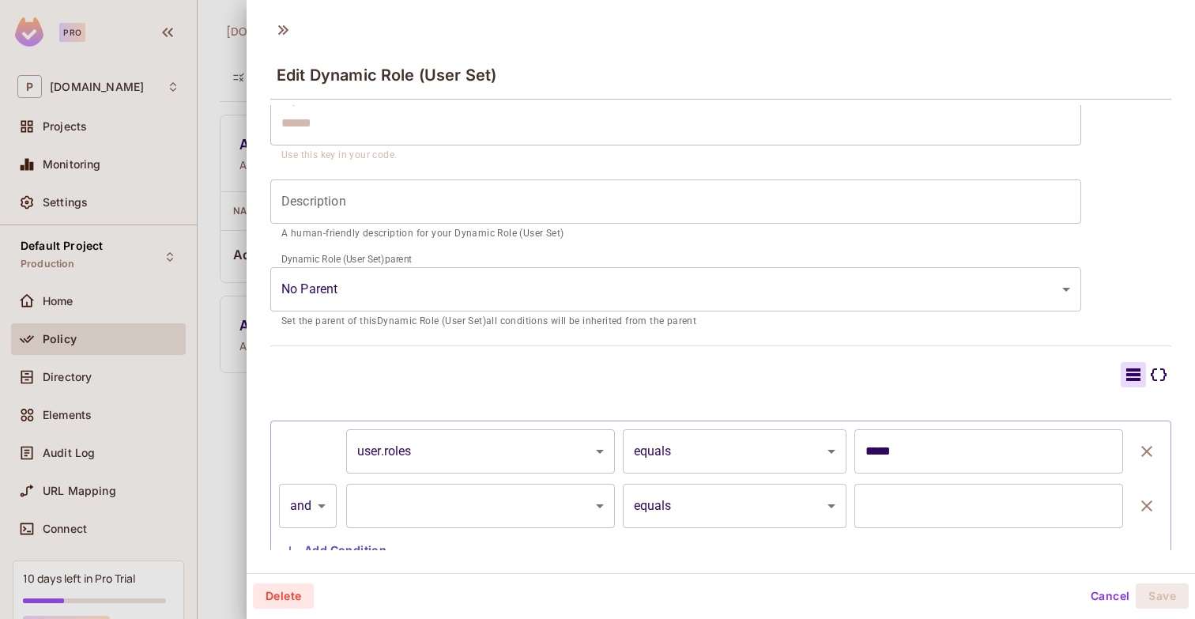
click at [398, 493] on body "Pro P permit.io Projects Monitoring Settings Default Project Production Home Po…" at bounding box center [597, 309] width 1195 height 619
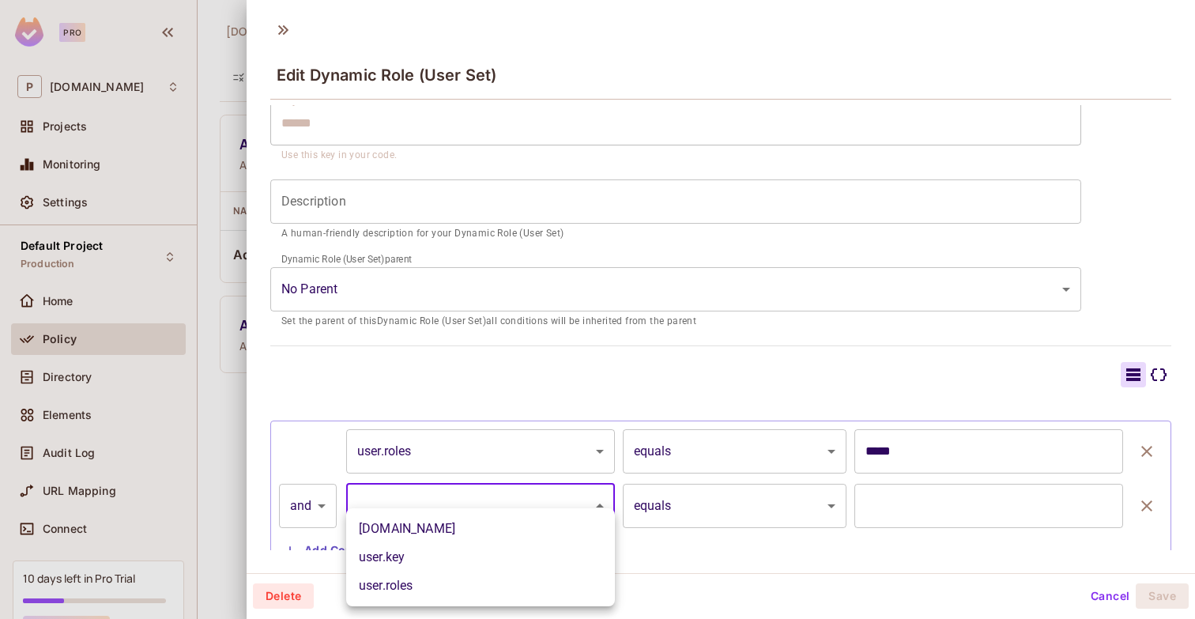
click at [400, 534] on li "user.email" at bounding box center [480, 529] width 269 height 28
type input "**********"
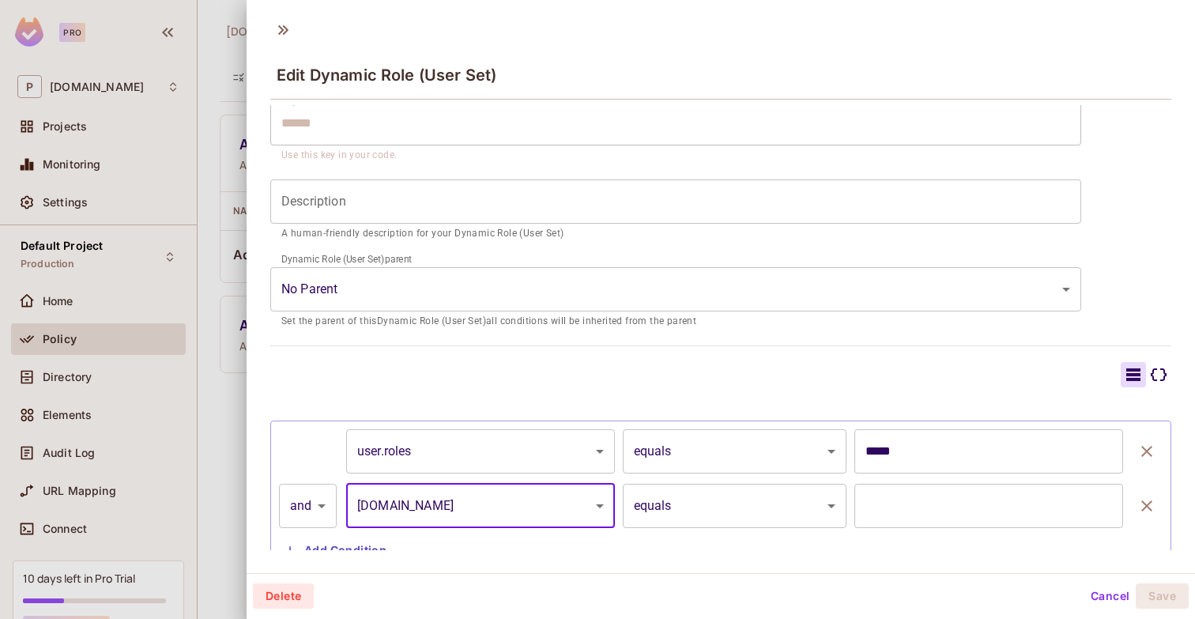
click at [758, 496] on body "Pro P permit.io Projects Monitoring Settings Default Project Production Home Po…" at bounding box center [597, 309] width 1195 height 619
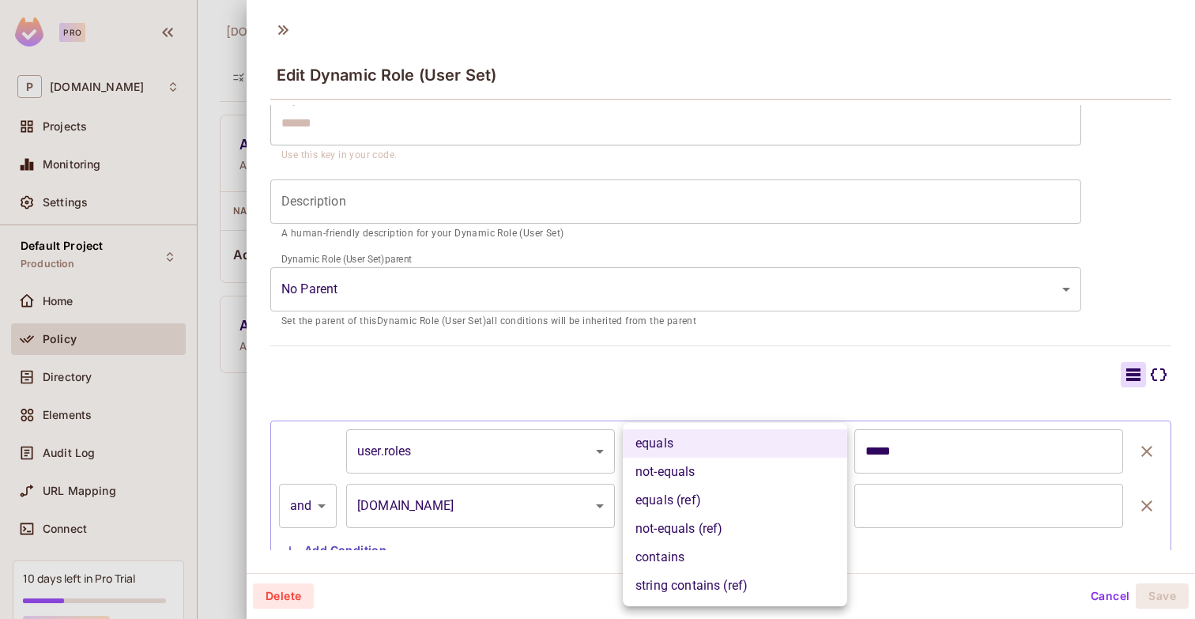
click at [720, 552] on li "contains" at bounding box center [735, 557] width 224 height 28
type input "********"
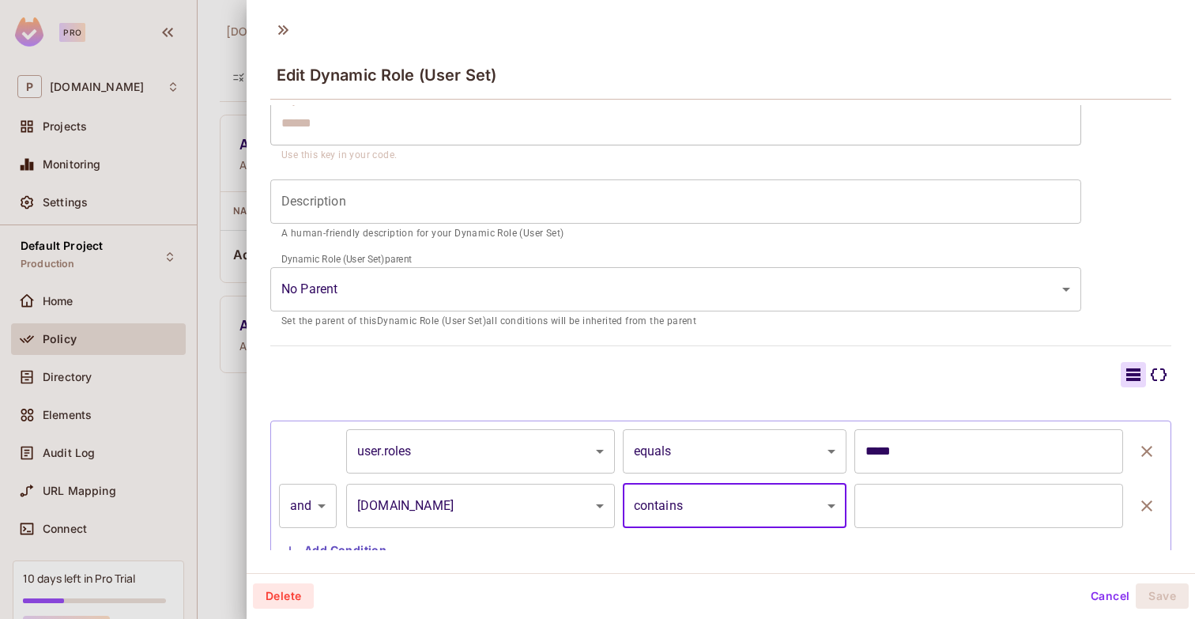
click at [933, 491] on input "text" at bounding box center [988, 506] width 269 height 44
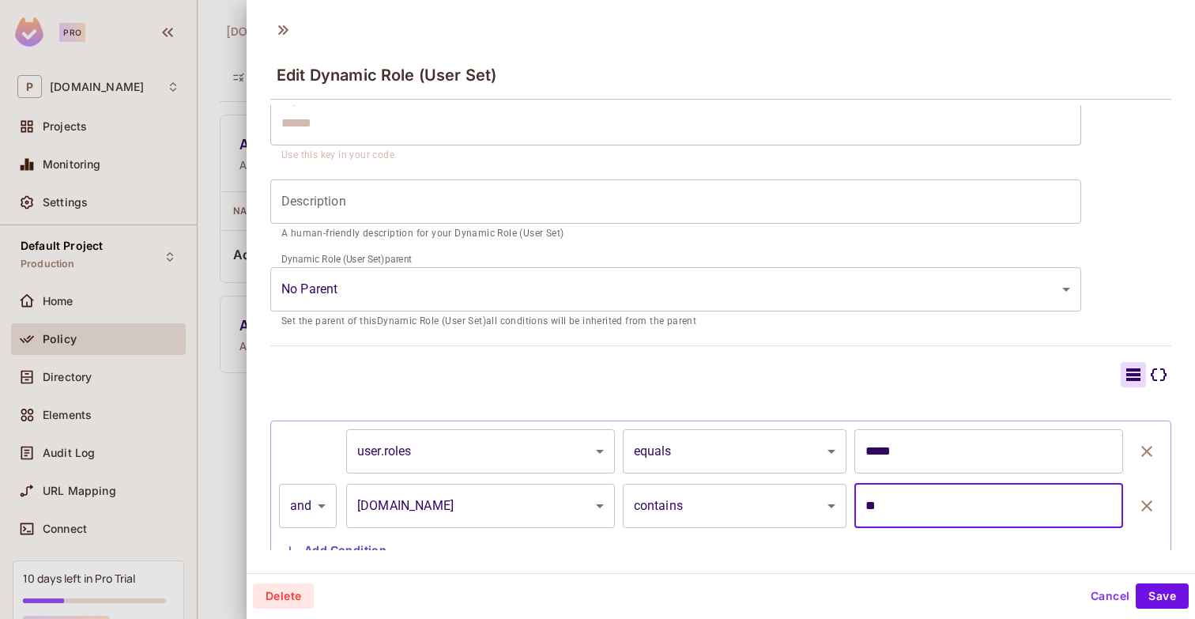
type input "*"
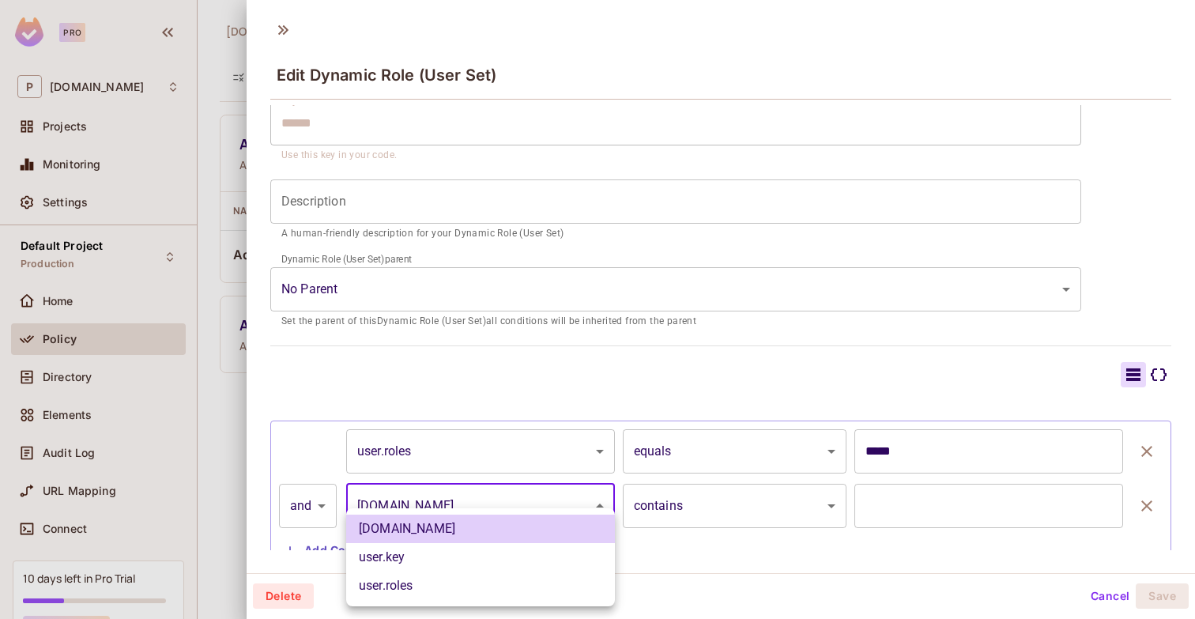
click at [520, 511] on body "Pro P permit.io Projects Monitoring Settings Default Project Production Home Po…" at bounding box center [597, 309] width 1195 height 619
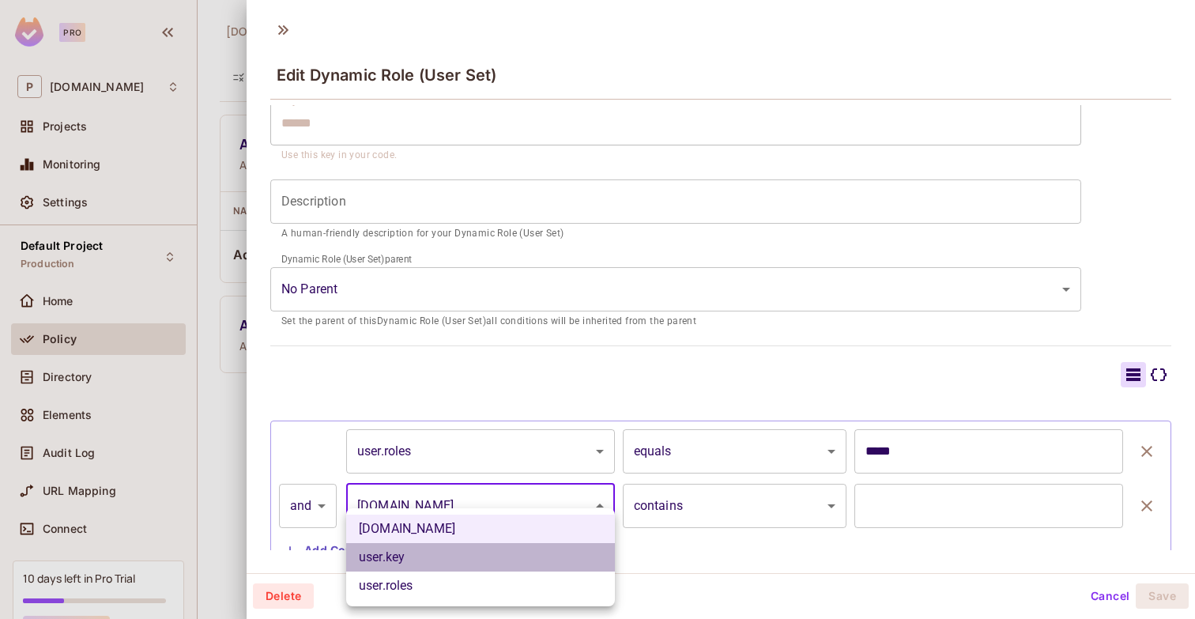
click at [469, 557] on li "user.key" at bounding box center [480, 557] width 269 height 28
type input "********"
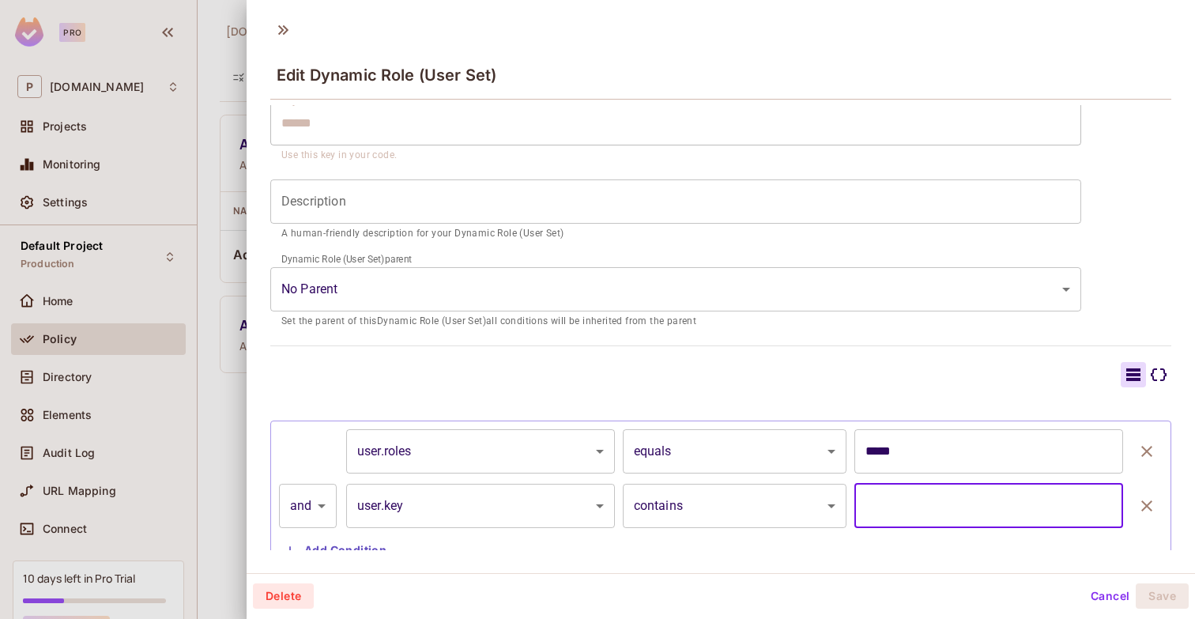
click at [938, 512] on input "text" at bounding box center [988, 506] width 269 height 44
type input "****"
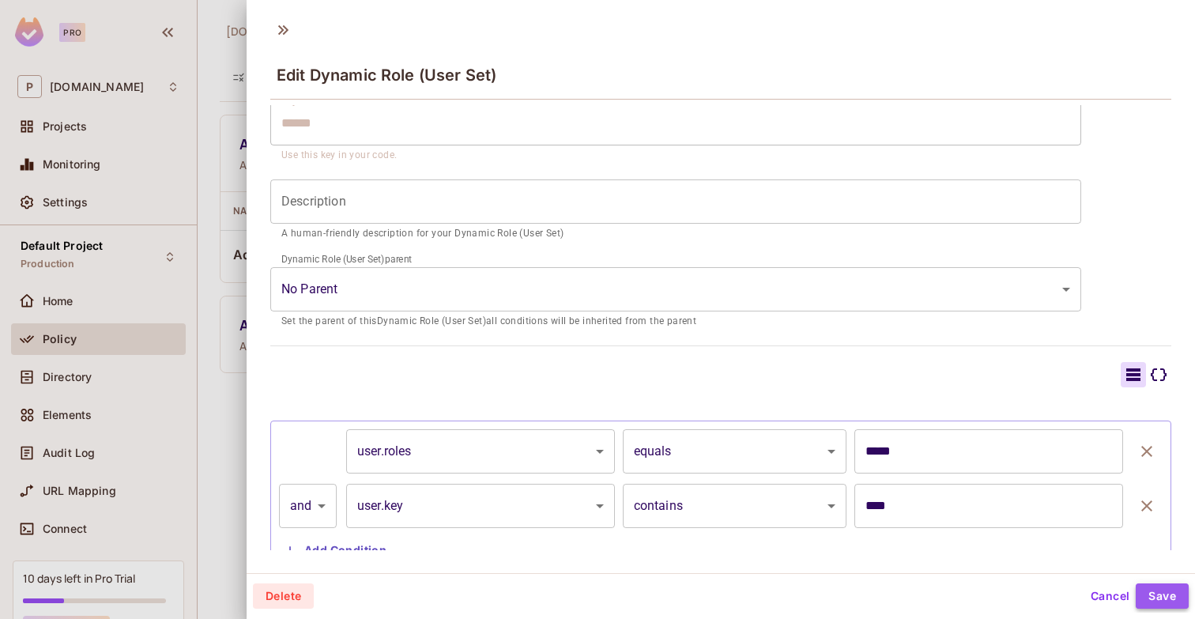
click at [1170, 592] on button "Save" at bounding box center [1162, 595] width 53 height 25
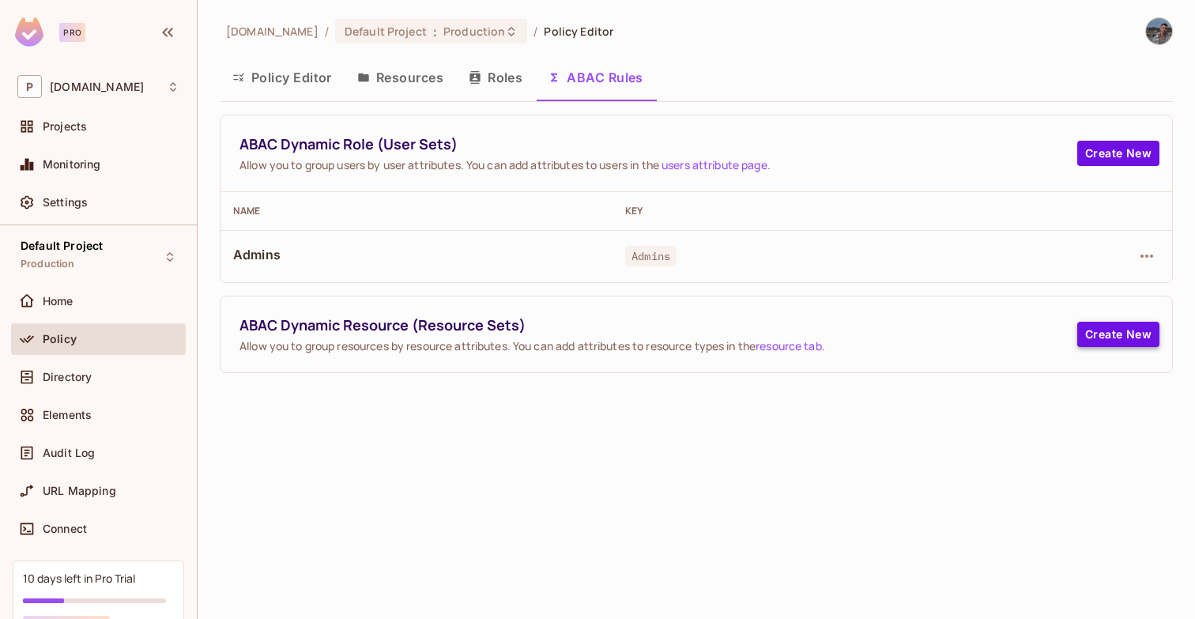
click at [1086, 345] on button "Create New" at bounding box center [1118, 334] width 82 height 25
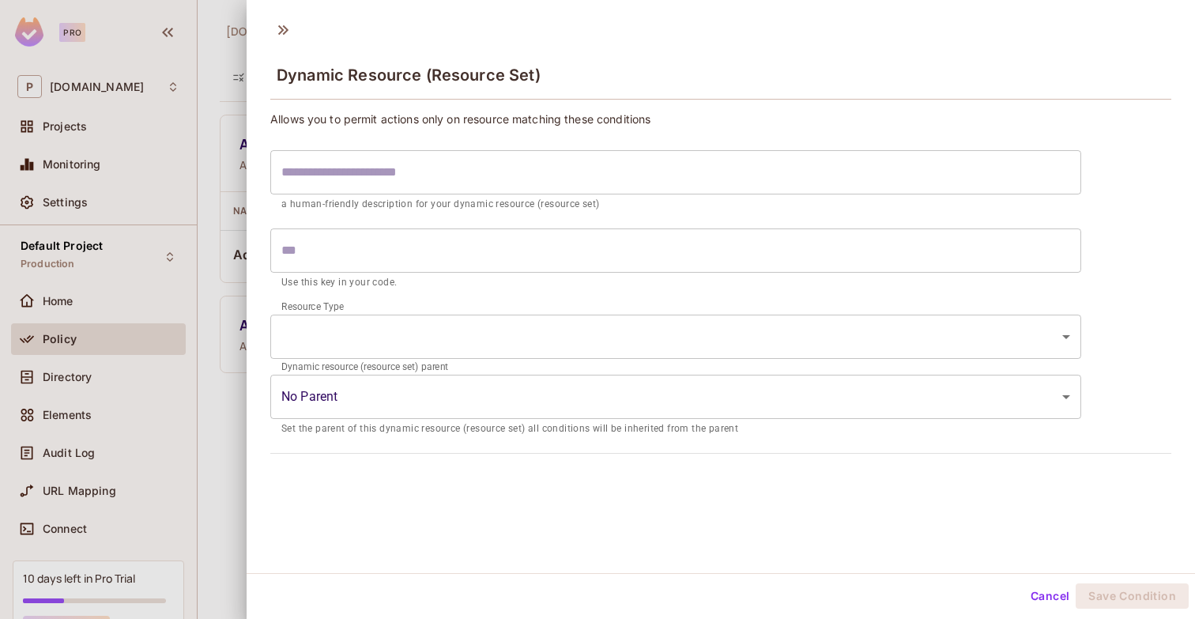
click at [596, 194] on div "​ a human-friendly description for your dynamic resource (resource set)" at bounding box center [675, 181] width 811 height 62
click at [596, 183] on input "text" at bounding box center [675, 172] width 811 height 44
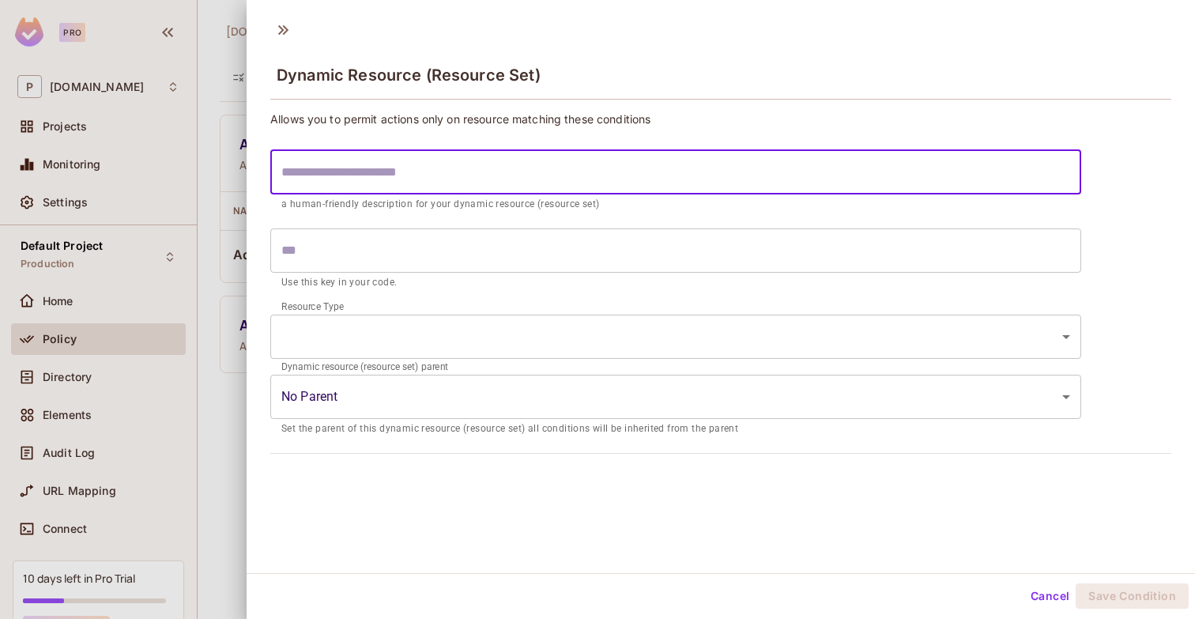
type input "*"
type input "**"
type input "*"
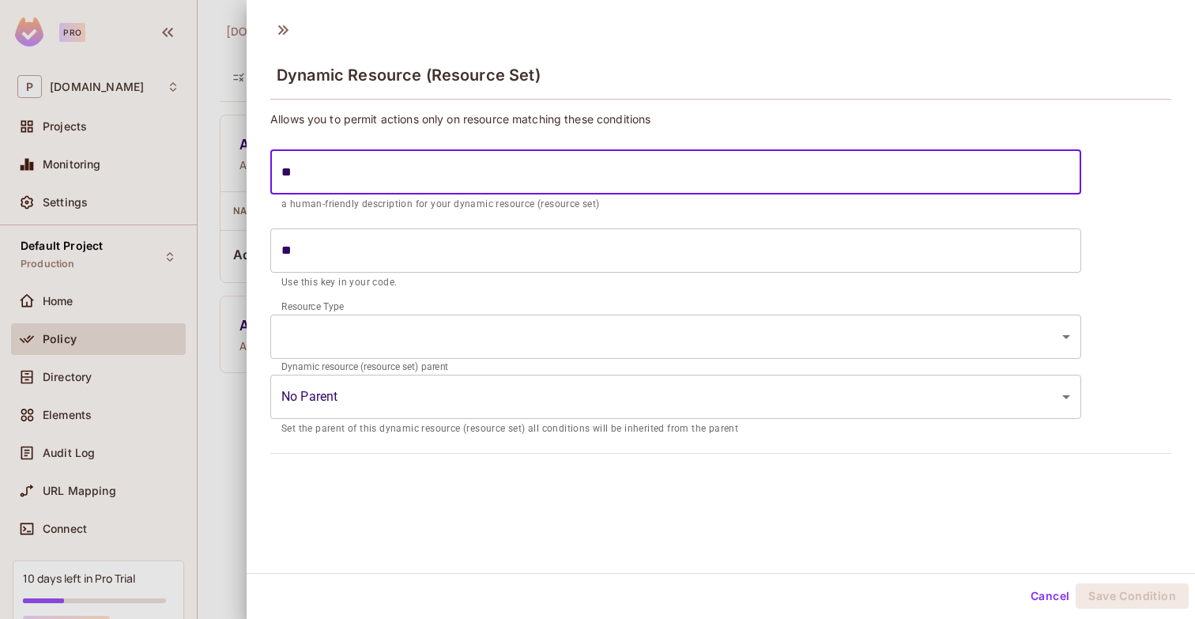
type input "*"
type input "**"
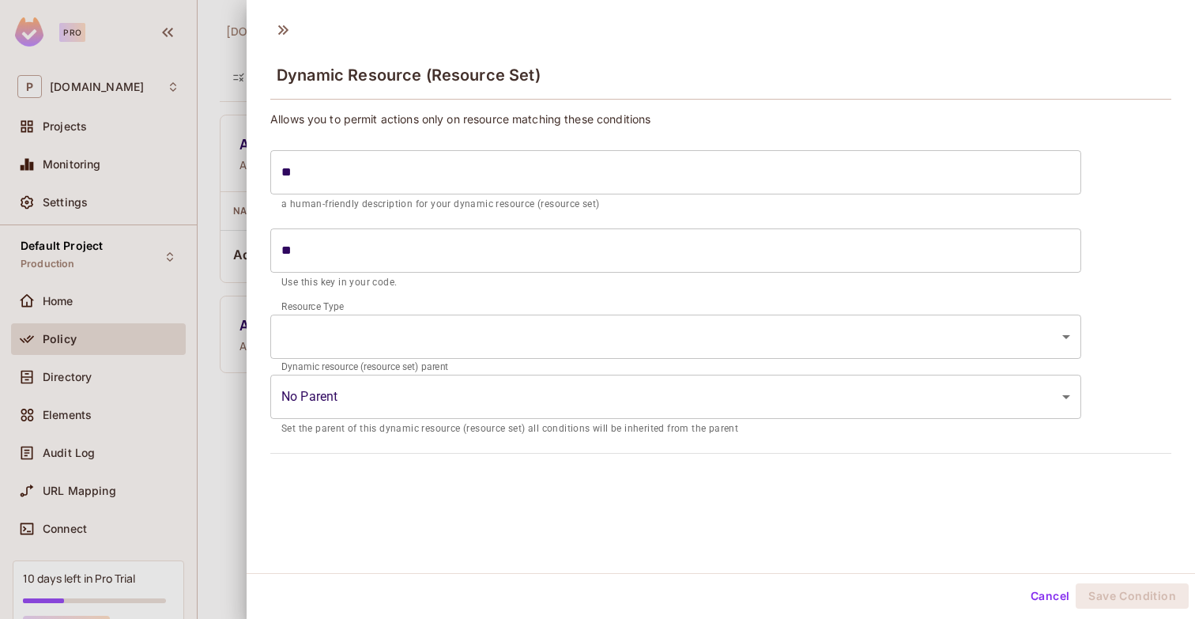
click at [610, 307] on div "Resource Type ​ ​" at bounding box center [675, 337] width 811 height 60
click at [610, 345] on body "Pro P permit.io Projects Monitoring Settings Default Project Production Home Po…" at bounding box center [597, 309] width 1195 height 619
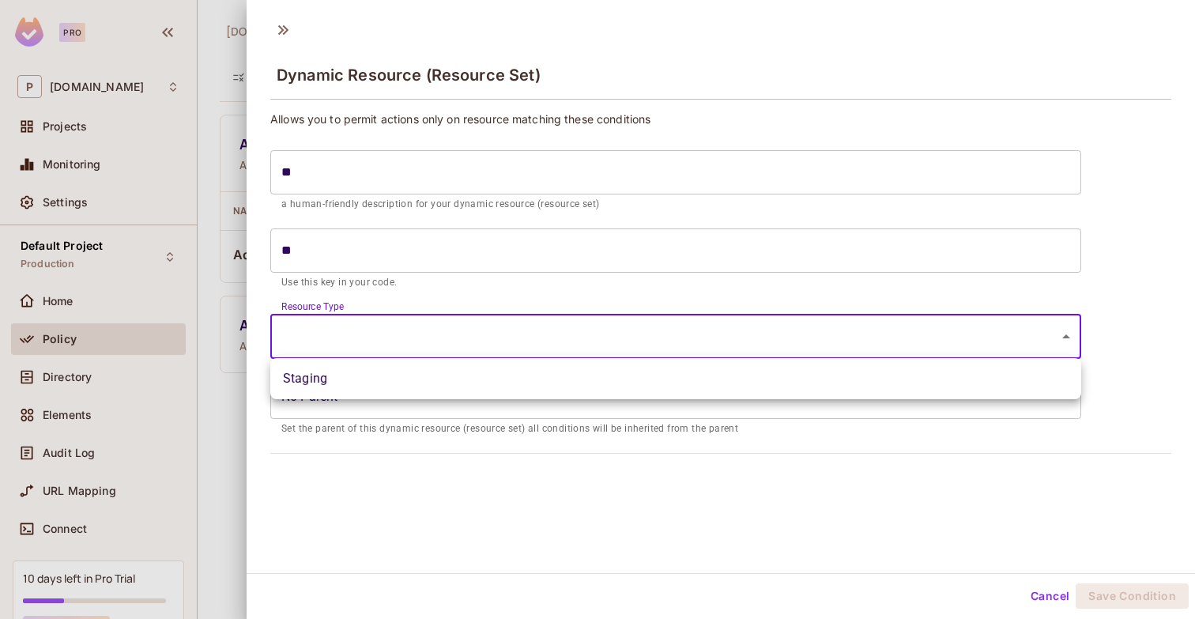
click at [571, 371] on li "Staging" at bounding box center [675, 378] width 811 height 28
type input "*******"
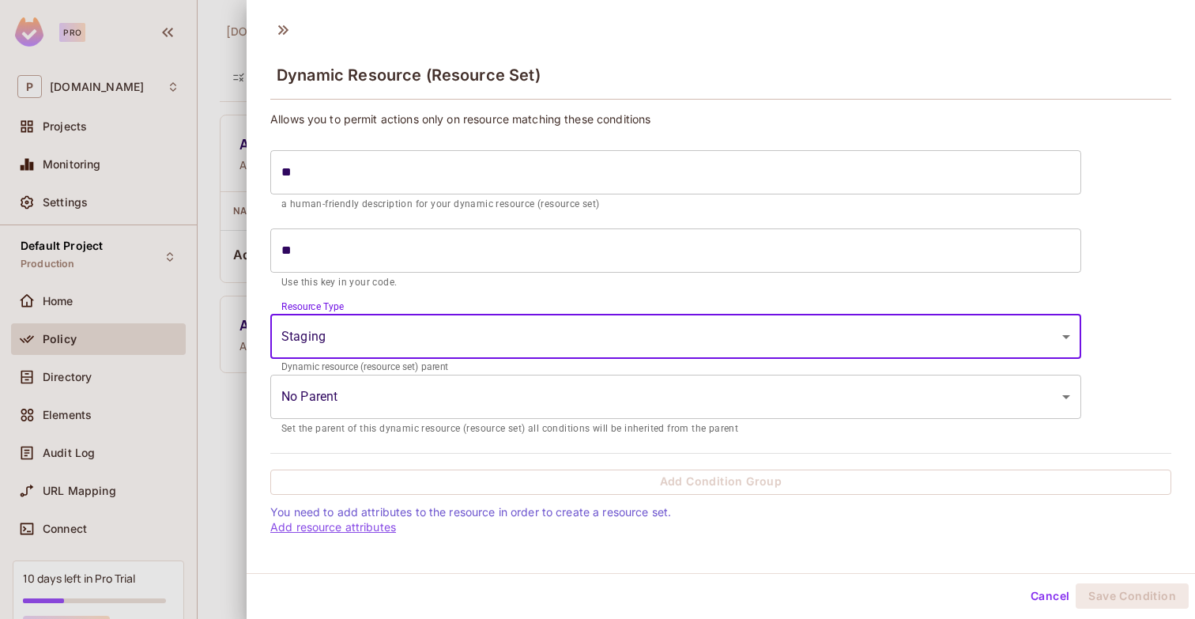
click at [369, 525] on link "Add resource attributes" at bounding box center [333, 526] width 126 height 13
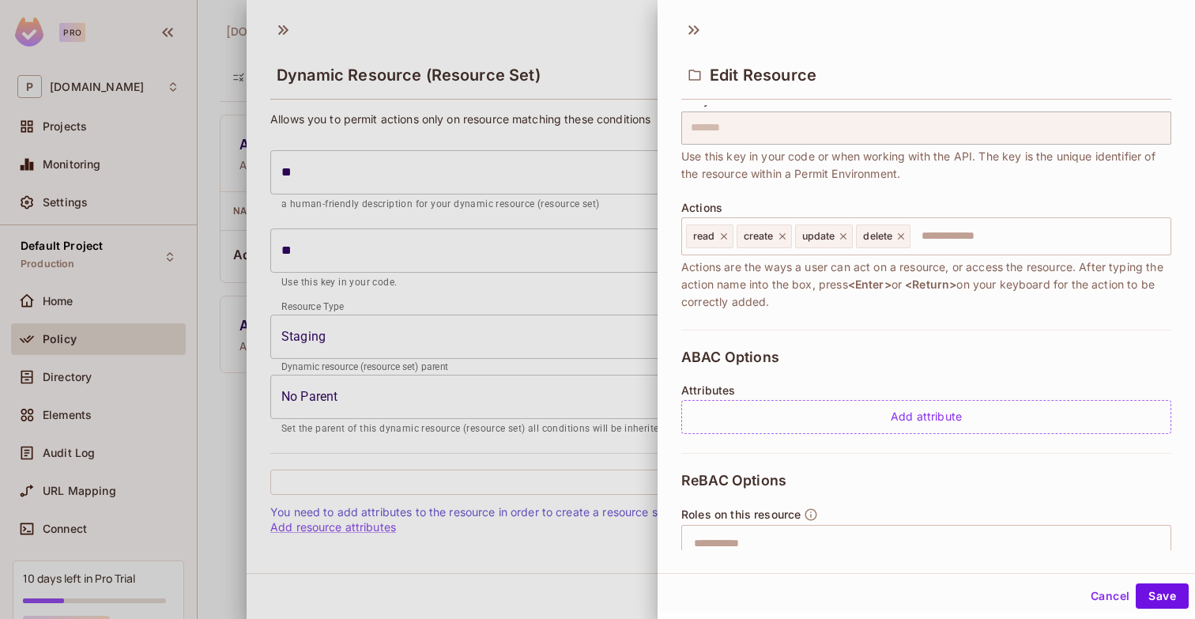
scroll to position [115, 0]
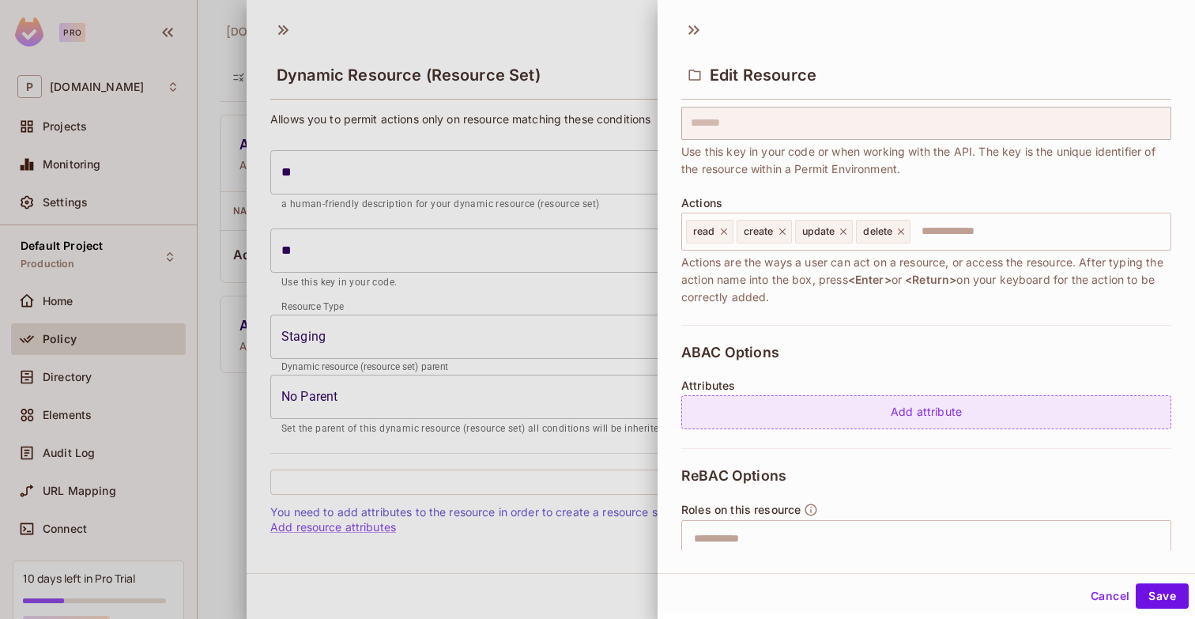
click at [849, 420] on div "Add attribute" at bounding box center [926, 412] width 490 height 34
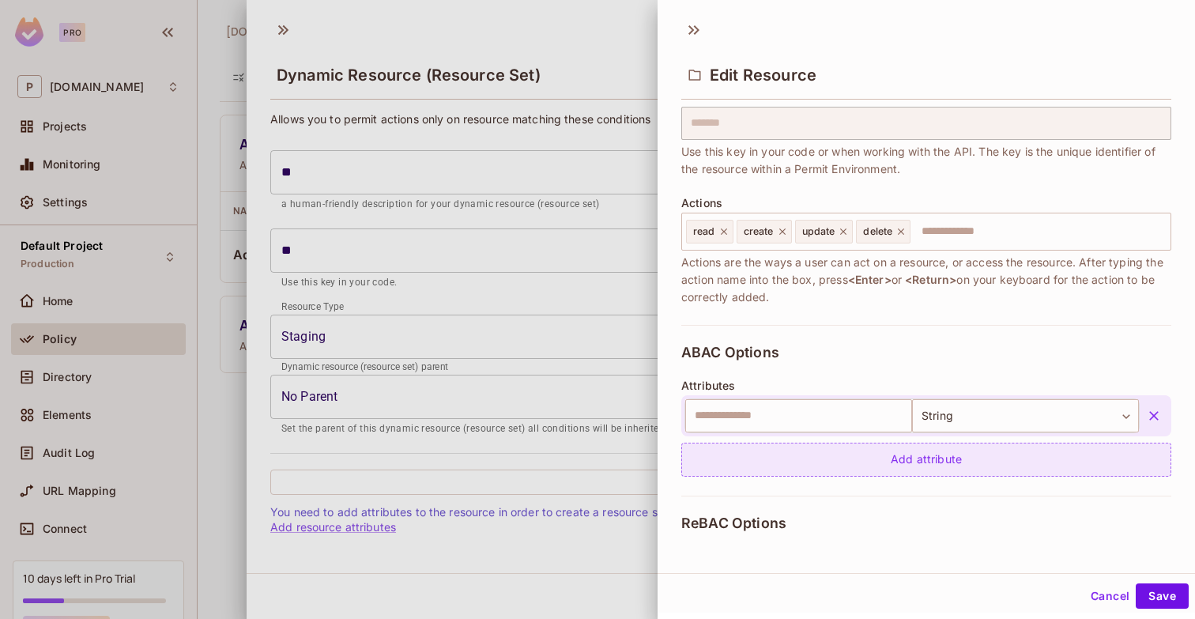
click at [953, 471] on div "Add attribute" at bounding box center [926, 460] width 490 height 34
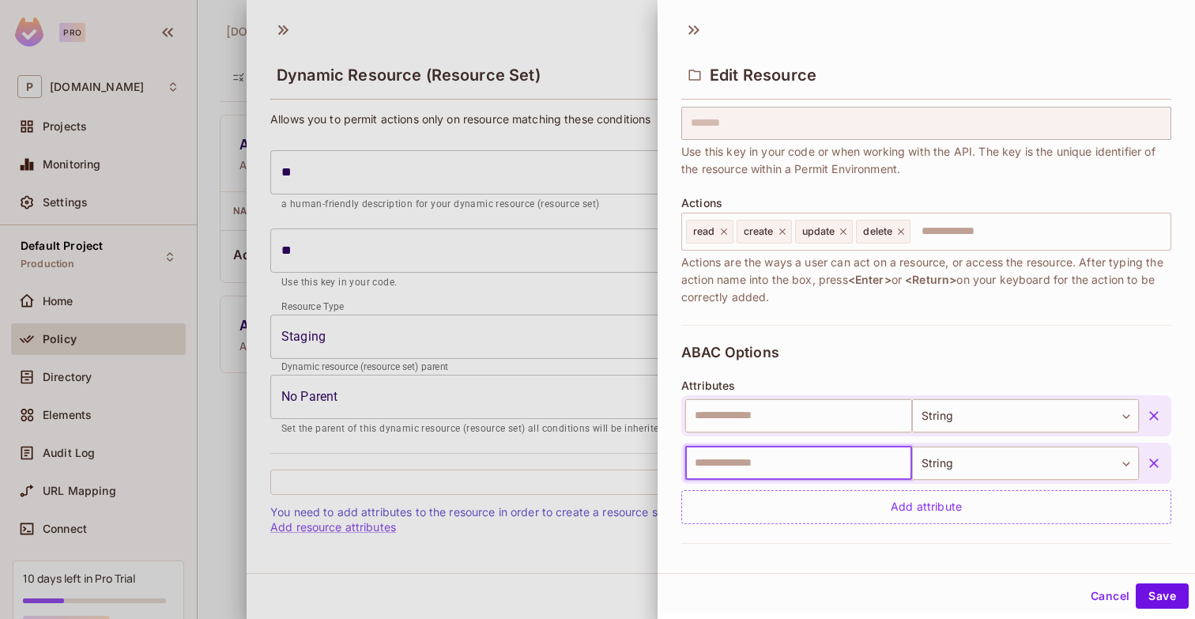
click at [1067, 432] on div "​ String ****** ​" at bounding box center [911, 415] width 455 height 35
click at [1058, 420] on body "Pro P permit.io Projects Monitoring Settings Default Project Production Home Po…" at bounding box center [597, 309] width 1195 height 619
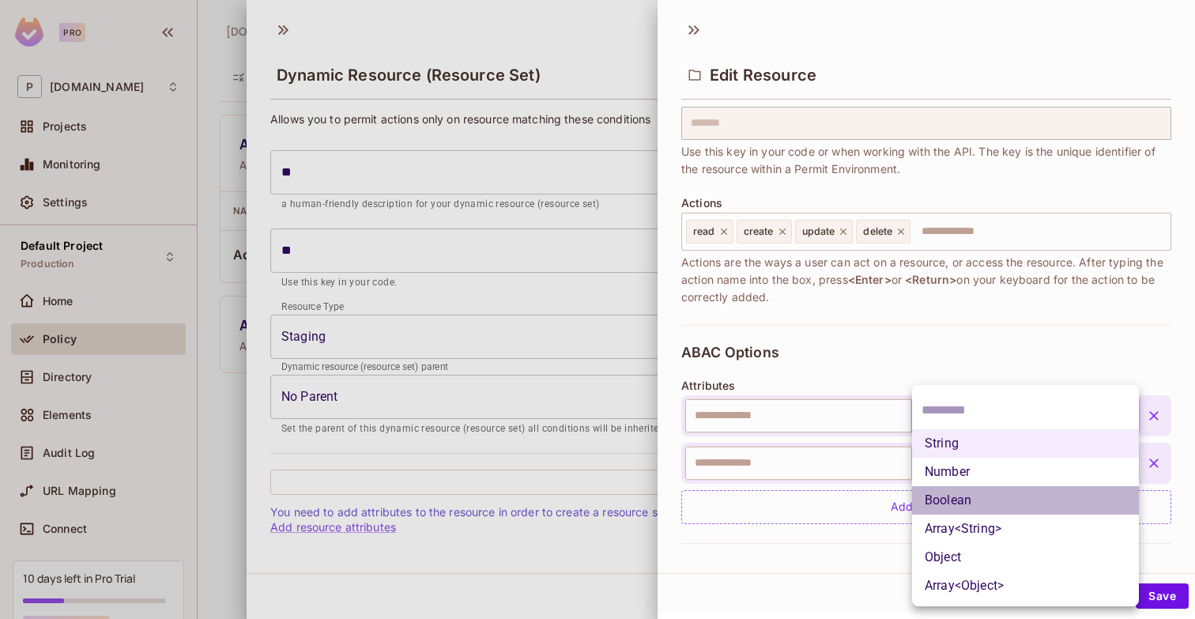
click at [1049, 492] on li "Boolean" at bounding box center [1025, 500] width 227 height 28
type input "****"
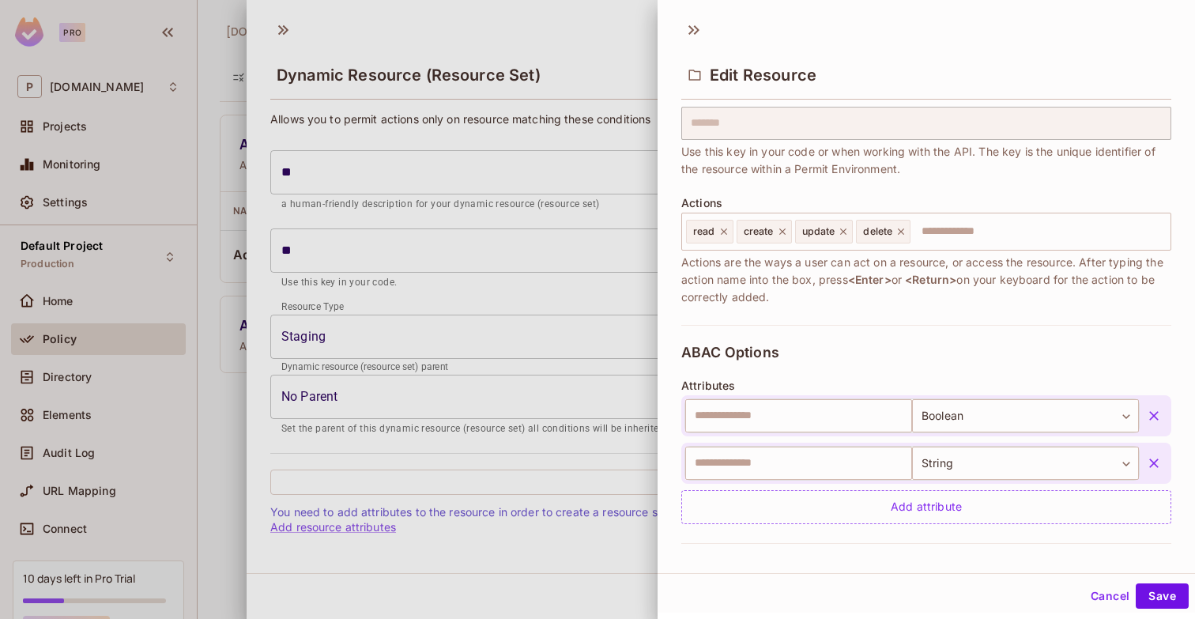
click at [1160, 452] on button "button" at bounding box center [1154, 463] width 28 height 28
click at [834, 419] on input "text" at bounding box center [798, 415] width 227 height 33
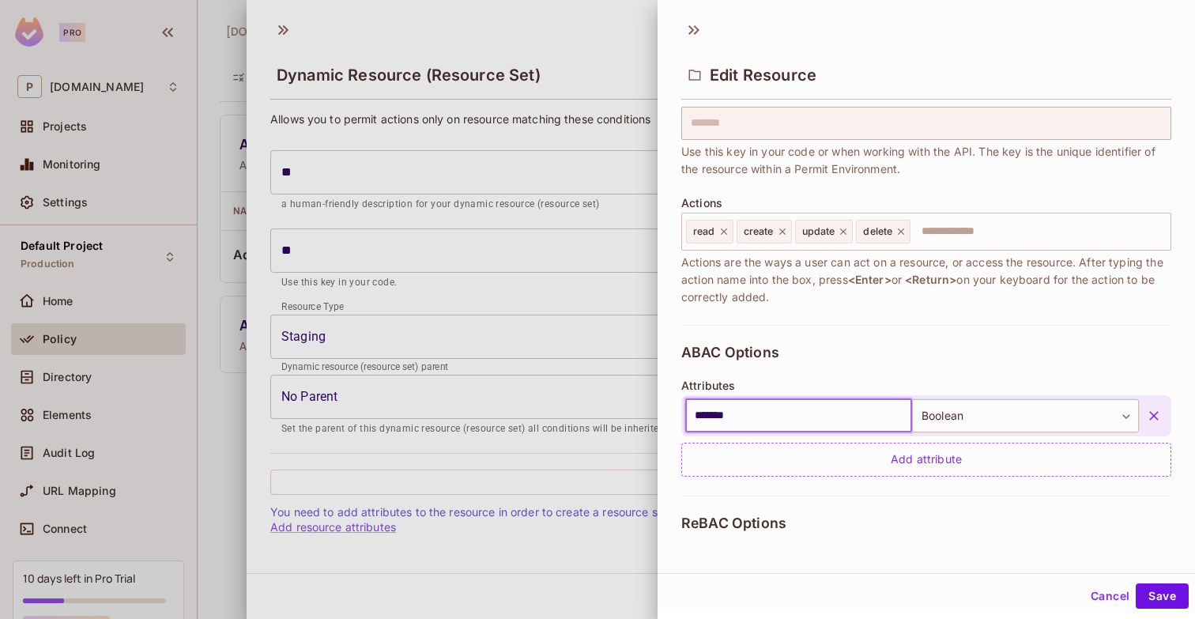
click at [794, 421] on input "*******" at bounding box center [798, 415] width 227 height 33
type input "******"
click at [1175, 590] on button "Save" at bounding box center [1162, 595] width 53 height 25
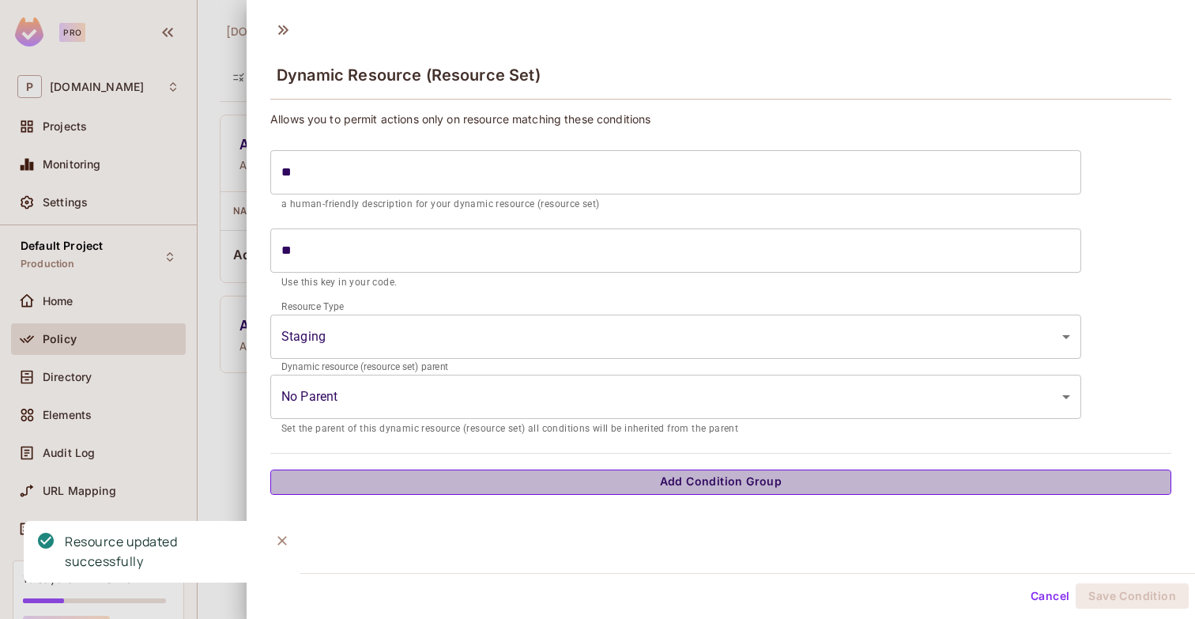
click at [587, 475] on button "Add Condition Group" at bounding box center [720, 481] width 901 height 25
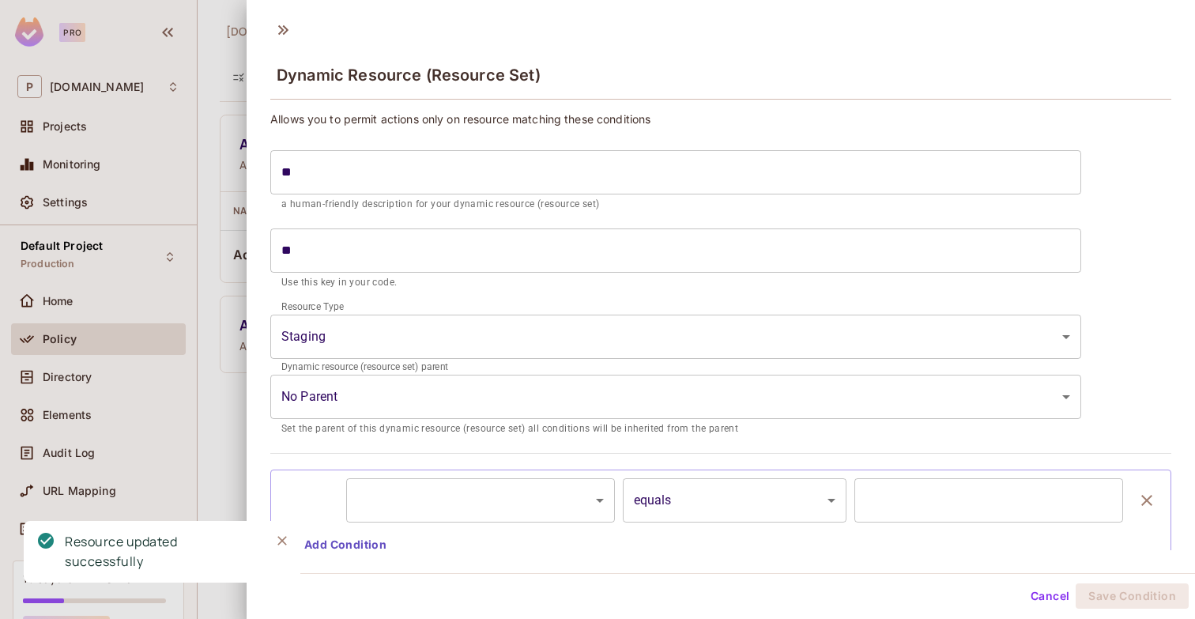
scroll to position [31, 0]
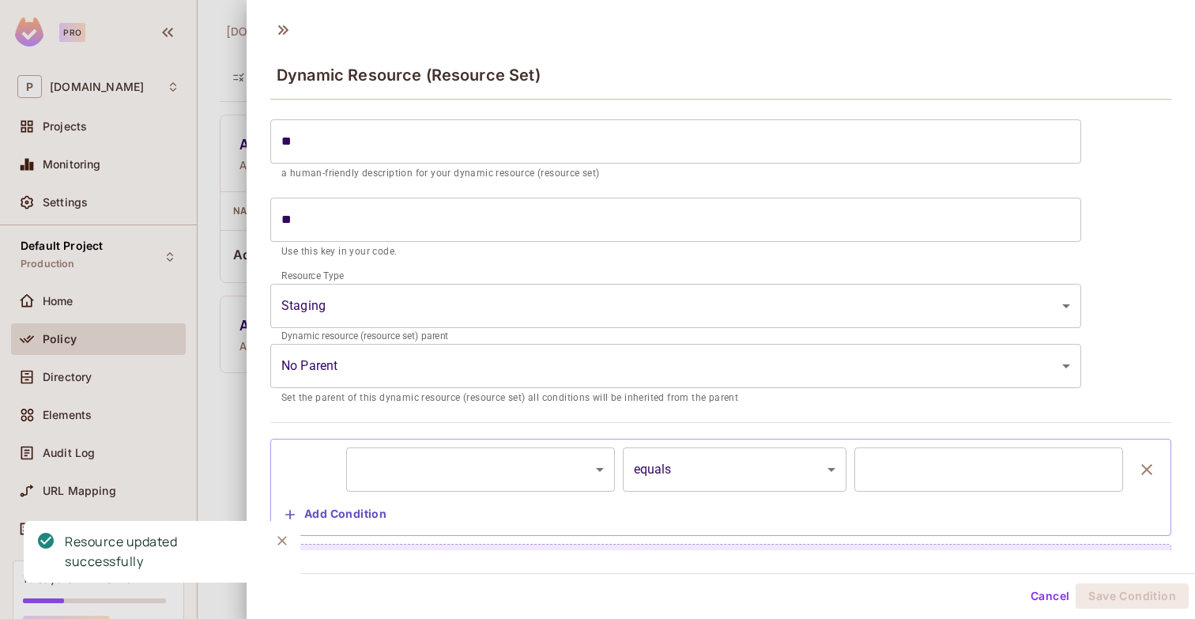
click at [529, 478] on body "Pro P permit.io Projects Monitoring Settings Default Project Production Home Po…" at bounding box center [597, 309] width 1195 height 619
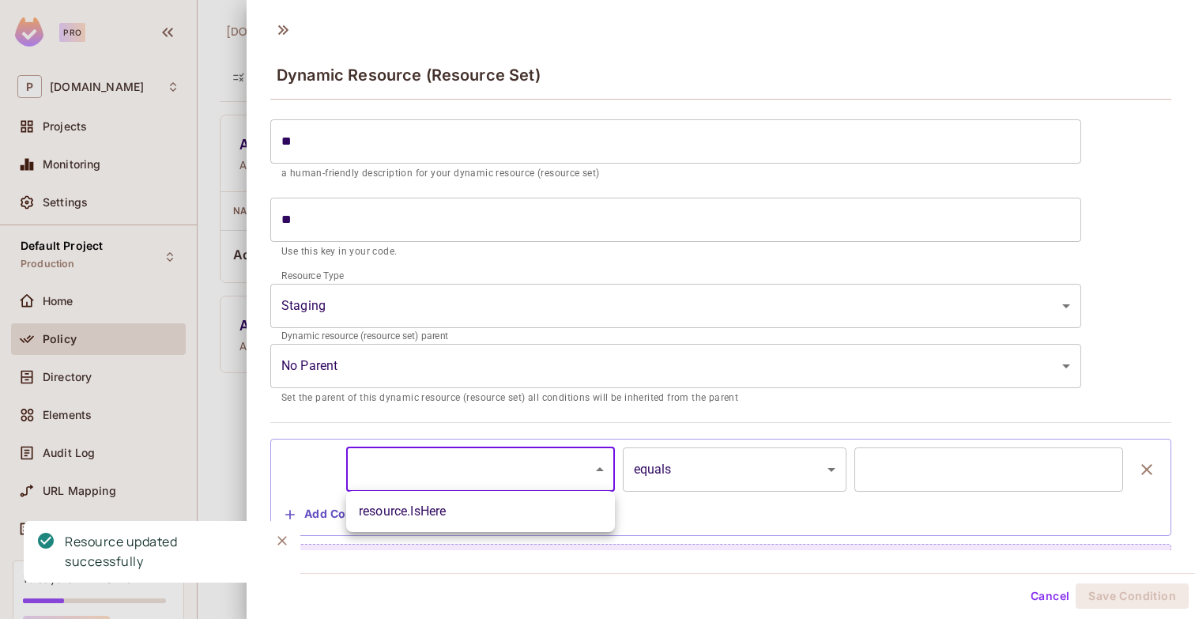
click at [515, 497] on li "resource.IsHere" at bounding box center [480, 511] width 269 height 28
type input "**********"
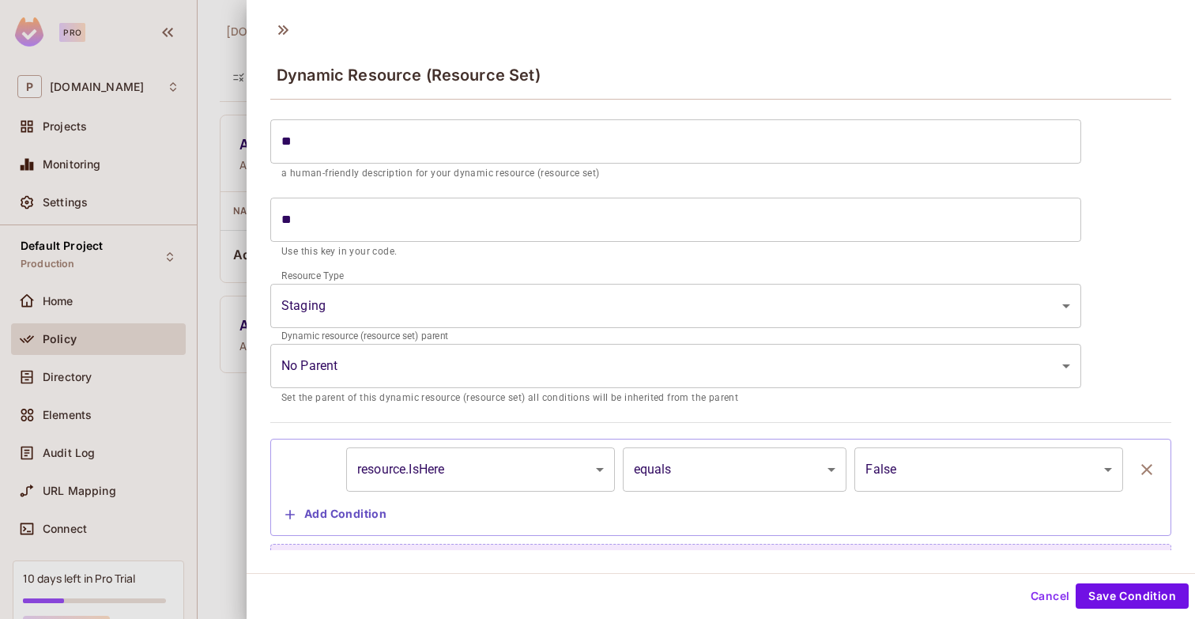
click at [899, 446] on div "**********" at bounding box center [720, 487] width 901 height 97
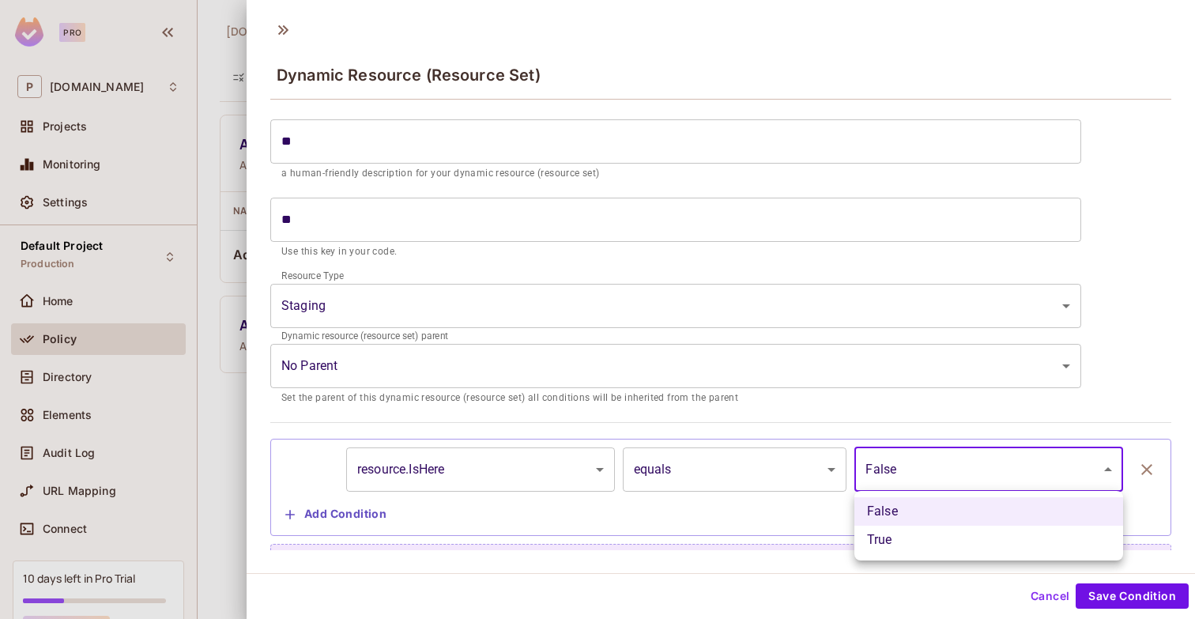
click at [898, 458] on body "Pro P permit.io Projects Monitoring Settings Default Project Production Home Po…" at bounding box center [597, 309] width 1195 height 619
click at [892, 530] on li "True" at bounding box center [988, 540] width 269 height 28
type input "****"
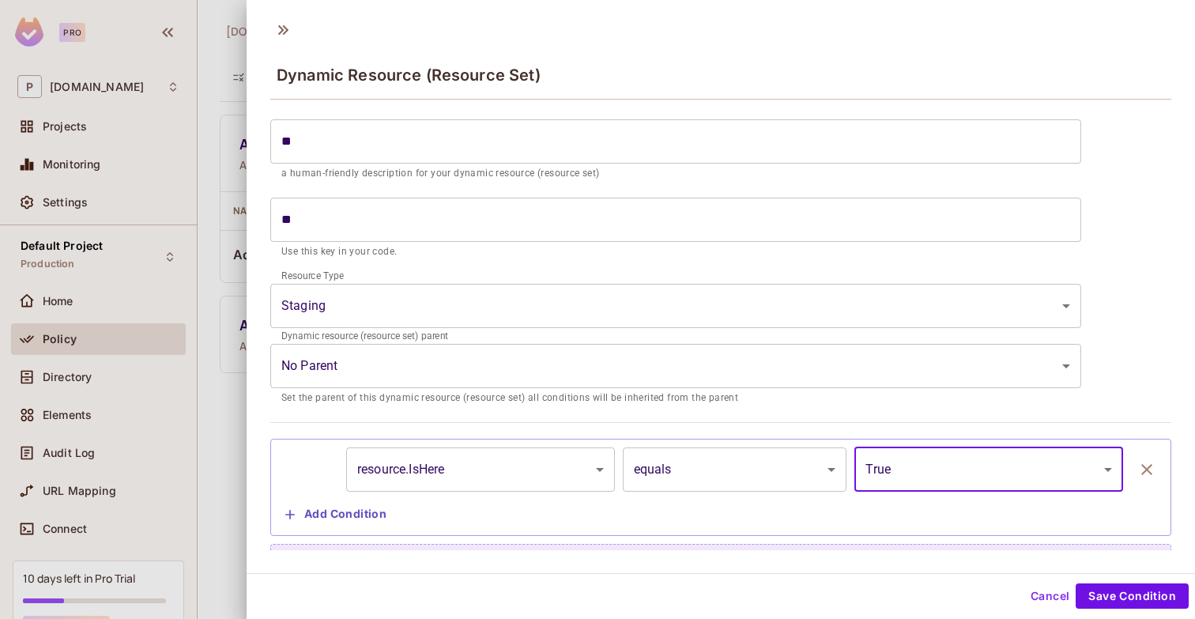
scroll to position [49, 0]
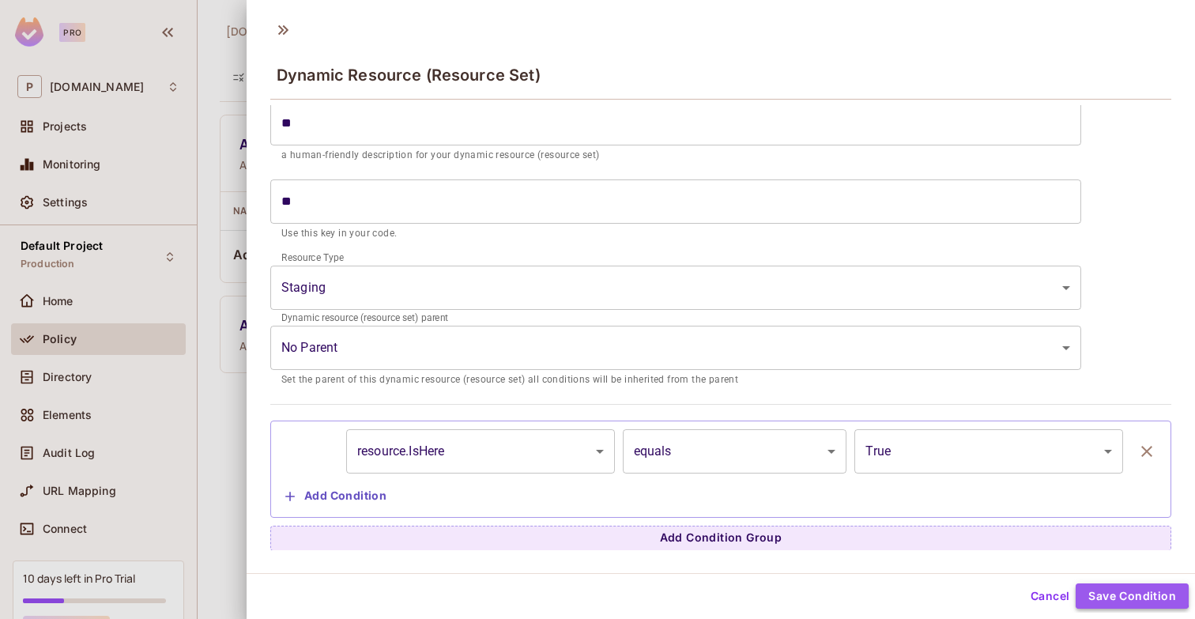
click at [1124, 594] on button "Save Condition" at bounding box center [1132, 595] width 113 height 25
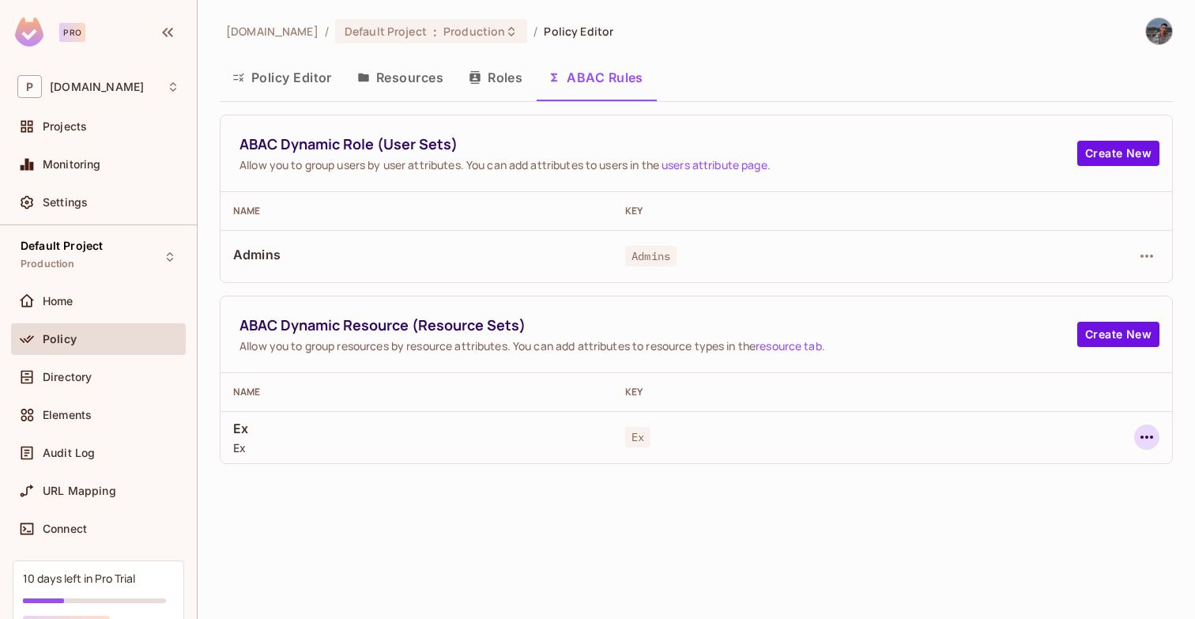
click at [1158, 443] on button "button" at bounding box center [1146, 436] width 25 height 25
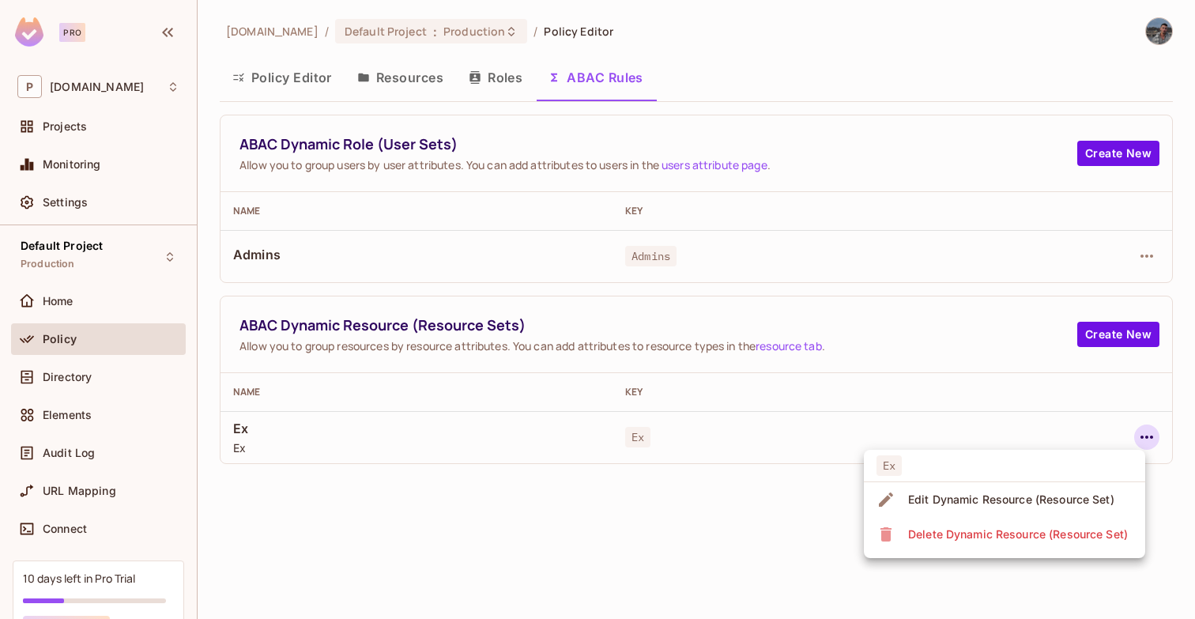
click at [1037, 487] on span "Edit Dynamic Resource (Resource Set)" at bounding box center [1011, 499] width 216 height 25
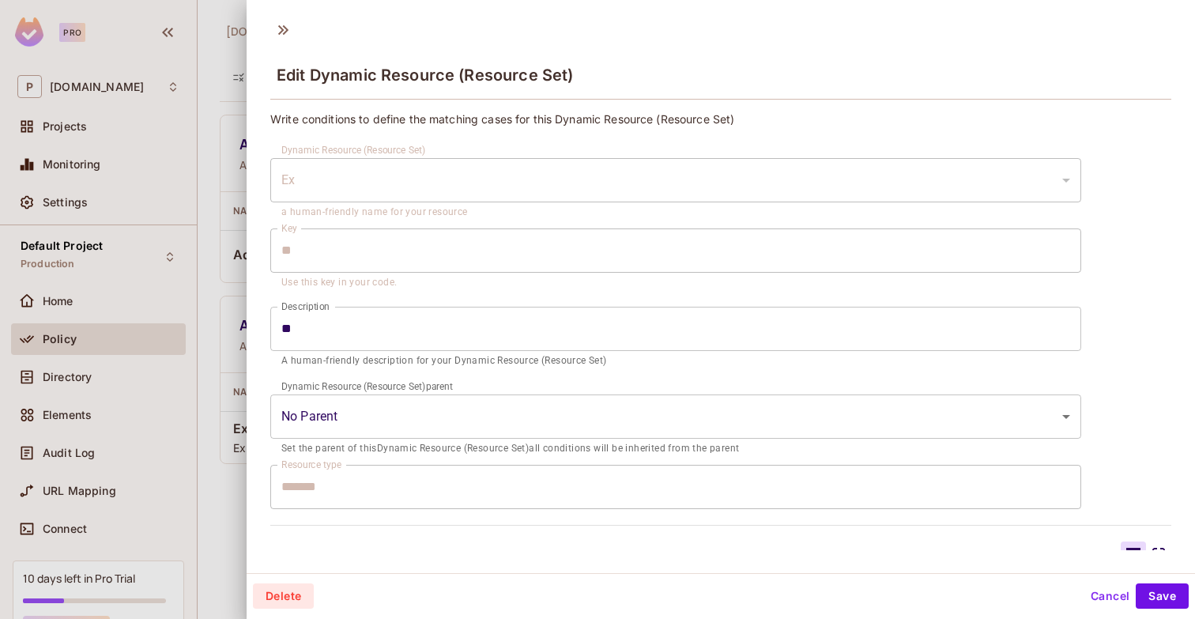
click at [590, 414] on body "Pro P permit.io Projects Monitoring Settings Default Project Production Home Po…" at bounding box center [597, 309] width 1195 height 619
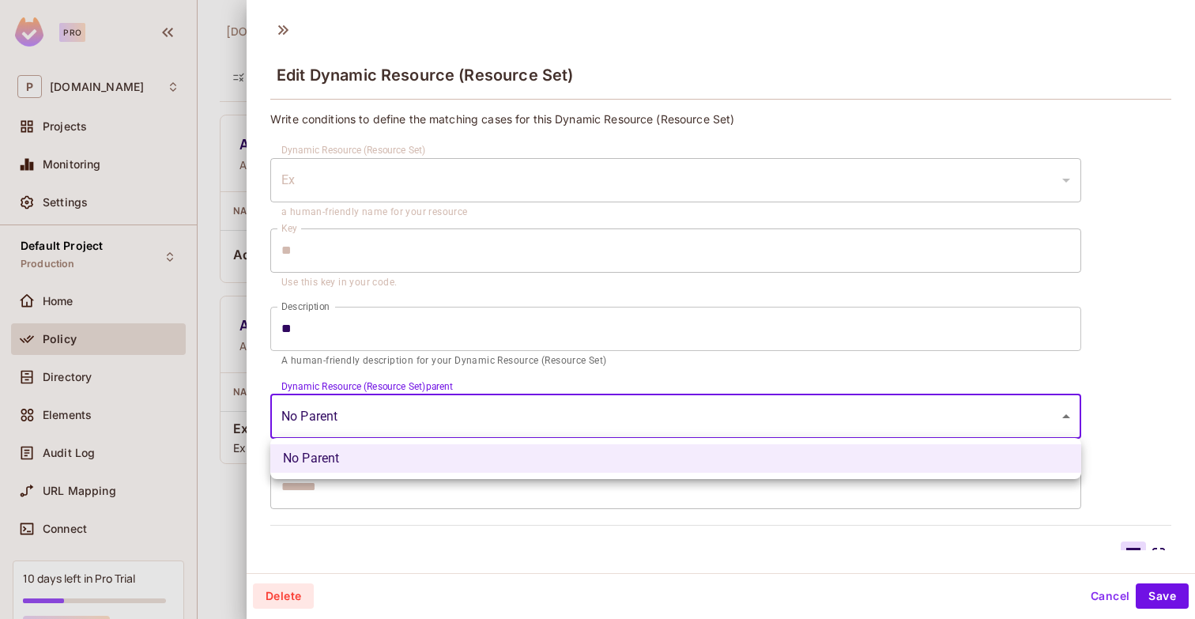
click at [590, 413] on div at bounding box center [597, 309] width 1195 height 619
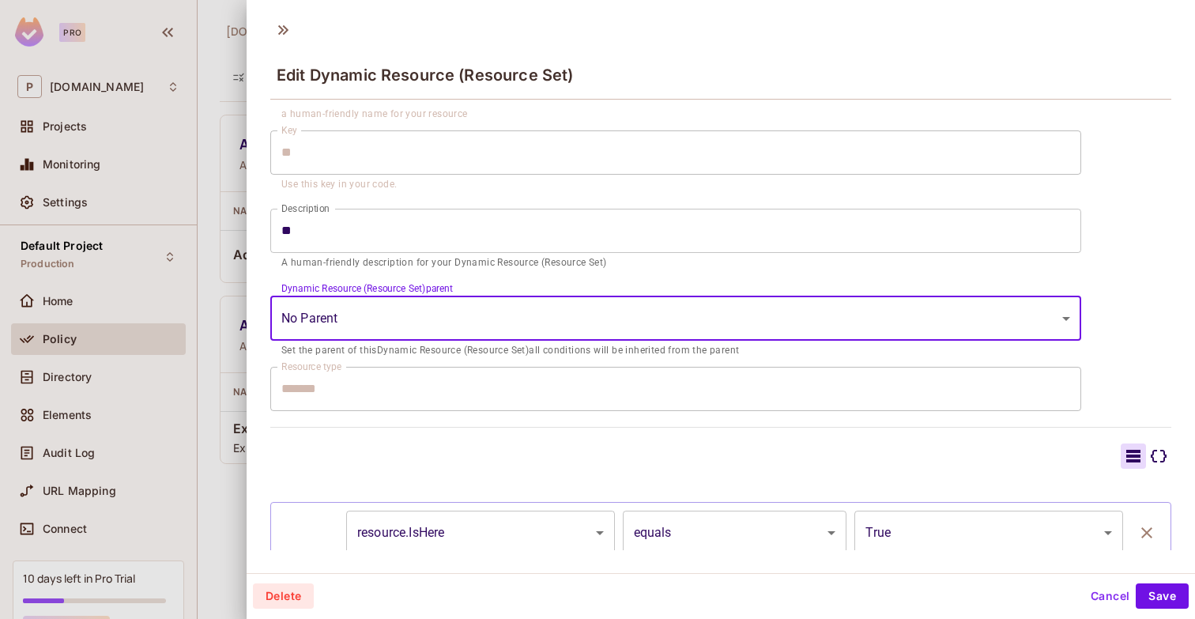
scroll to position [179, 0]
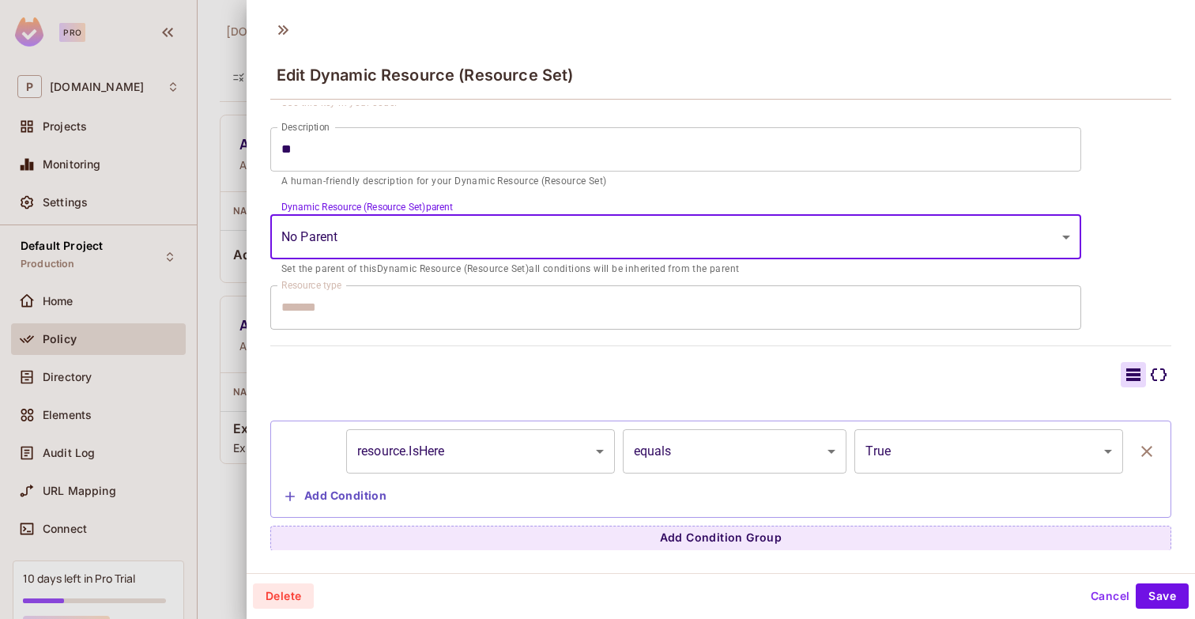
click at [345, 497] on button "Add Condition" at bounding box center [336, 496] width 114 height 25
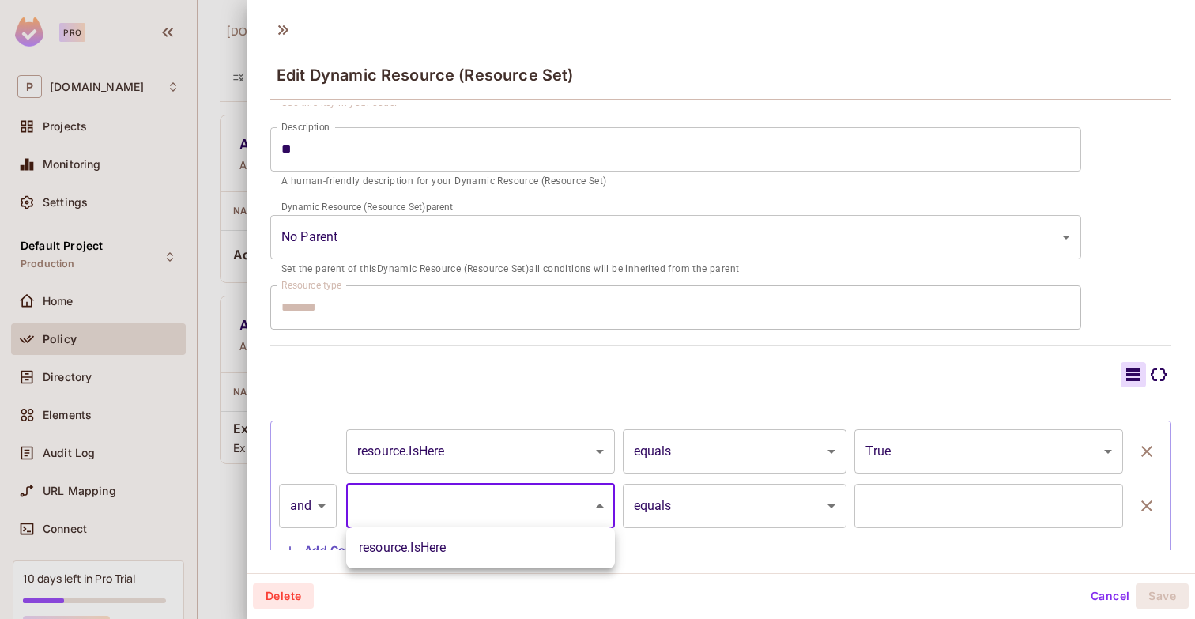
click at [481, 490] on body "Pro P permit.io Projects Monitoring Settings Default Project Production Home Po…" at bounding box center [597, 309] width 1195 height 619
click at [448, 541] on li "resource.IsHere" at bounding box center [480, 548] width 269 height 28
type input "**********"
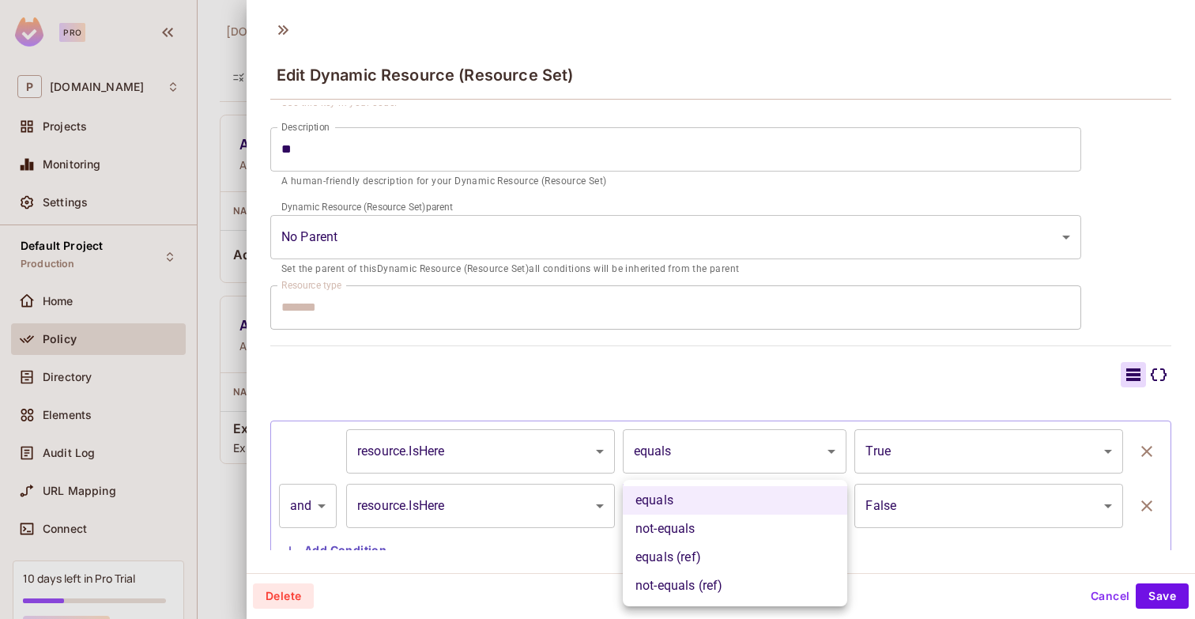
click at [696, 509] on body "Pro P permit.io Projects Monitoring Settings Default Project Production Home Po…" at bounding box center [597, 309] width 1195 height 619
click at [721, 536] on li "not-equals" at bounding box center [735, 529] width 224 height 28
type input "**********"
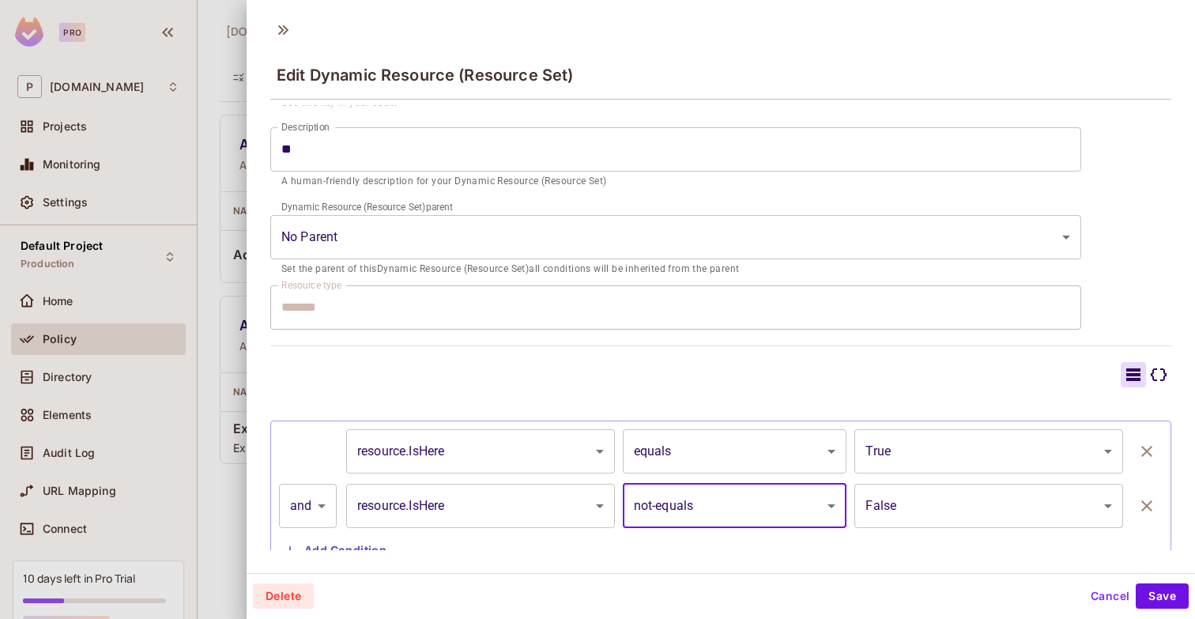
click at [935, 524] on body "Pro P permit.io Projects Monitoring Settings Default Project Production Home Po…" at bounding box center [597, 309] width 1195 height 619
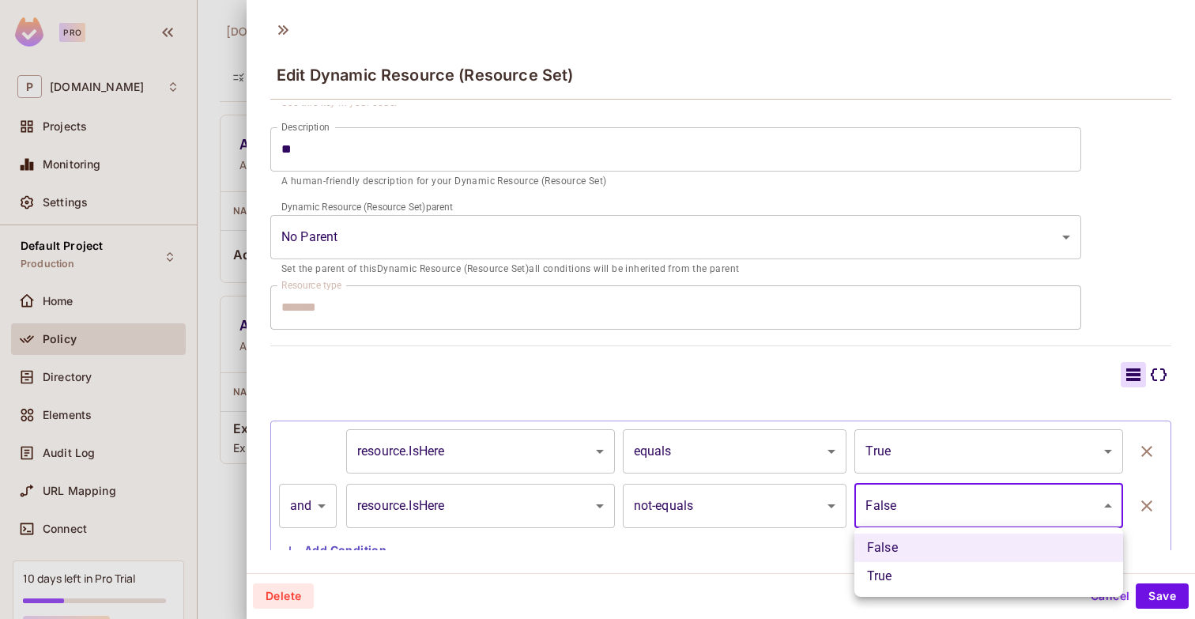
click at [907, 548] on li "False" at bounding box center [988, 548] width 269 height 28
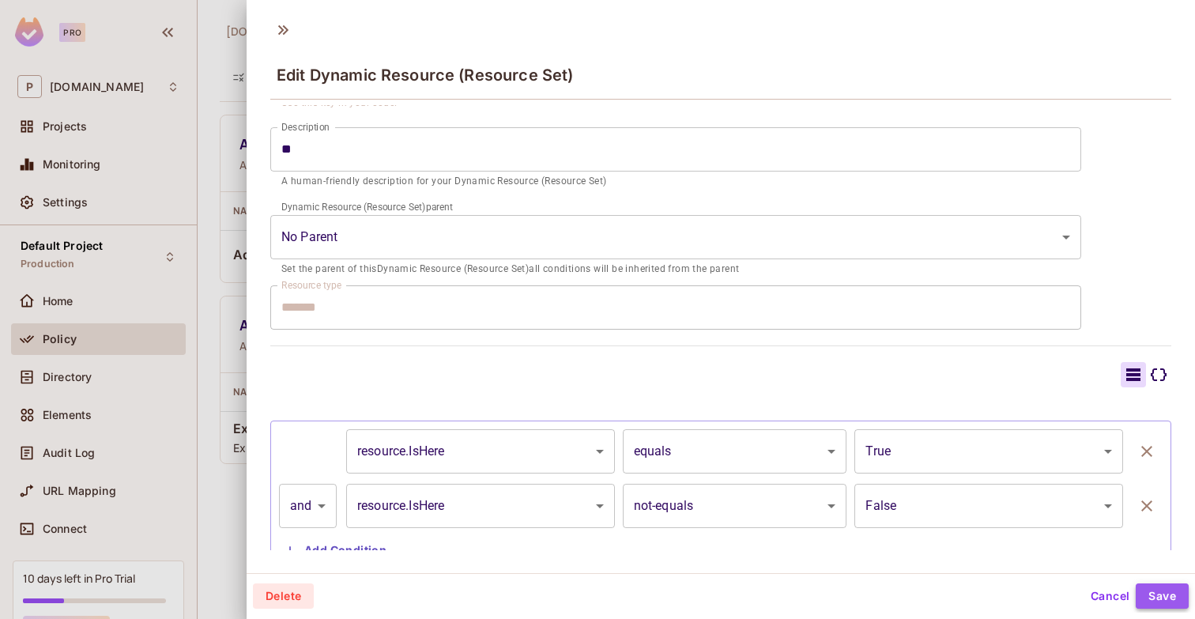
click at [1148, 592] on button "Save" at bounding box center [1162, 595] width 53 height 25
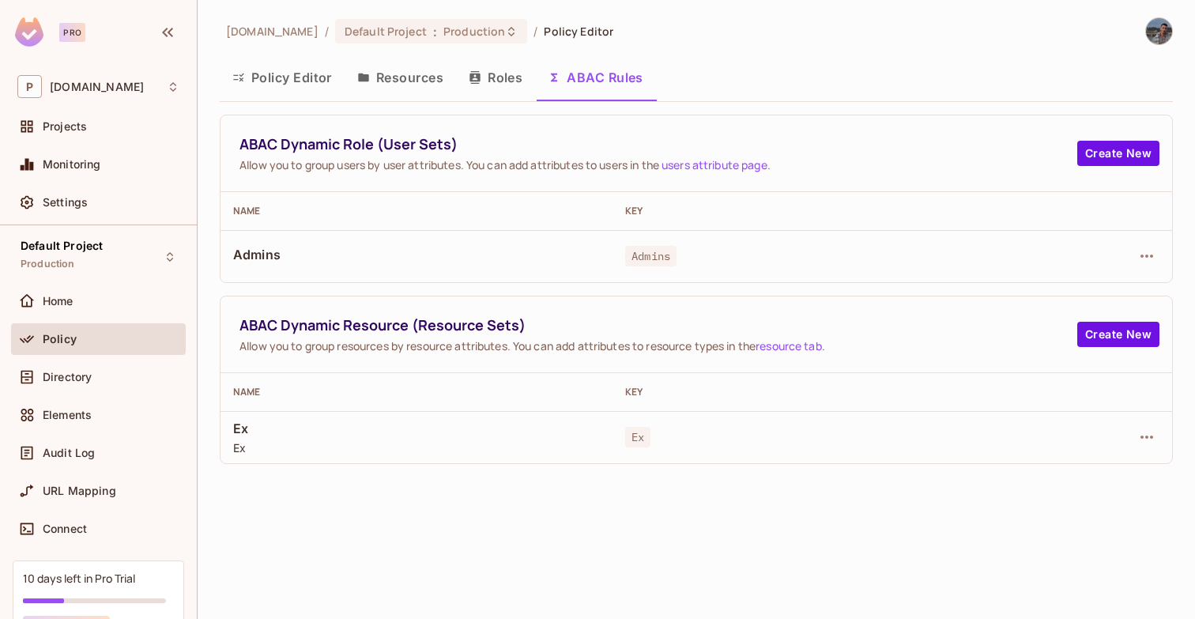
click at [1145, 424] on div at bounding box center [1088, 436] width 142 height 25
click at [1145, 431] on icon "button" at bounding box center [1146, 437] width 19 height 19
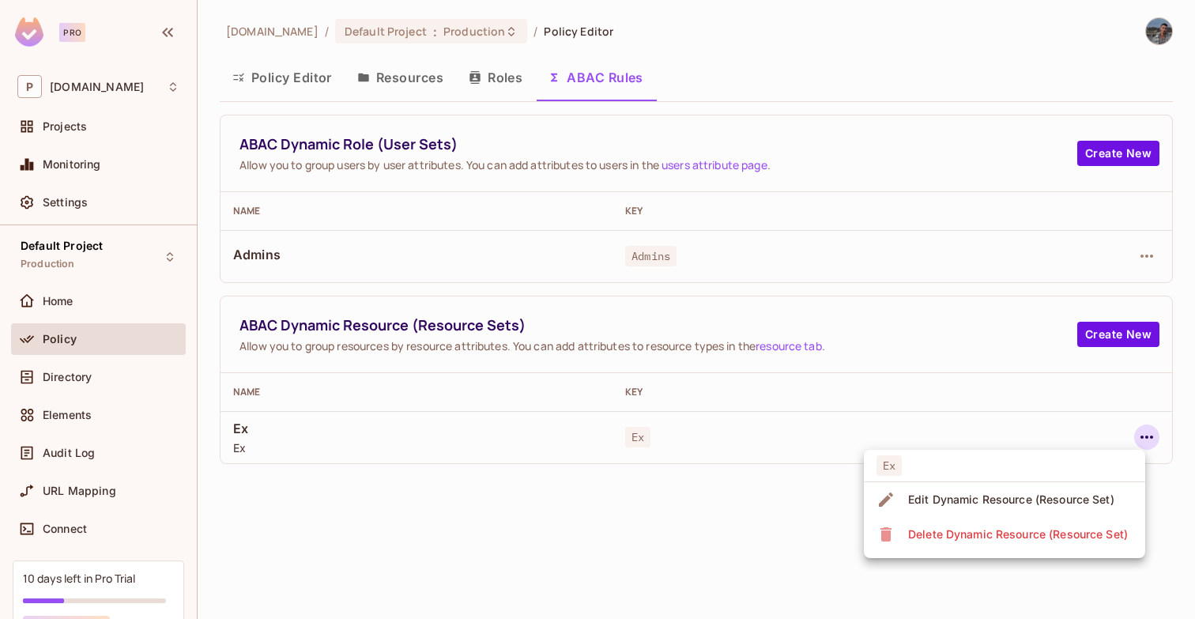
click at [1005, 541] on div "Delete Dynamic Resource (Resource Set)" at bounding box center [1018, 534] width 220 height 16
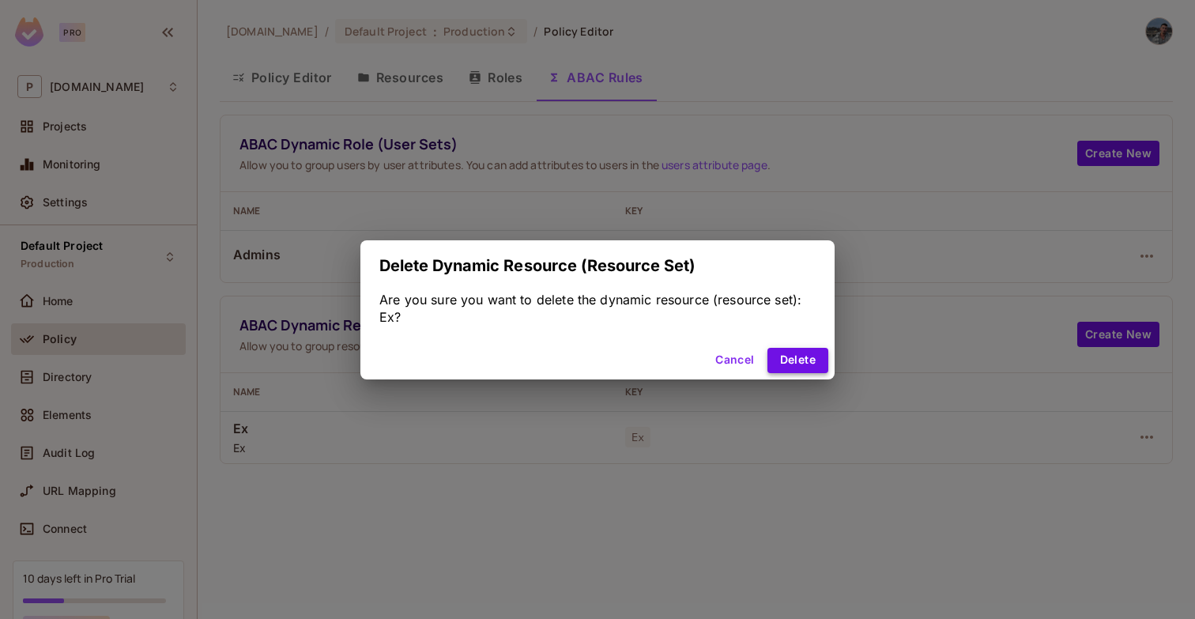
click at [812, 368] on button "Delete" at bounding box center [797, 360] width 61 height 25
